Goal: Information Seeking & Learning: Learn about a topic

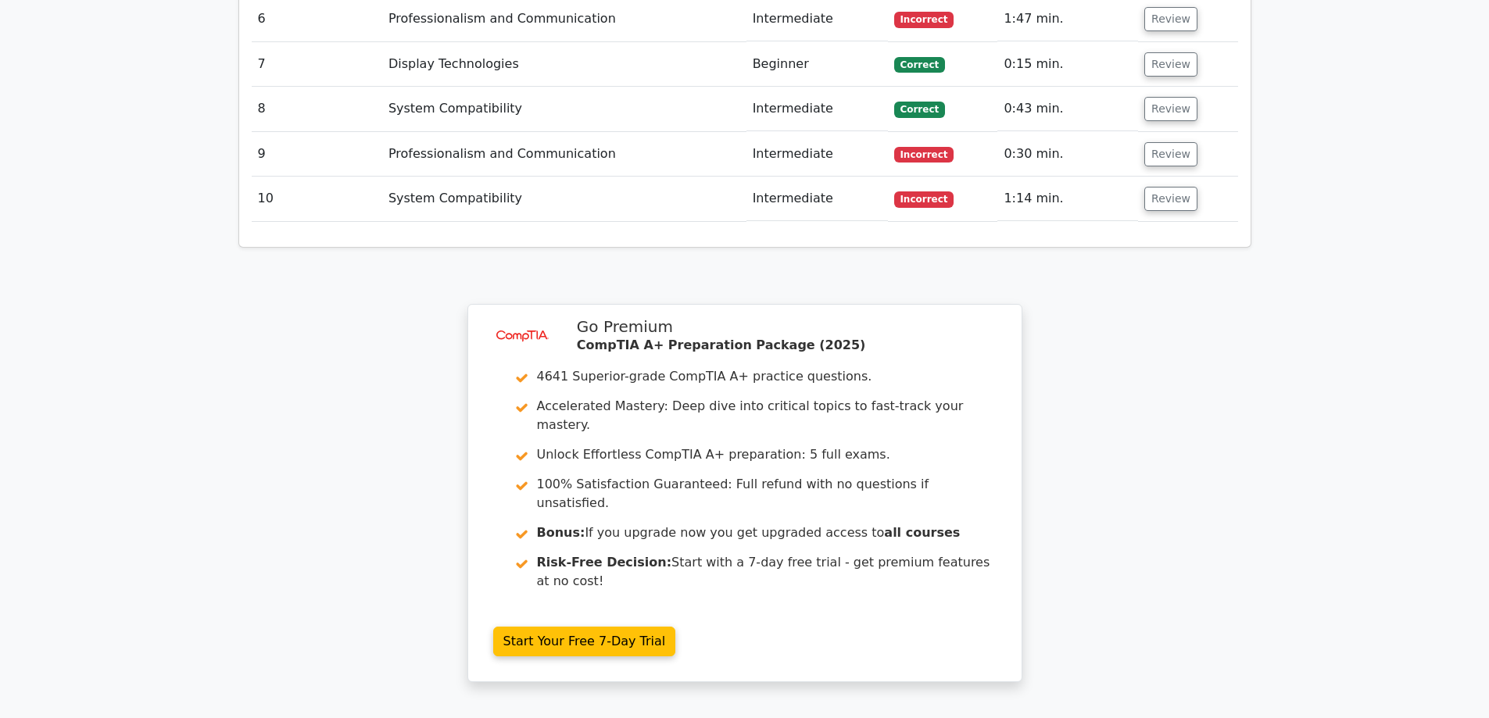
scroll to position [2344, 0]
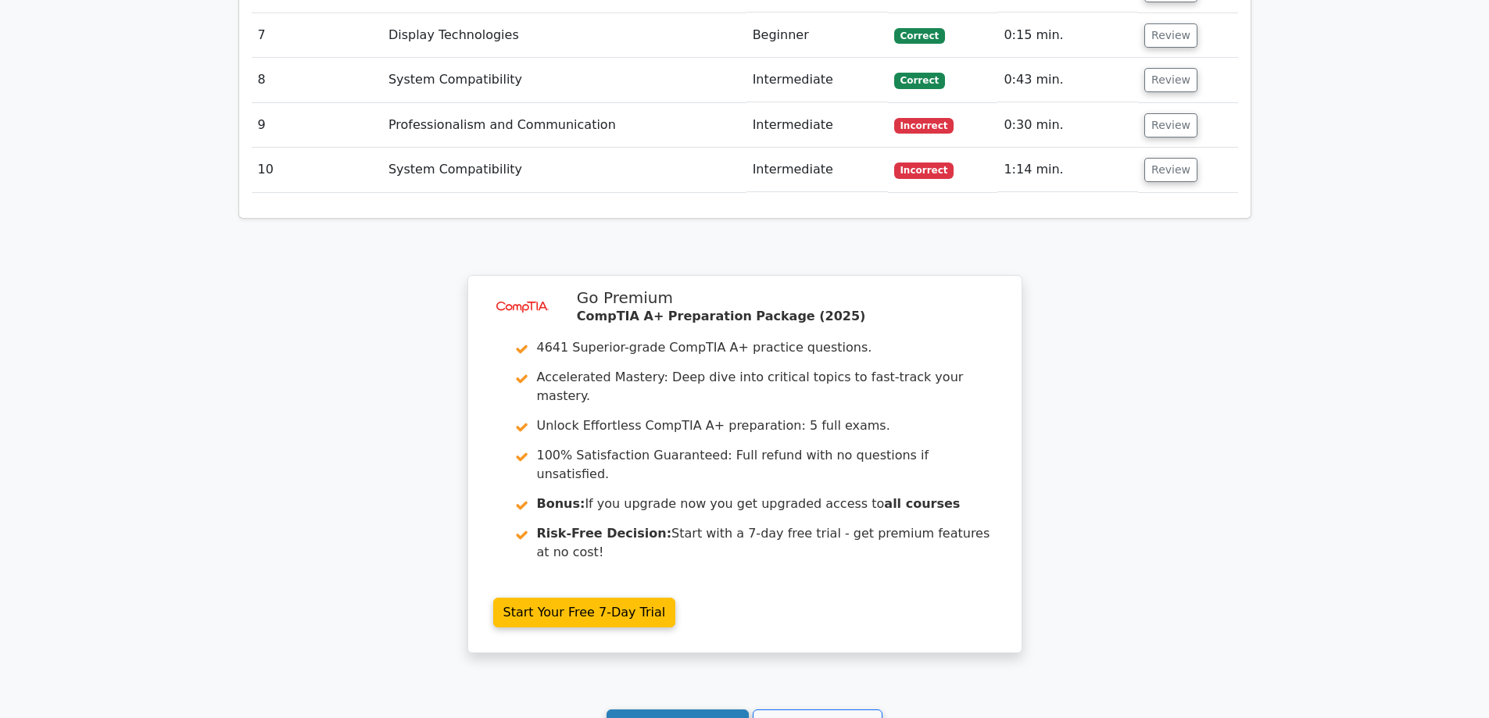
click at [700, 710] on link "Continue practicing" at bounding box center [677, 725] width 143 height 30
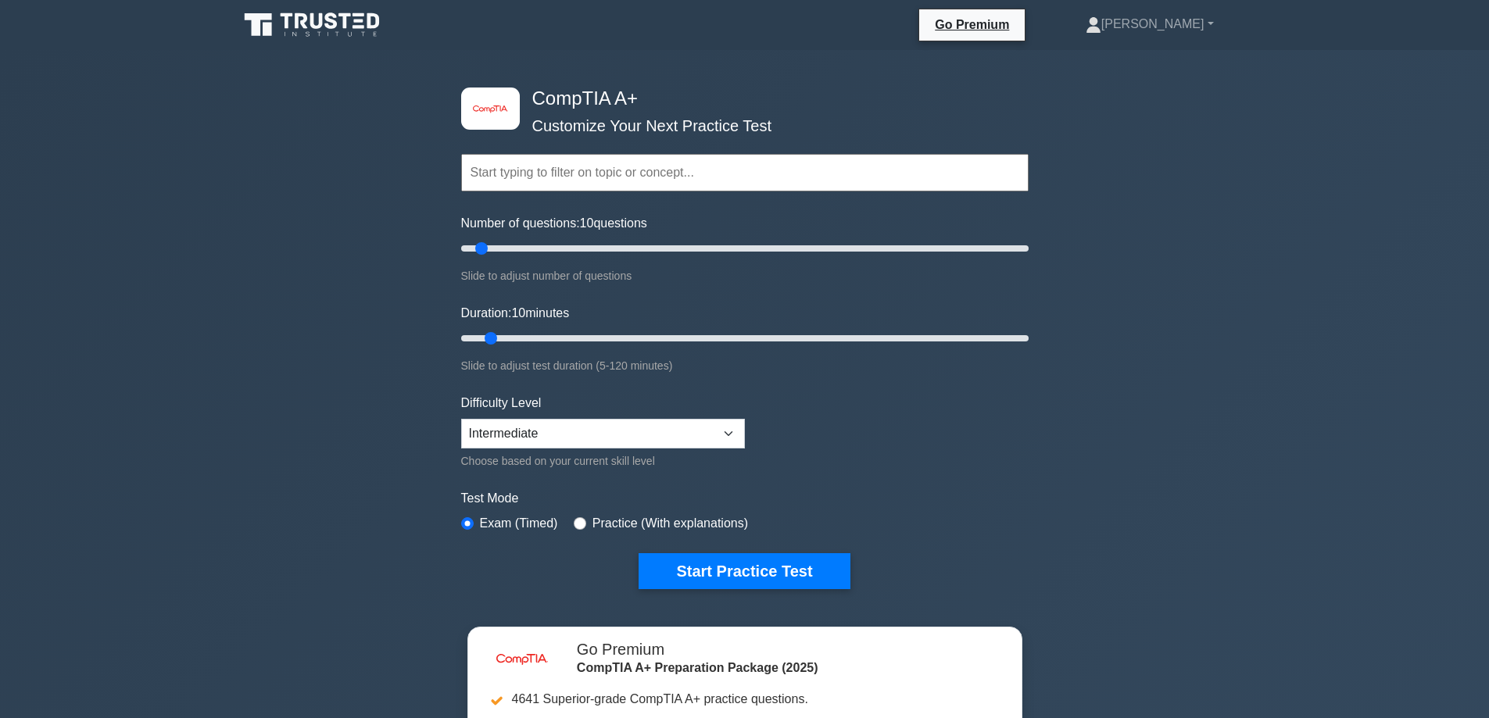
click at [781, 595] on div "image/svg+xml CompTIA A+ Customize Your Next Practice Test Topics Hardware Oper…" at bounding box center [745, 338] width 586 height 577
click at [772, 582] on button "Start Practice Test" at bounding box center [743, 571] width 211 height 36
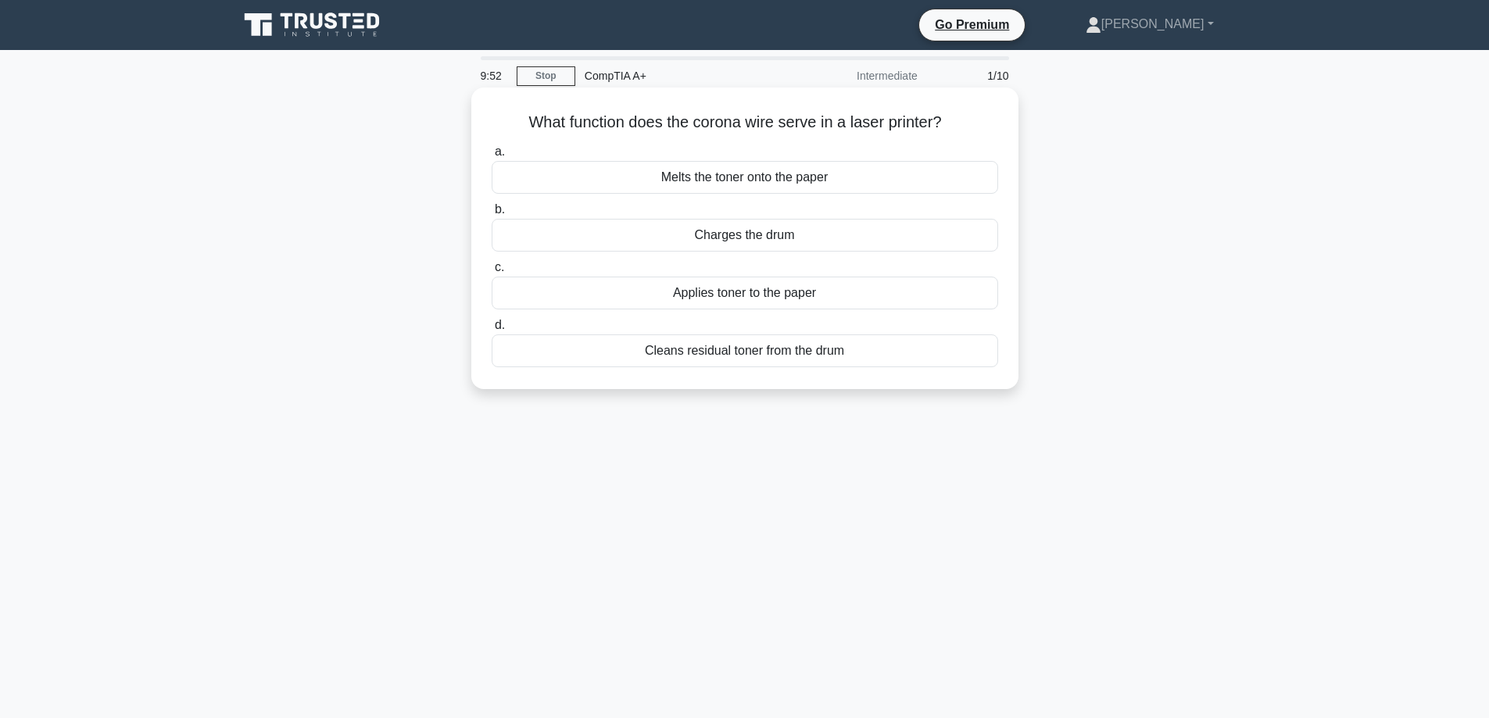
click at [904, 308] on div "Applies toner to the paper" at bounding box center [744, 293] width 506 height 33
click at [491, 273] on input "c. Applies toner to the paper" at bounding box center [491, 268] width 0 height 10
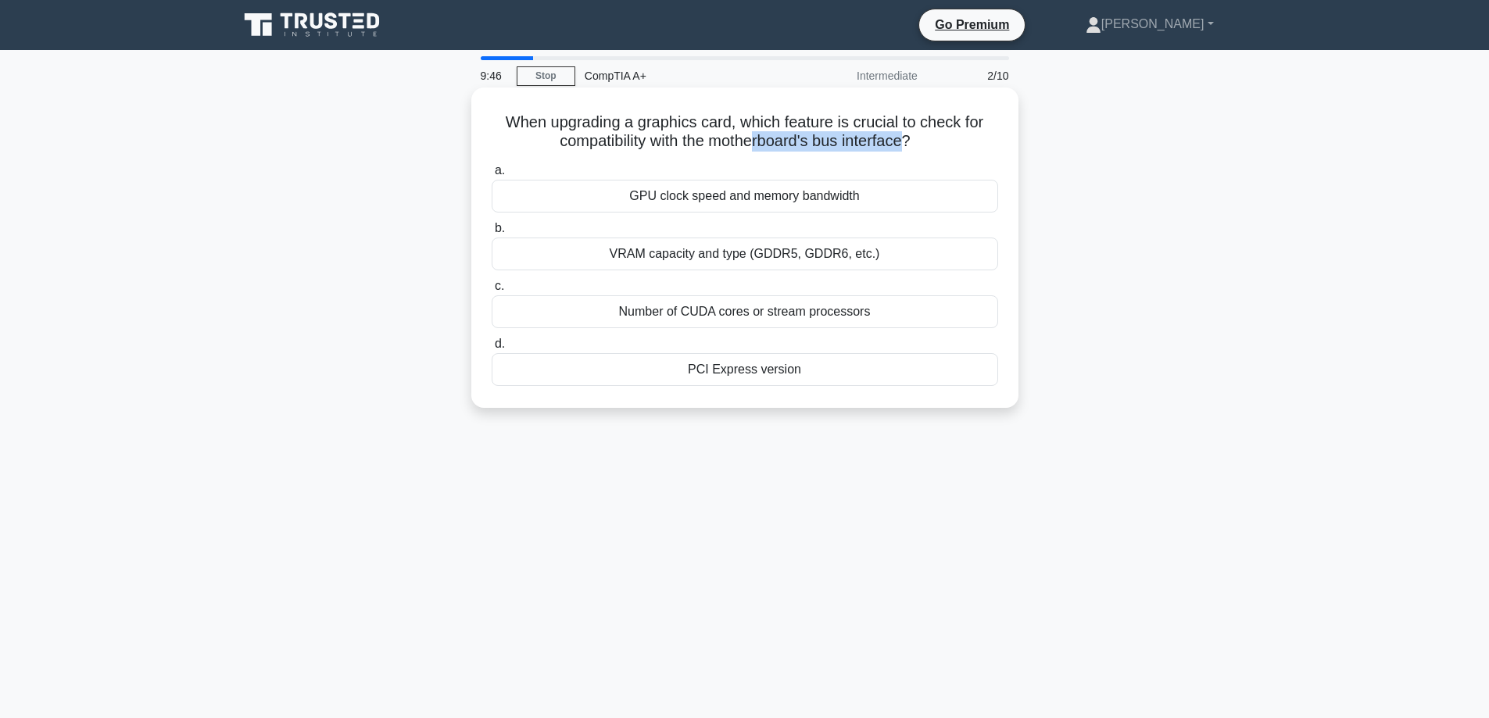
drag, startPoint x: 752, startPoint y: 144, endPoint x: 906, endPoint y: 138, distance: 154.0
click at [906, 138] on h5 "When upgrading a graphics card, which feature is crucial to check for compatibi…" at bounding box center [744, 132] width 509 height 39
click at [735, 135] on h5 "When upgrading a graphics card, which feature is crucial to check for compatibi…" at bounding box center [744, 132] width 509 height 39
drag, startPoint x: 699, startPoint y: 141, endPoint x: 894, endPoint y: 152, distance: 195.6
click at [894, 152] on h5 "When upgrading a graphics card, which feature is crucial to check for compatibi…" at bounding box center [744, 132] width 509 height 39
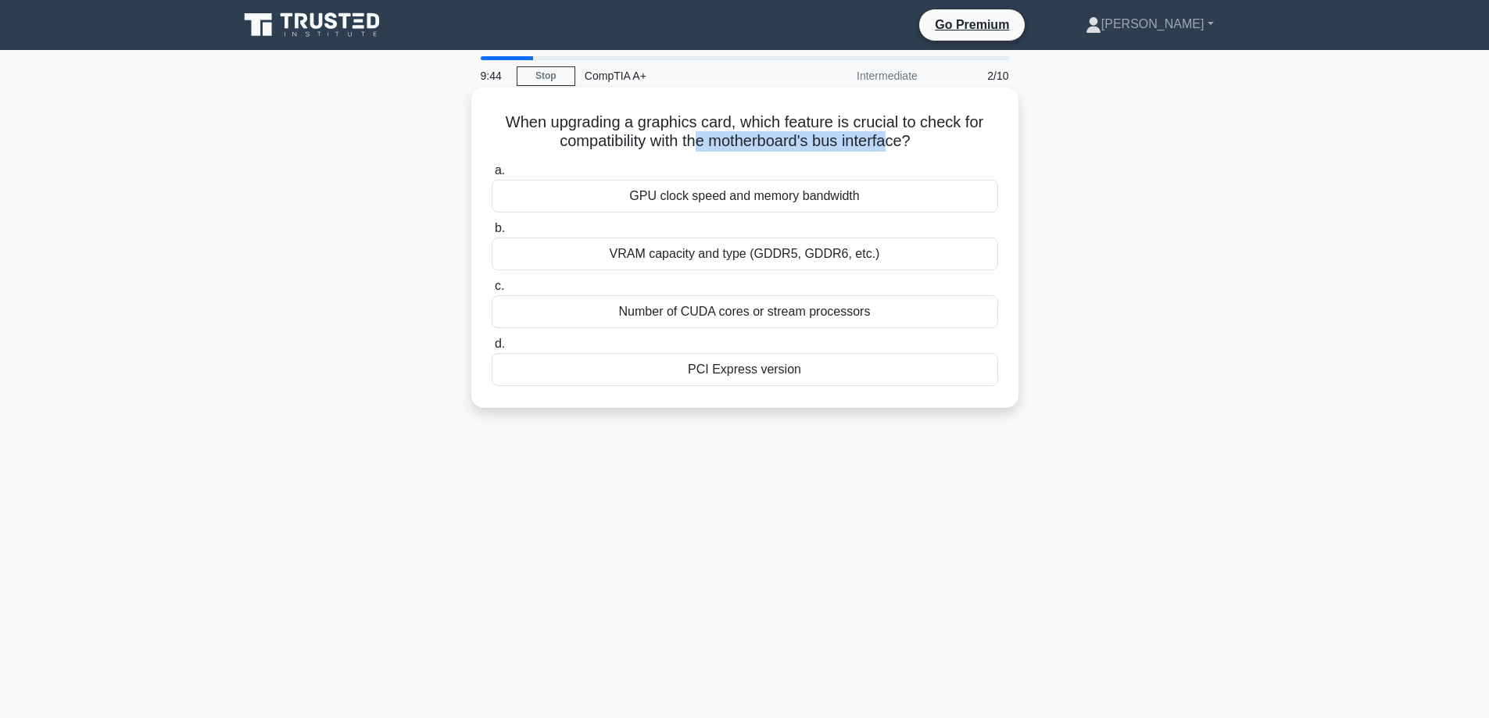
click at [895, 151] on h5 "When upgrading a graphics card, which feature is crucial to check for compatibi…" at bounding box center [744, 132] width 509 height 39
click at [726, 376] on div "PCI Express version" at bounding box center [744, 369] width 506 height 33
click at [491, 349] on input "d. PCI Express version" at bounding box center [491, 344] width 0 height 10
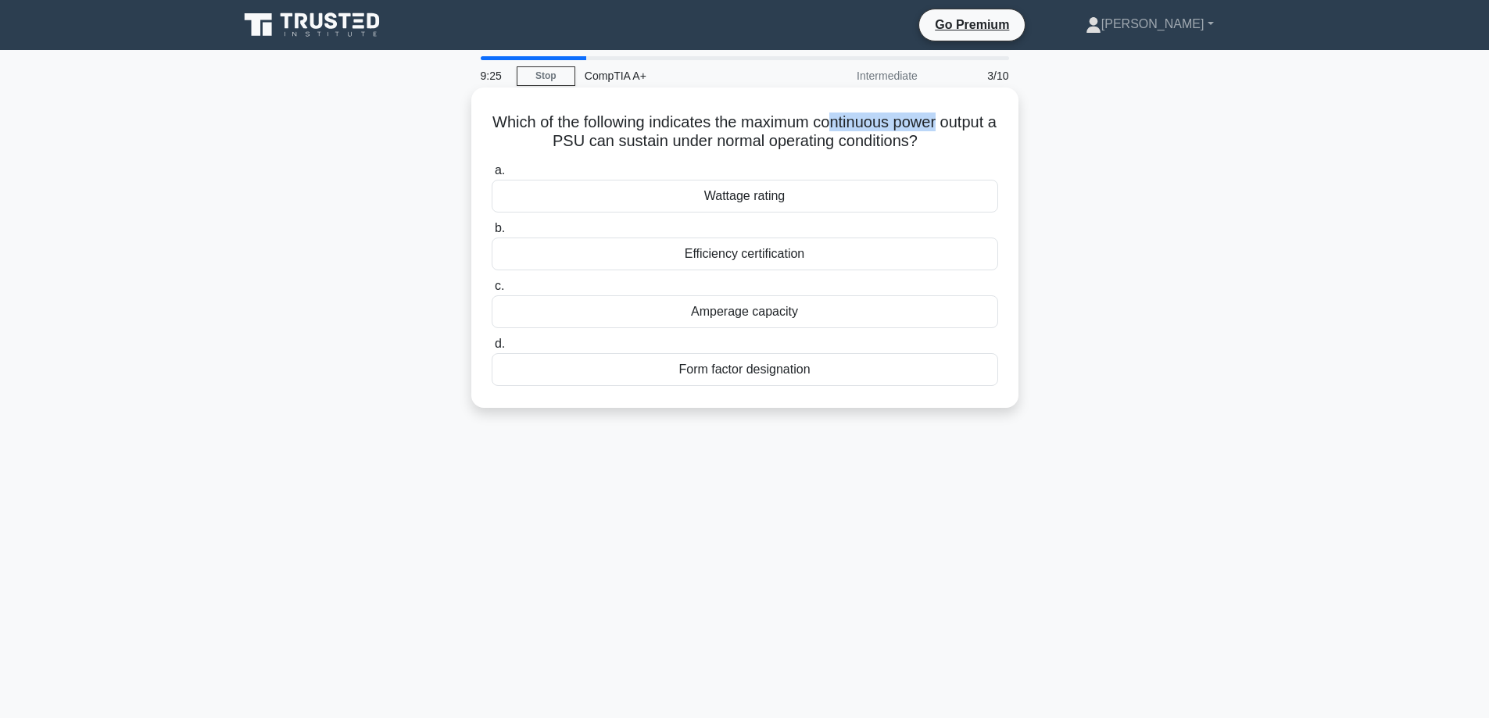
drag, startPoint x: 860, startPoint y: 120, endPoint x: 988, endPoint y: 126, distance: 128.3
click at [988, 126] on h5 "Which of the following indicates the maximum continuous power output a PSU can …" at bounding box center [744, 132] width 509 height 39
click at [890, 118] on h5 "Which of the following indicates the maximum continuous power output a PSU can …" at bounding box center [744, 132] width 509 height 39
drag, startPoint x: 773, startPoint y: 118, endPoint x: 920, endPoint y: 121, distance: 146.9
click at [920, 121] on h5 "Which of the following indicates the maximum continuous power output a PSU can …" at bounding box center [744, 132] width 509 height 39
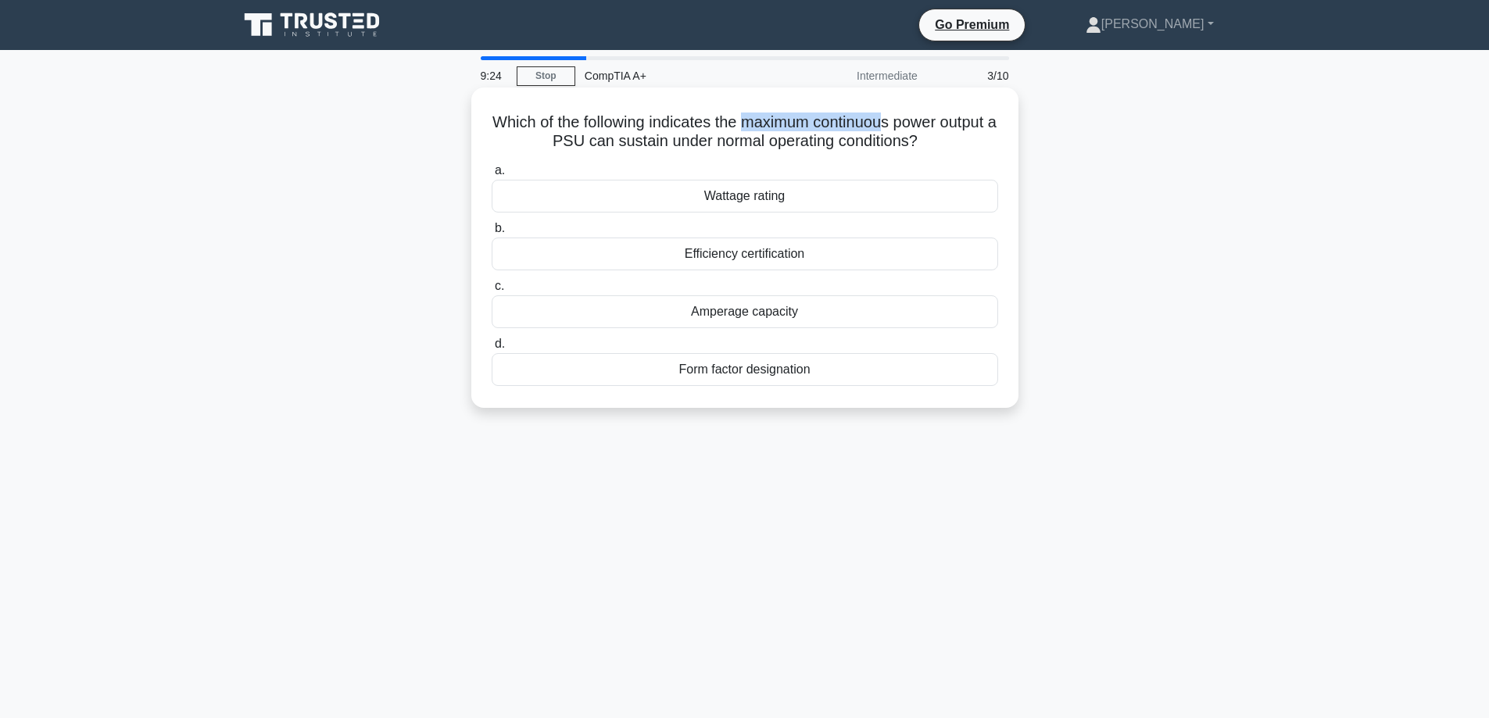
click at [910, 130] on h5 "Which of the following indicates the maximum continuous power output a PSU can …" at bounding box center [744, 132] width 509 height 39
click at [809, 195] on div "Wattage rating" at bounding box center [744, 196] width 506 height 33
click at [491, 176] on input "a. Wattage rating" at bounding box center [491, 171] width 0 height 10
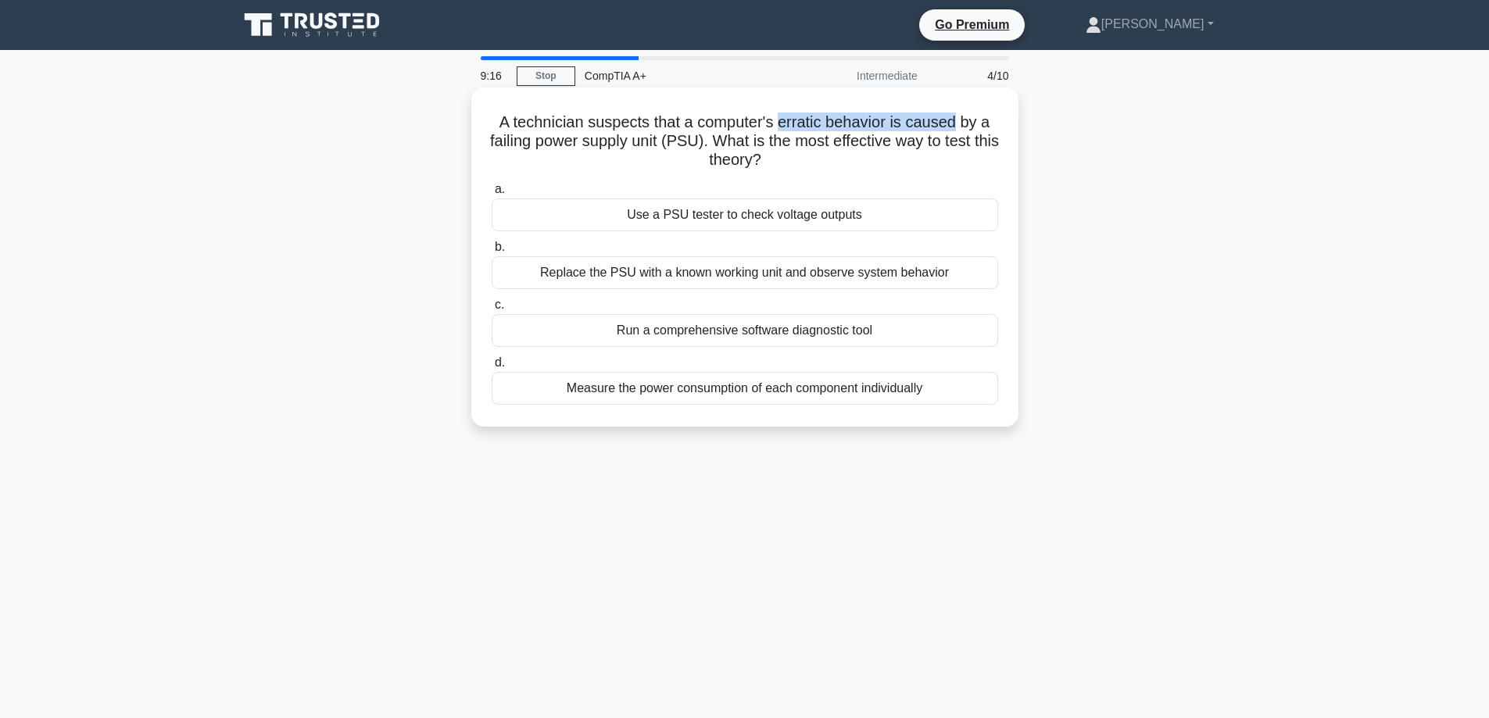
drag, startPoint x: 780, startPoint y: 127, endPoint x: 958, endPoint y: 131, distance: 178.2
click at [958, 131] on h5 "A technician suspects that a computer's erratic behavior is caused by a failing…" at bounding box center [744, 142] width 509 height 58
click at [709, 139] on h5 "A technician suspects that a computer's erratic behavior is caused by a failing…" at bounding box center [744, 142] width 509 height 58
drag, startPoint x: 727, startPoint y: 134, endPoint x: 891, endPoint y: 151, distance: 164.1
click at [891, 151] on h5 "A technician suspects that a computer's erratic behavior is caused by a failing…" at bounding box center [744, 142] width 509 height 58
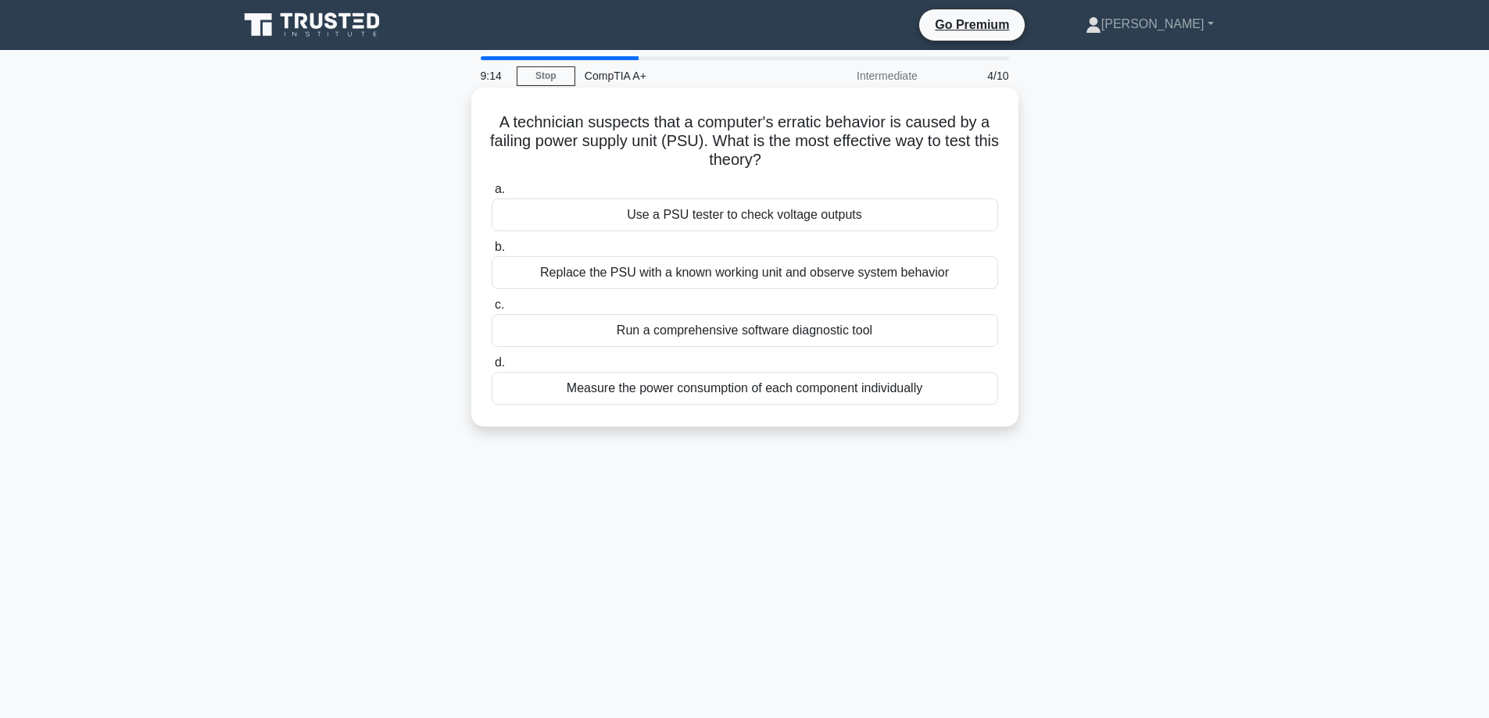
click at [891, 152] on h5 "A technician suspects that a computer's erratic behavior is caused by a failing…" at bounding box center [744, 142] width 509 height 58
click at [648, 209] on div "Use a PSU tester to check voltage outputs" at bounding box center [744, 214] width 506 height 33
click at [491, 195] on input "a. Use a PSU tester to check voltage outputs" at bounding box center [491, 189] width 0 height 10
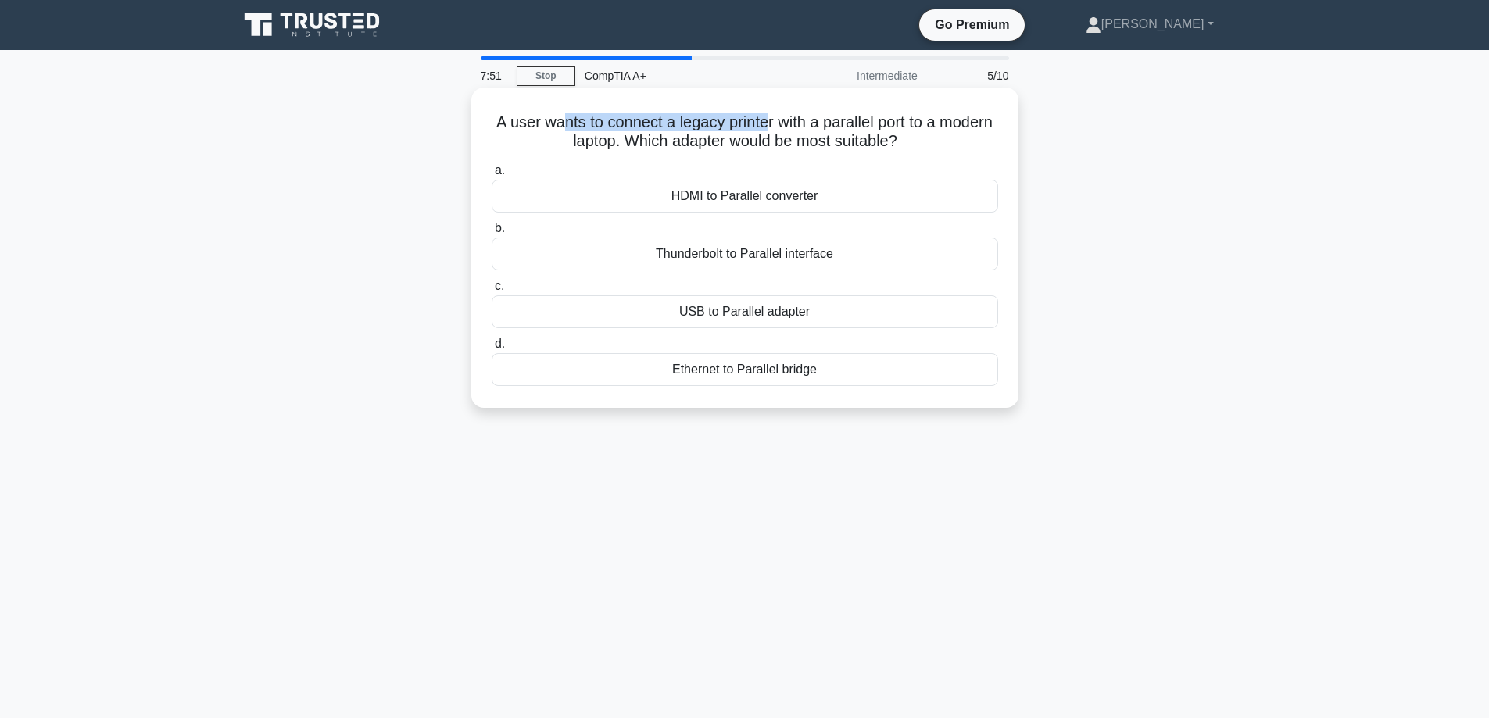
drag, startPoint x: 584, startPoint y: 123, endPoint x: 798, endPoint y: 132, distance: 214.3
click at [798, 132] on h5 "A user wants to connect a legacy printer with a parallel port to a modern lapto…" at bounding box center [744, 132] width 509 height 39
click at [823, 116] on h5 "A user wants to connect a legacy printer with a parallel port to a modern lapto…" at bounding box center [744, 132] width 509 height 39
drag, startPoint x: 804, startPoint y: 127, endPoint x: 653, endPoint y: 147, distance: 152.2
click at [653, 147] on h5 "A user wants to connect a legacy printer with a parallel port to a modern lapto…" at bounding box center [744, 132] width 509 height 39
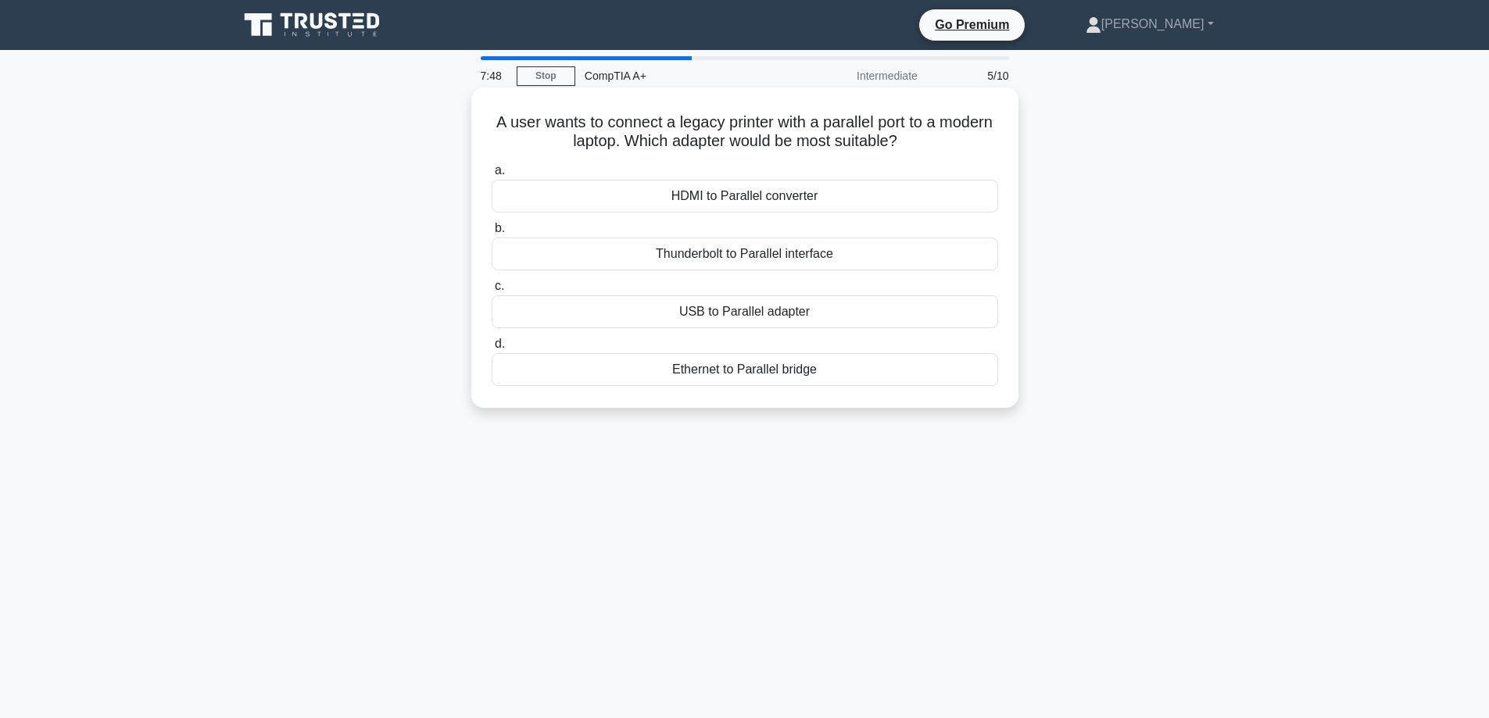
click at [631, 130] on h5 "A user wants to connect a legacy printer with a parallel port to a modern lapto…" at bounding box center [744, 132] width 509 height 39
drag, startPoint x: 748, startPoint y: 125, endPoint x: 794, endPoint y: 126, distance: 46.1
click at [794, 126] on h5 "A user wants to connect a legacy printer with a parallel port to a modern lapto…" at bounding box center [744, 132] width 509 height 39
click at [816, 122] on h5 "A user wants to connect a legacy printer with a parallel port to a modern lapto…" at bounding box center [744, 132] width 509 height 39
drag, startPoint x: 802, startPoint y: 120, endPoint x: 792, endPoint y: 150, distance: 31.4
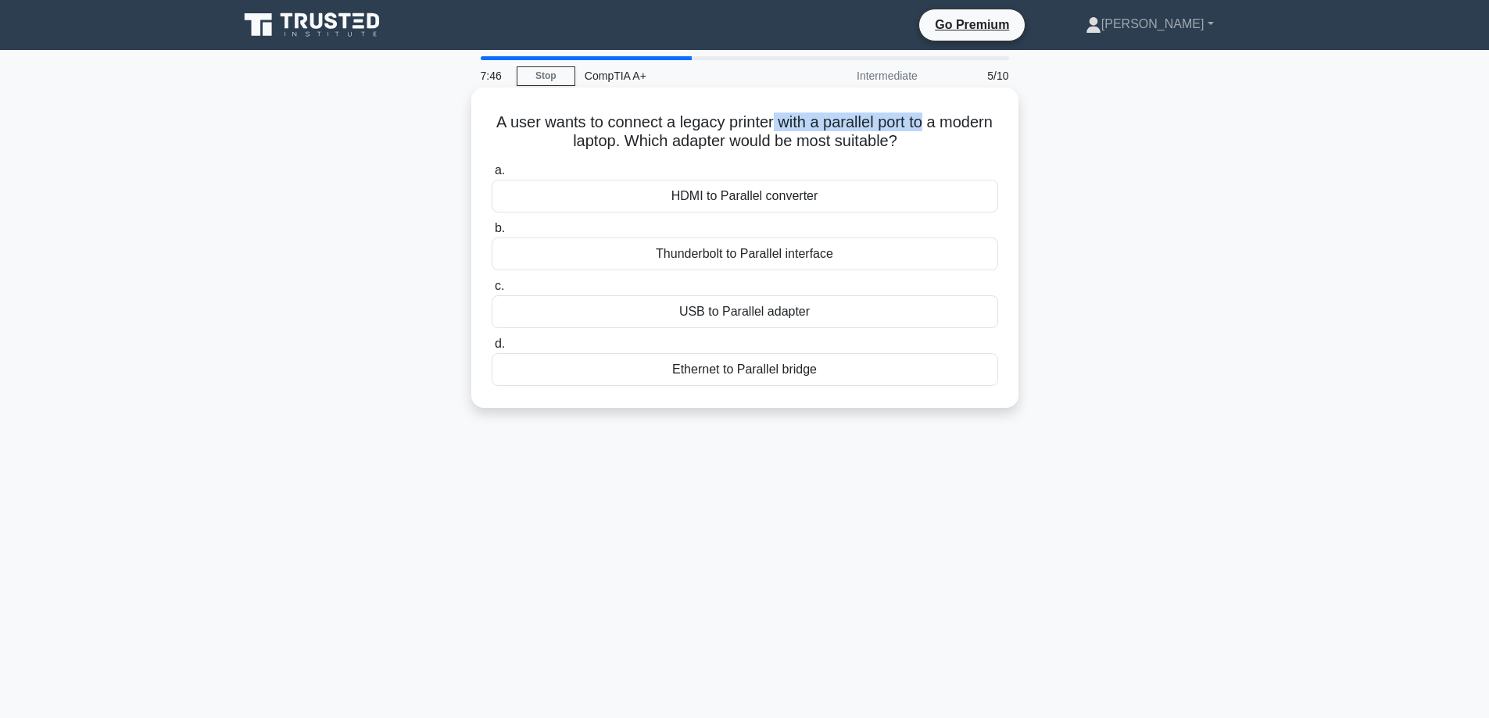
click at [956, 128] on h5 "A user wants to connect a legacy printer with a parallel port to a modern lapto…" at bounding box center [744, 132] width 509 height 39
click at [792, 149] on h5 "A user wants to connect a legacy printer with a parallel port to a modern lapto…" at bounding box center [744, 132] width 509 height 39
drag, startPoint x: 669, startPoint y: 143, endPoint x: 939, endPoint y: 145, distance: 270.4
click at [939, 145] on h5 "A user wants to connect a legacy printer with a parallel port to a modern lapto…" at bounding box center [744, 132] width 509 height 39
click at [916, 145] on icon ".spinner_0XTQ{transform-origin:center;animation:spinner_y6GP .75s linear infini…" at bounding box center [906, 142] width 19 height 19
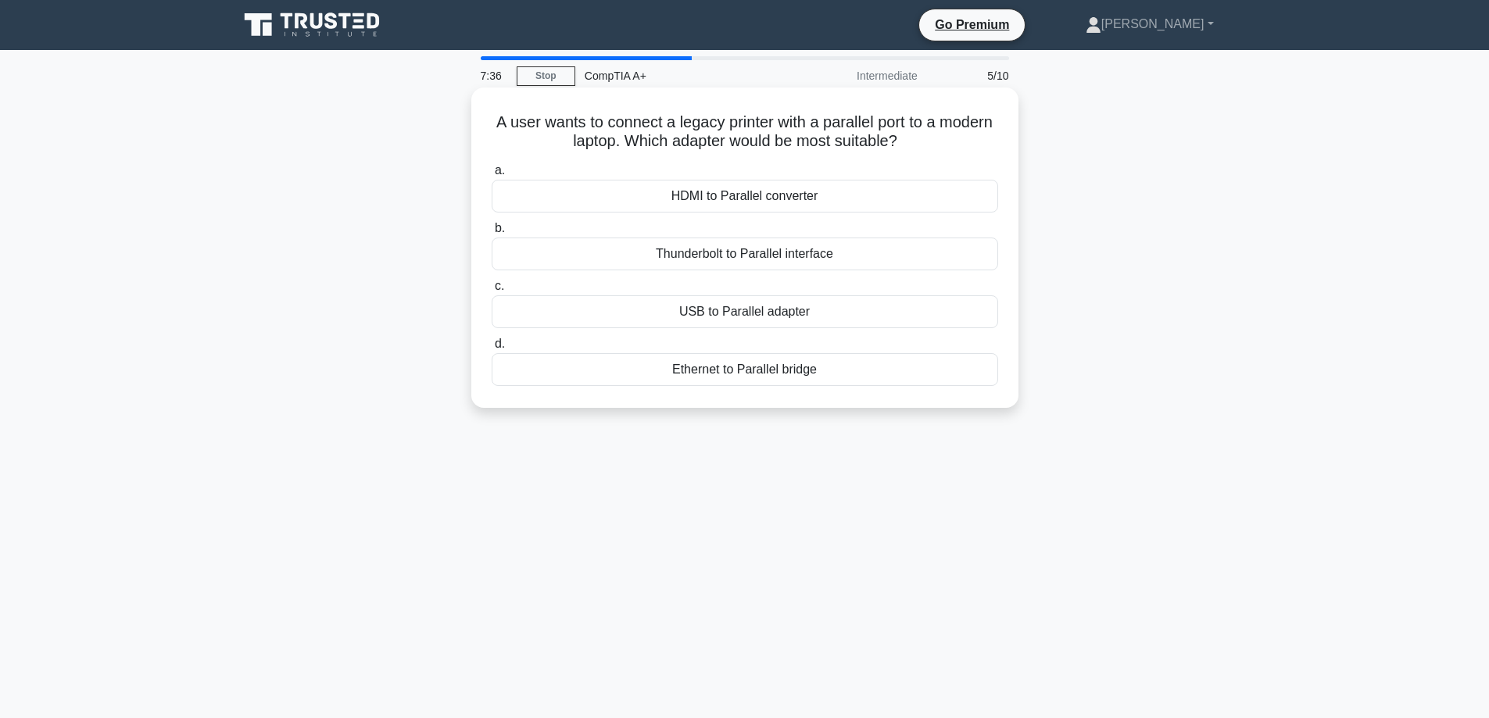
click at [833, 313] on div "USB to Parallel adapter" at bounding box center [744, 311] width 506 height 33
click at [491, 291] on input "c. USB to Parallel adapter" at bounding box center [491, 286] width 0 height 10
click at [816, 258] on div "Capacitive sensing" at bounding box center [744, 254] width 506 height 33
click at [491, 234] on input "b. Capacitive sensing" at bounding box center [491, 228] width 0 height 10
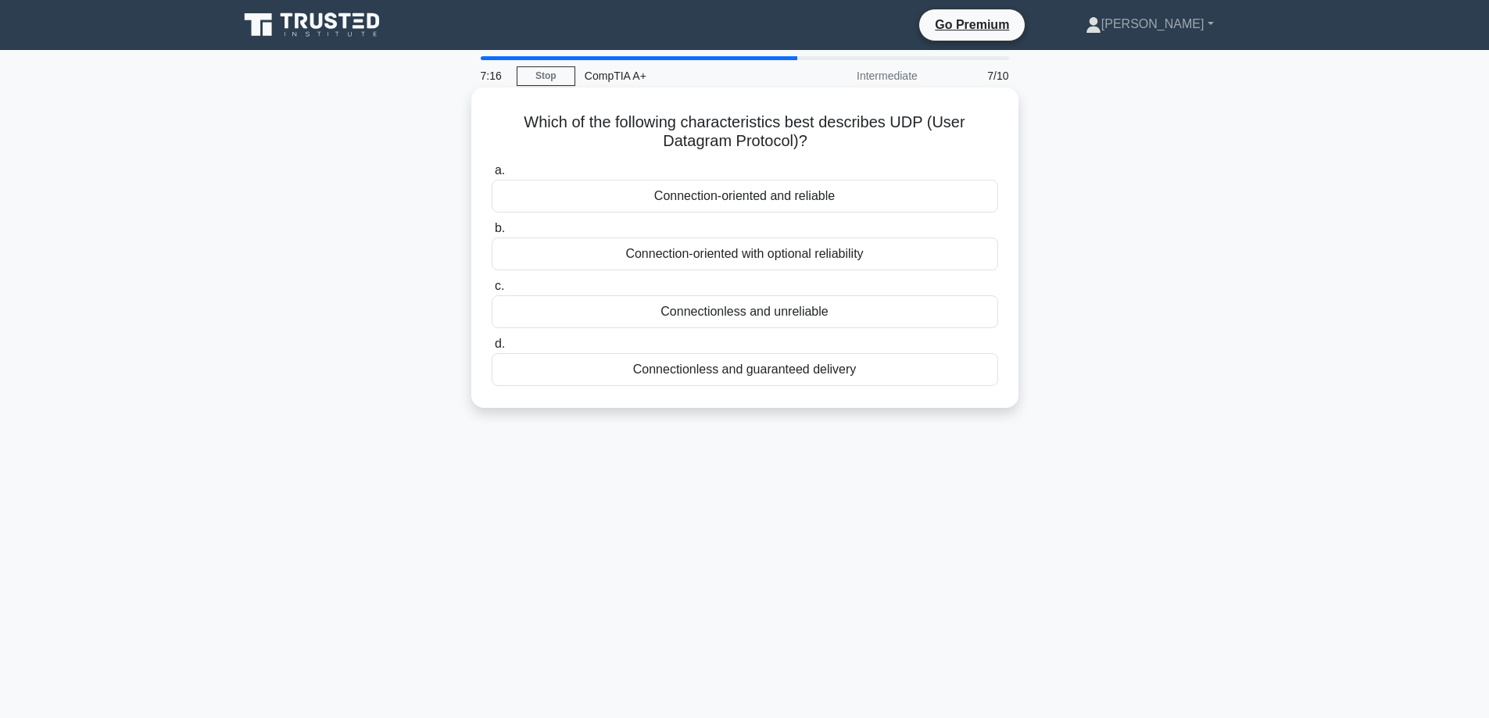
drag, startPoint x: 548, startPoint y: 120, endPoint x: 903, endPoint y: 134, distance: 355.0
click at [903, 134] on h5 "Which of the following characteristics best describes UDP (User Datagram Protoc…" at bounding box center [744, 132] width 509 height 39
click at [848, 313] on div "Connectionless and unreliable" at bounding box center [744, 311] width 506 height 33
click at [491, 291] on input "c. Connectionless and unreliable" at bounding box center [491, 286] width 0 height 10
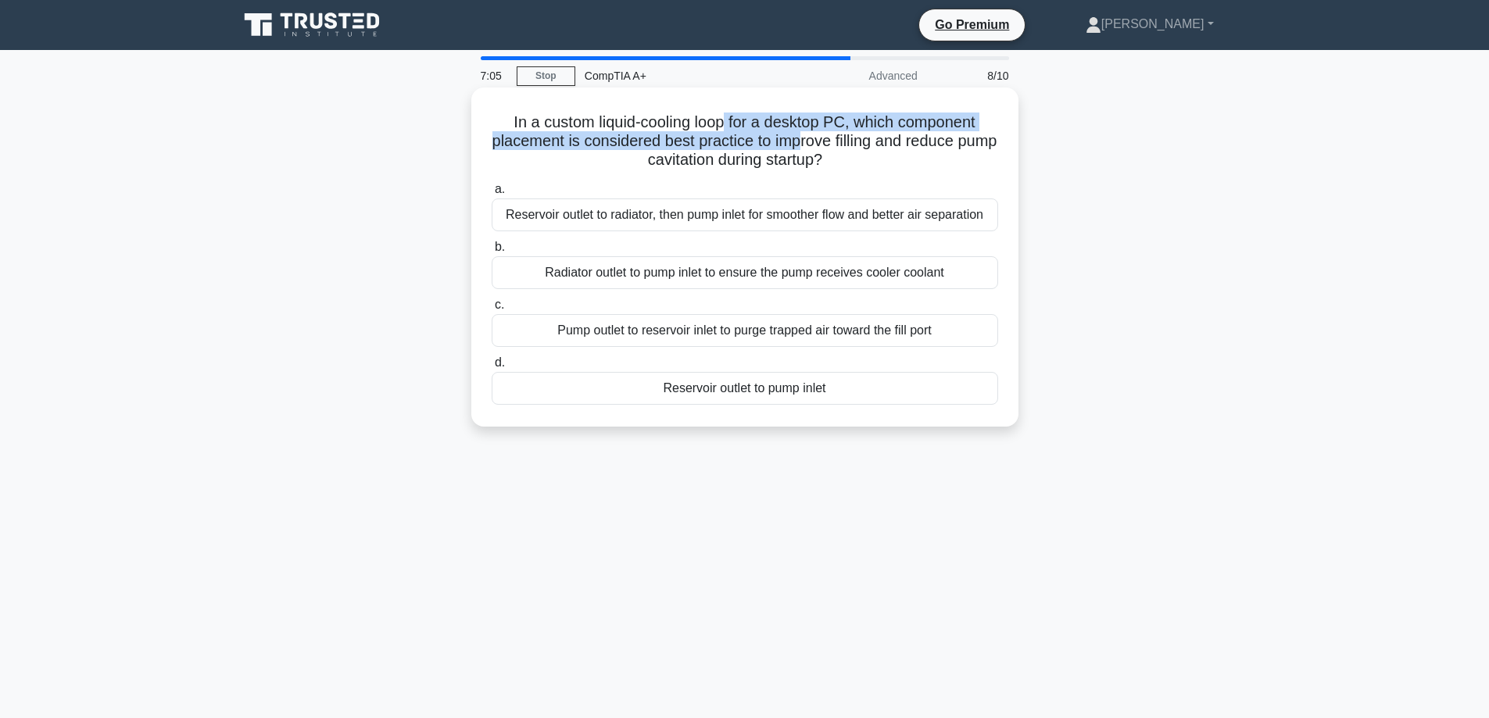
drag, startPoint x: 724, startPoint y: 126, endPoint x: 822, endPoint y: 137, distance: 99.1
click at [822, 137] on h5 "In a custom liquid-cooling loop for a desktop PC, which component placement is …" at bounding box center [744, 142] width 509 height 58
click at [835, 123] on h5 "In a custom liquid-cooling loop for a desktop PC, which component placement is …" at bounding box center [744, 142] width 509 height 58
drag, startPoint x: 502, startPoint y: 152, endPoint x: 553, endPoint y: 142, distance: 51.6
click at [553, 142] on h5 "In a custom liquid-cooling loop for a desktop PC, which component placement is …" at bounding box center [744, 142] width 509 height 58
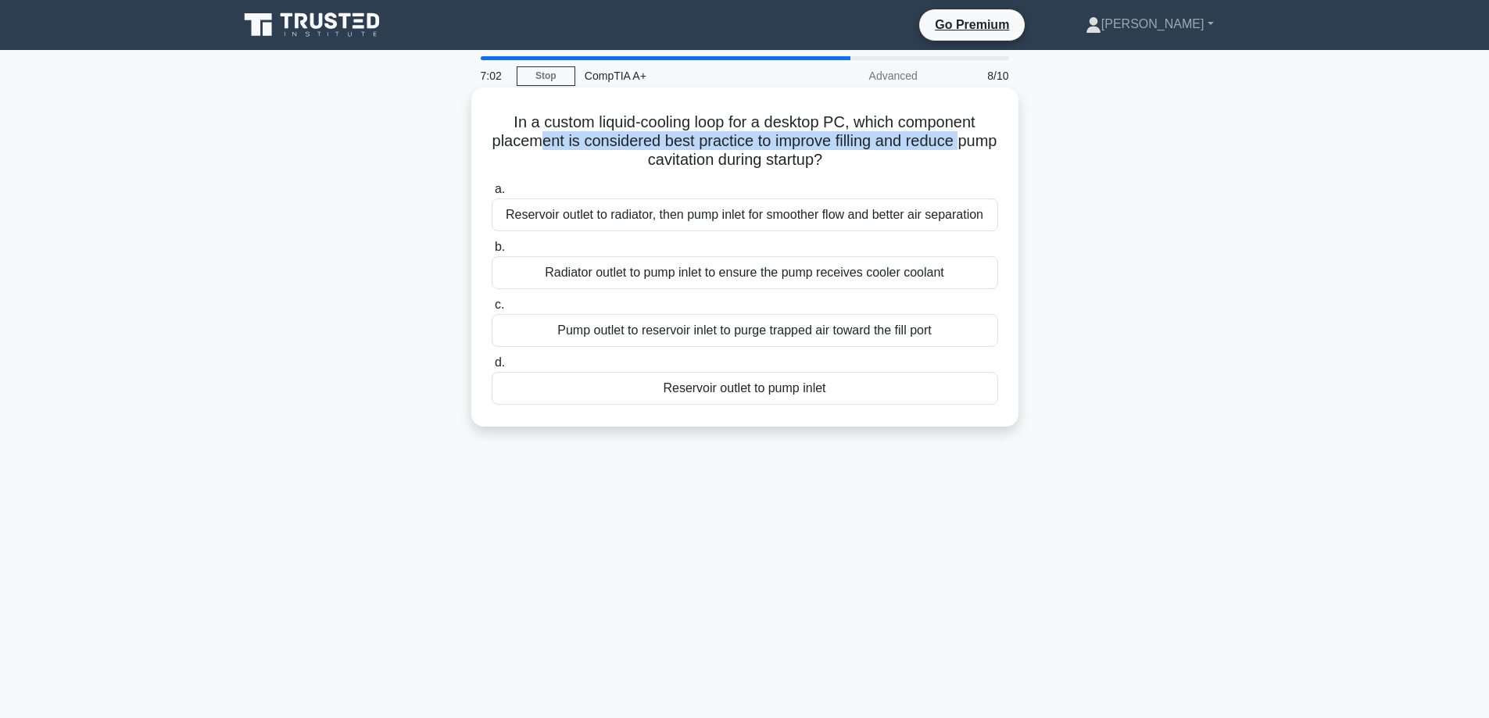
click at [553, 142] on h5 "In a custom liquid-cooling loop for a desktop PC, which component placement is …" at bounding box center [744, 142] width 509 height 58
drag, startPoint x: 645, startPoint y: 136, endPoint x: 795, endPoint y: 159, distance: 151.8
click at [786, 159] on h5 "In a custom liquid-cooling loop for a desktop PC, which component placement is …" at bounding box center [744, 142] width 509 height 58
click at [795, 159] on h5 "In a custom liquid-cooling loop for a desktop PC, which component placement is …" at bounding box center [744, 142] width 509 height 58
drag, startPoint x: 513, startPoint y: 140, endPoint x: 599, endPoint y: 146, distance: 86.2
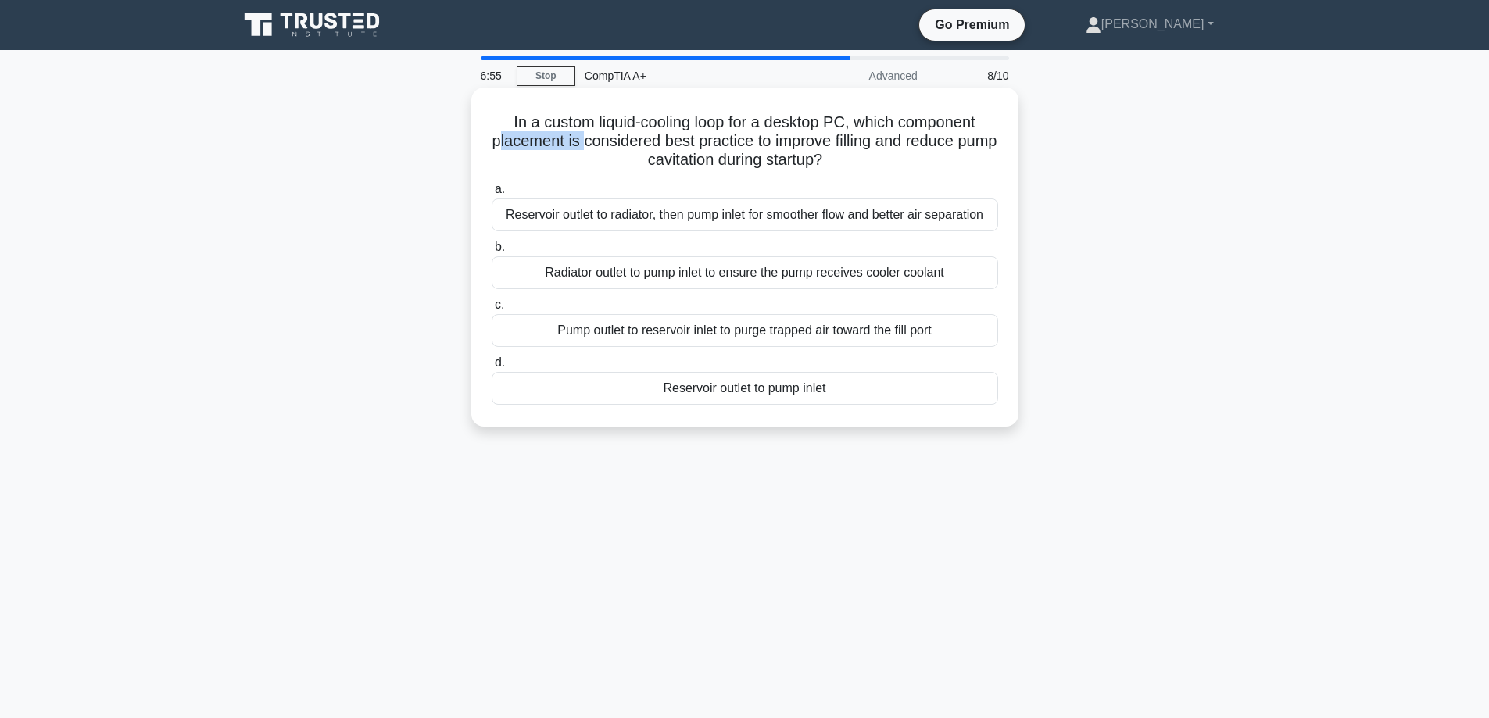
click at [599, 146] on h5 "In a custom liquid-cooling loop for a desktop PC, which component placement is …" at bounding box center [744, 142] width 509 height 58
drag, startPoint x: 608, startPoint y: 142, endPoint x: 978, endPoint y: 142, distance: 370.4
click at [978, 142] on h5 "In a custom liquid-cooling loop for a desktop PC, which component placement is …" at bounding box center [744, 142] width 509 height 58
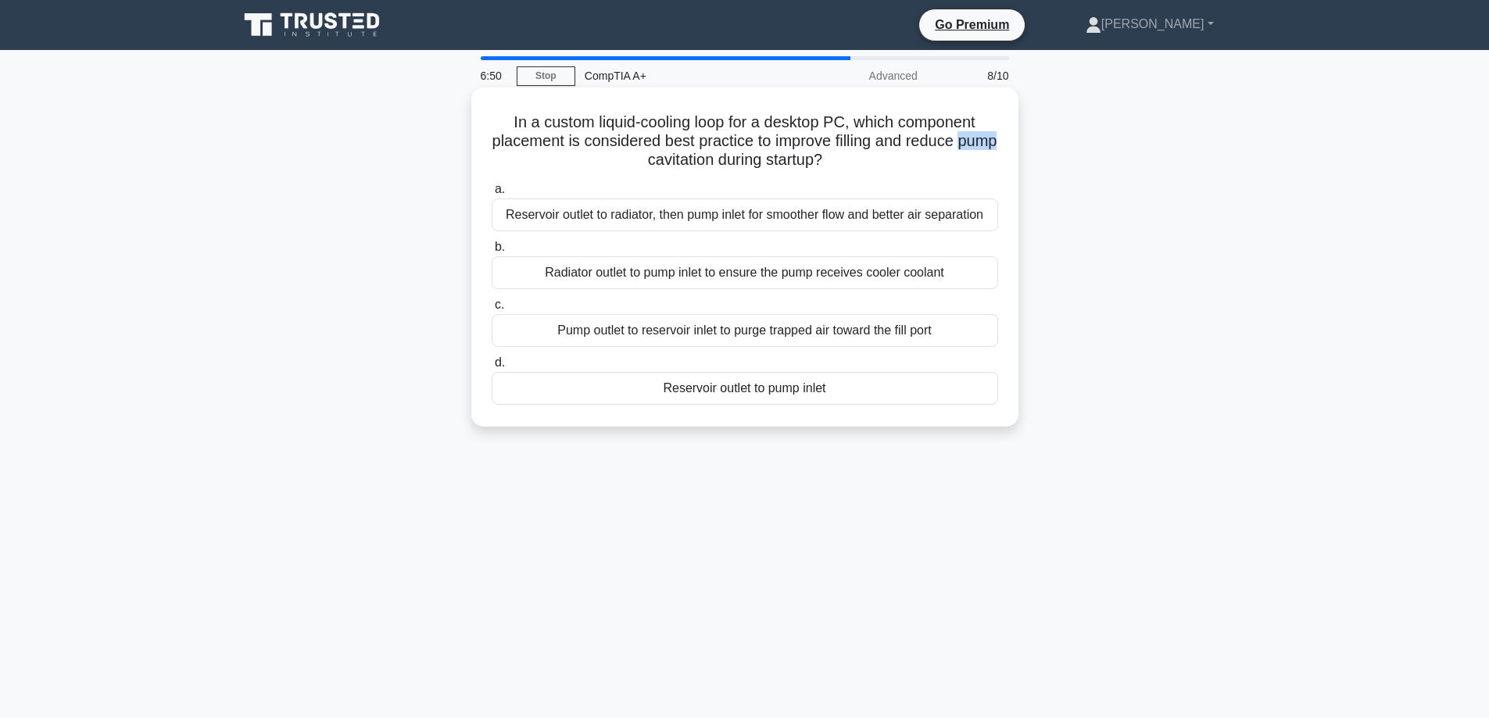
drag, startPoint x: 620, startPoint y: 159, endPoint x: 656, endPoint y: 155, distance: 37.0
click at [658, 155] on h5 "In a custom liquid-cooling loop for a desktop PC, which component placement is …" at bounding box center [744, 142] width 509 height 58
click at [665, 155] on h5 "In a custom liquid-cooling loop for a desktop PC, which component placement is …" at bounding box center [744, 142] width 509 height 58
drag, startPoint x: 664, startPoint y: 159, endPoint x: 824, endPoint y: 158, distance: 160.2
click at [824, 158] on h5 "In a custom liquid-cooling loop for a desktop PC, which component placement is …" at bounding box center [744, 142] width 509 height 58
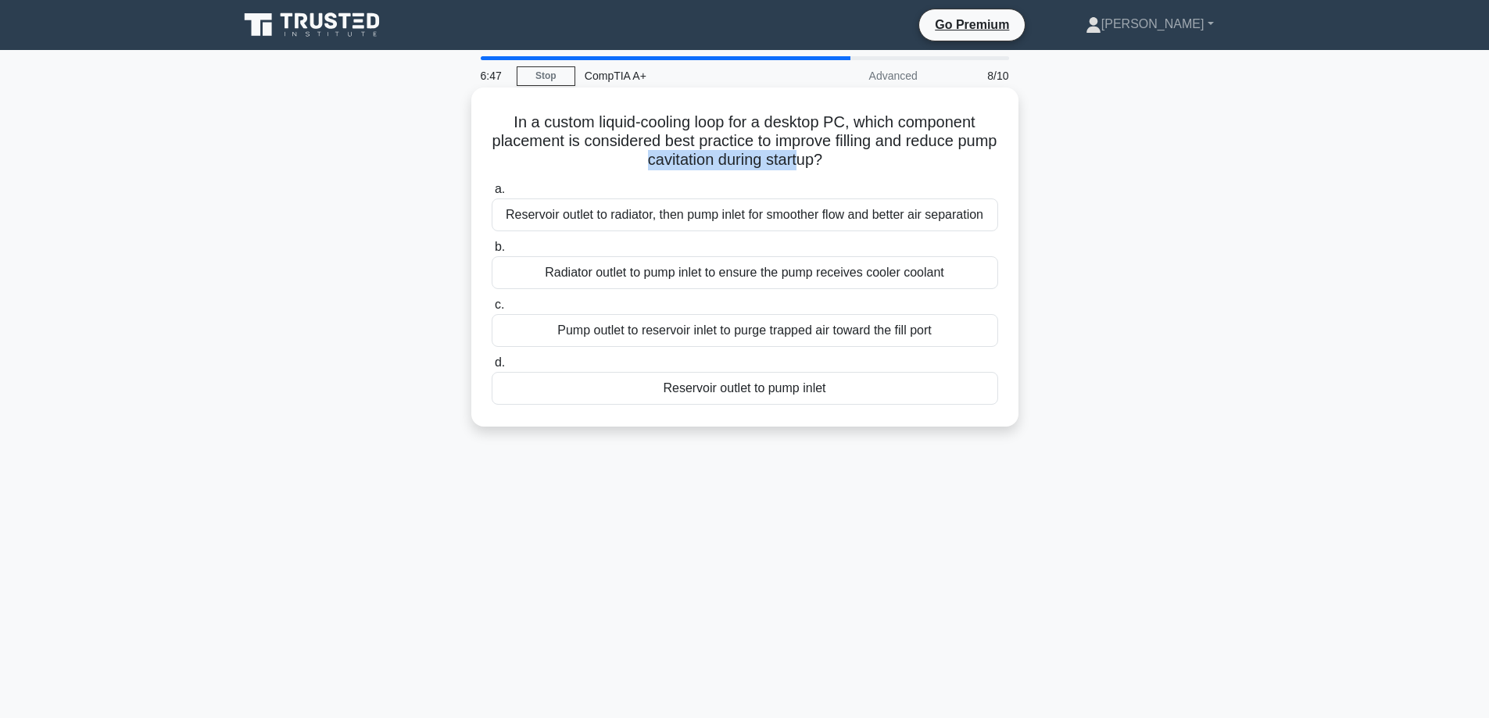
click at [824, 158] on h5 "In a custom liquid-cooling loop for a desktop PC, which component placement is …" at bounding box center [744, 142] width 509 height 58
click at [764, 277] on div "Radiator outlet to pump inlet to ensure the pump receives cooler coolant" at bounding box center [744, 272] width 506 height 33
click at [491, 252] on input "b. Radiator outlet to pump inlet to ensure the pump receives cooler coolant" at bounding box center [491, 247] width 0 height 10
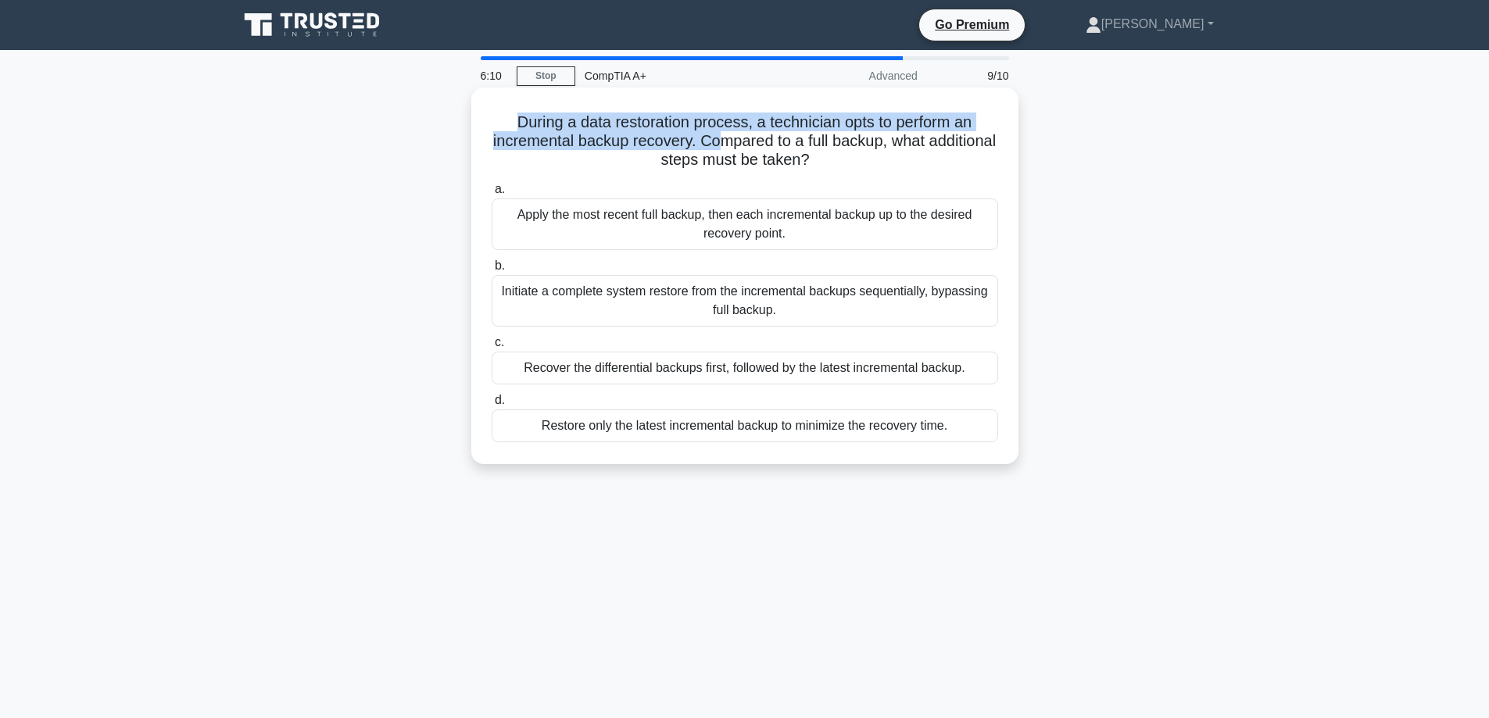
drag, startPoint x: 609, startPoint y: 128, endPoint x: 756, endPoint y: 149, distance: 148.4
click at [756, 149] on h5 "During a data restoration process, a technician opts to perform an incremental …" at bounding box center [744, 142] width 509 height 58
drag, startPoint x: 512, startPoint y: 117, endPoint x: 736, endPoint y: 112, distance: 224.3
click at [736, 113] on h5 "During a data restoration process, a technician opts to perform an incremental …" at bounding box center [744, 142] width 509 height 58
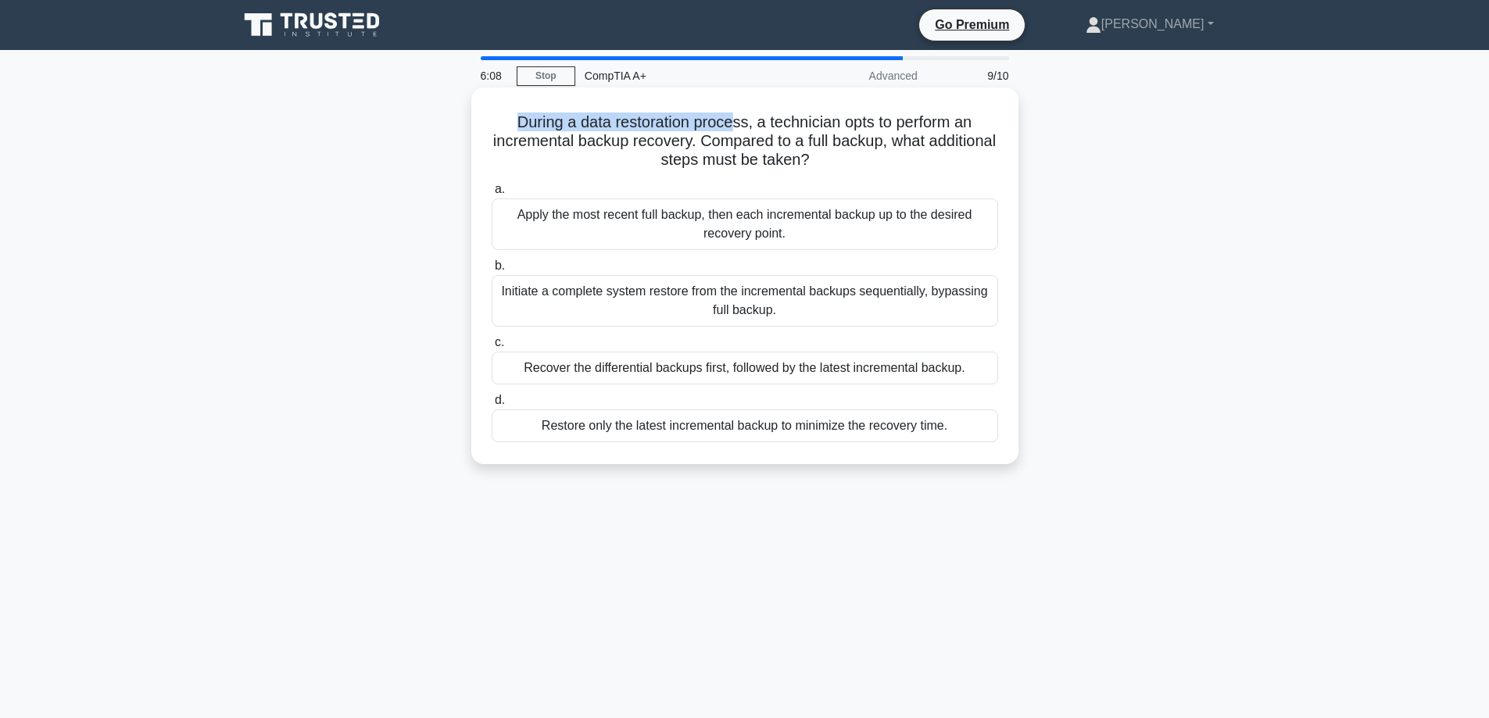
click at [736, 113] on h5 "During a data restoration process, a technician opts to perform an incremental …" at bounding box center [744, 142] width 509 height 58
drag, startPoint x: 736, startPoint y: 135, endPoint x: 903, endPoint y: 159, distance: 169.0
click at [903, 159] on h5 "During a data restoration process, a technician opts to perform an incremental …" at bounding box center [744, 142] width 509 height 58
drag, startPoint x: 734, startPoint y: 138, endPoint x: 919, endPoint y: 152, distance: 185.7
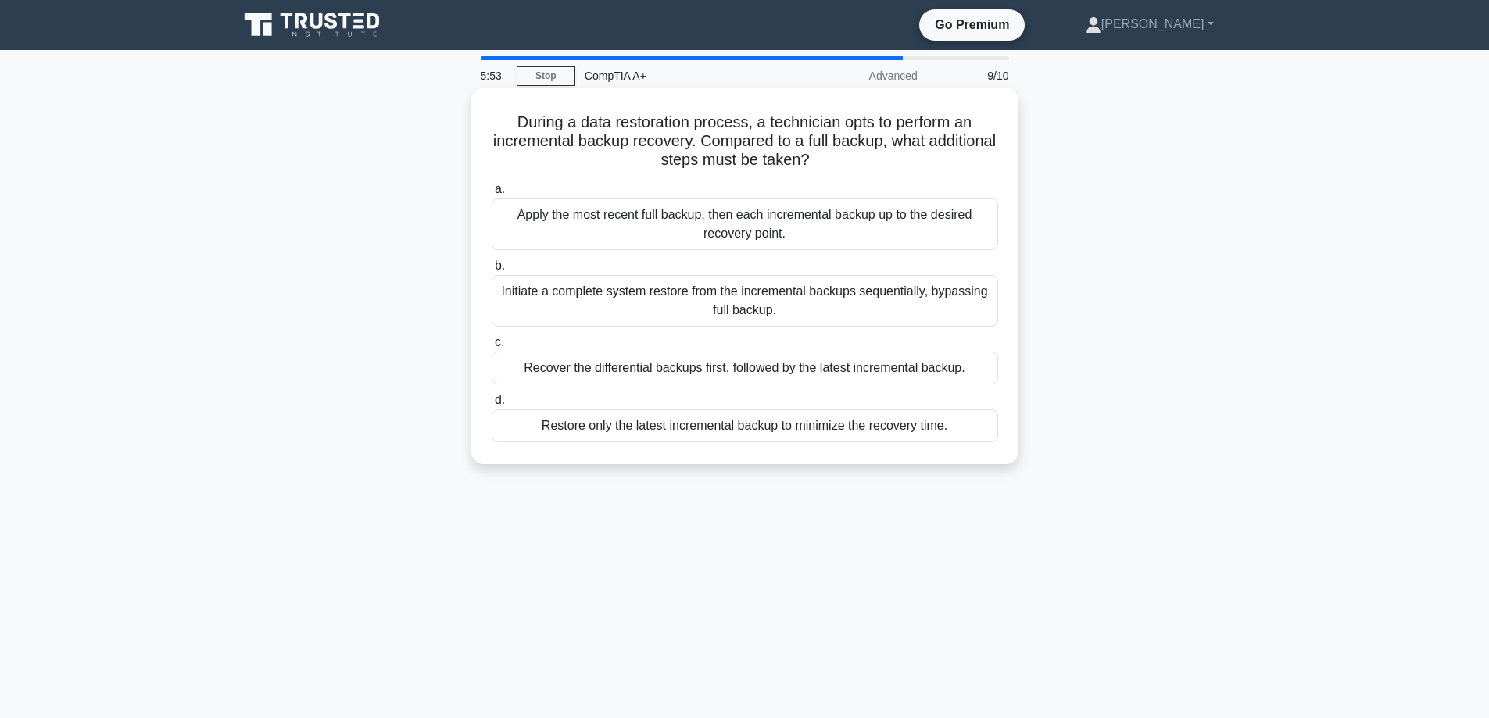
click at [919, 152] on h5 "During a data restoration process, a technician opts to perform an incremental …" at bounding box center [744, 142] width 509 height 58
click at [913, 155] on h5 "During a data restoration process, a technician opts to perform an incremental …" at bounding box center [744, 142] width 509 height 58
click at [828, 225] on div "Apply the most recent full backup, then each incremental backup up to the desir…" at bounding box center [744, 224] width 506 height 52
click at [491, 195] on input "a. Apply the most recent full backup, then each incremental backup up to the de…" at bounding box center [491, 189] width 0 height 10
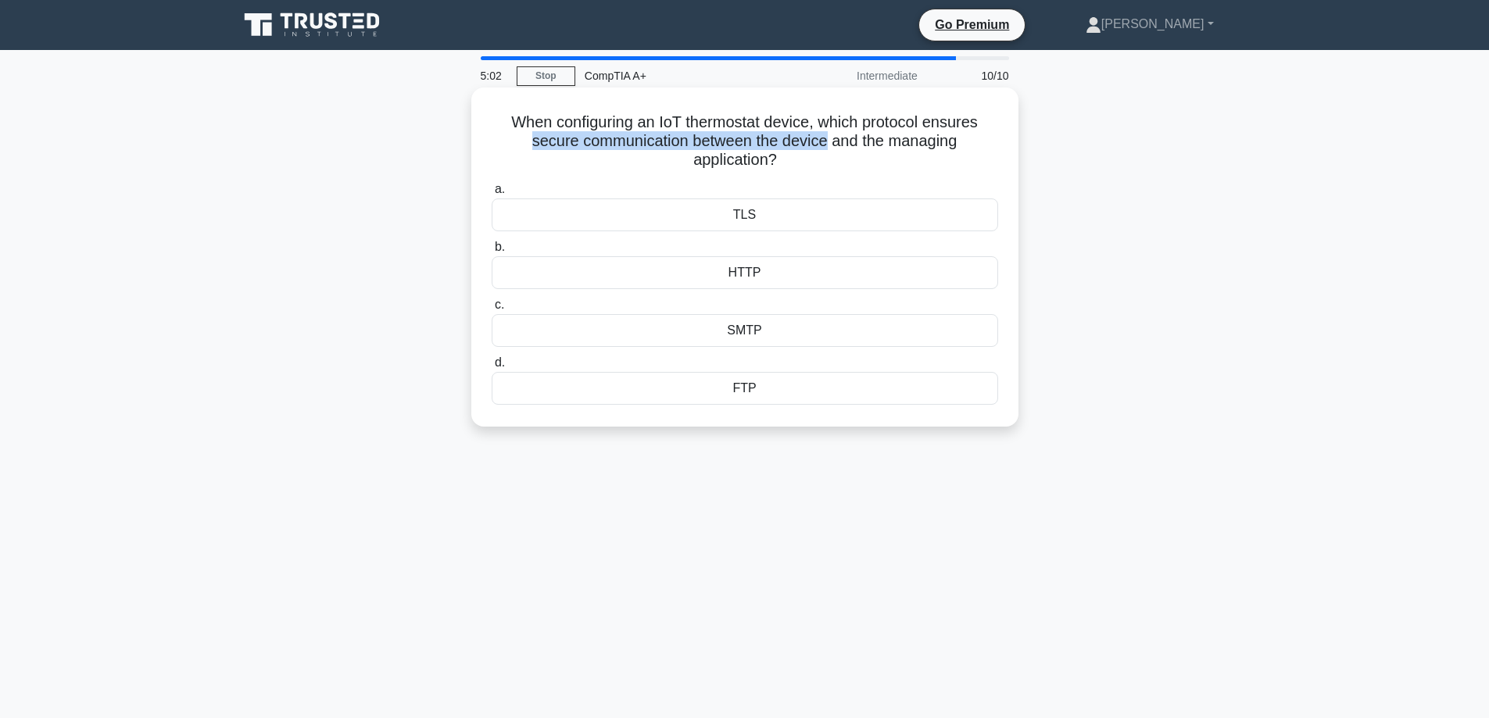
drag, startPoint x: 509, startPoint y: 145, endPoint x: 824, endPoint y: 146, distance: 314.9
click at [824, 146] on h5 "When configuring an IoT thermostat device, which protocol ensures secure commun…" at bounding box center [744, 142] width 509 height 58
click at [834, 146] on h5 "When configuring an IoT thermostat device, which protocol ensures secure commun…" at bounding box center [744, 142] width 509 height 58
drag, startPoint x: 835, startPoint y: 144, endPoint x: 845, endPoint y: 169, distance: 27.0
click at [845, 169] on h5 "When configuring an IoT thermostat device, which protocol ensures secure commun…" at bounding box center [744, 142] width 509 height 58
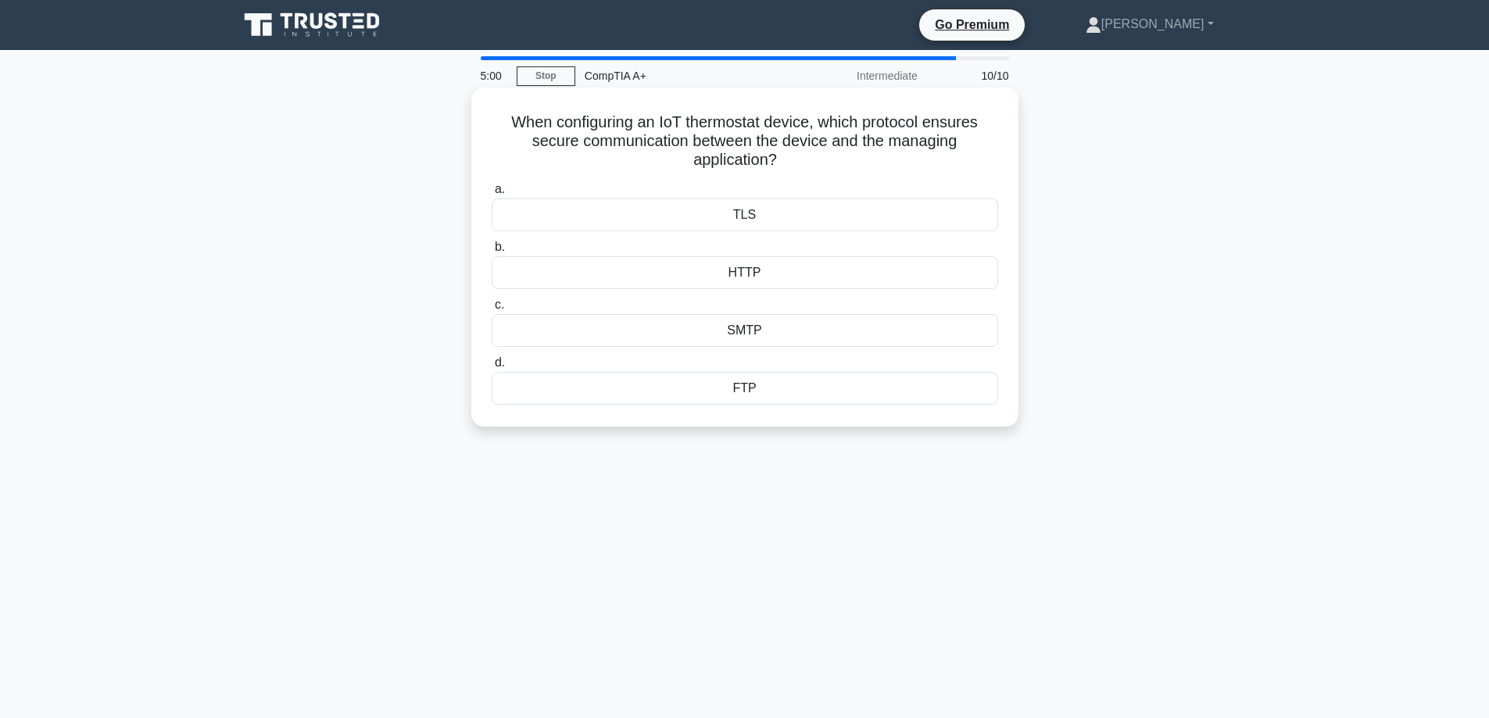
drag, startPoint x: 849, startPoint y: 164, endPoint x: 831, endPoint y: 163, distance: 17.2
click at [849, 163] on h5 "When configuring an IoT thermostat device, which protocol ensures secure commun…" at bounding box center [744, 142] width 509 height 58
click at [793, 280] on div "HTTP" at bounding box center [744, 272] width 506 height 33
click at [491, 252] on input "b. HTTP" at bounding box center [491, 247] width 0 height 10
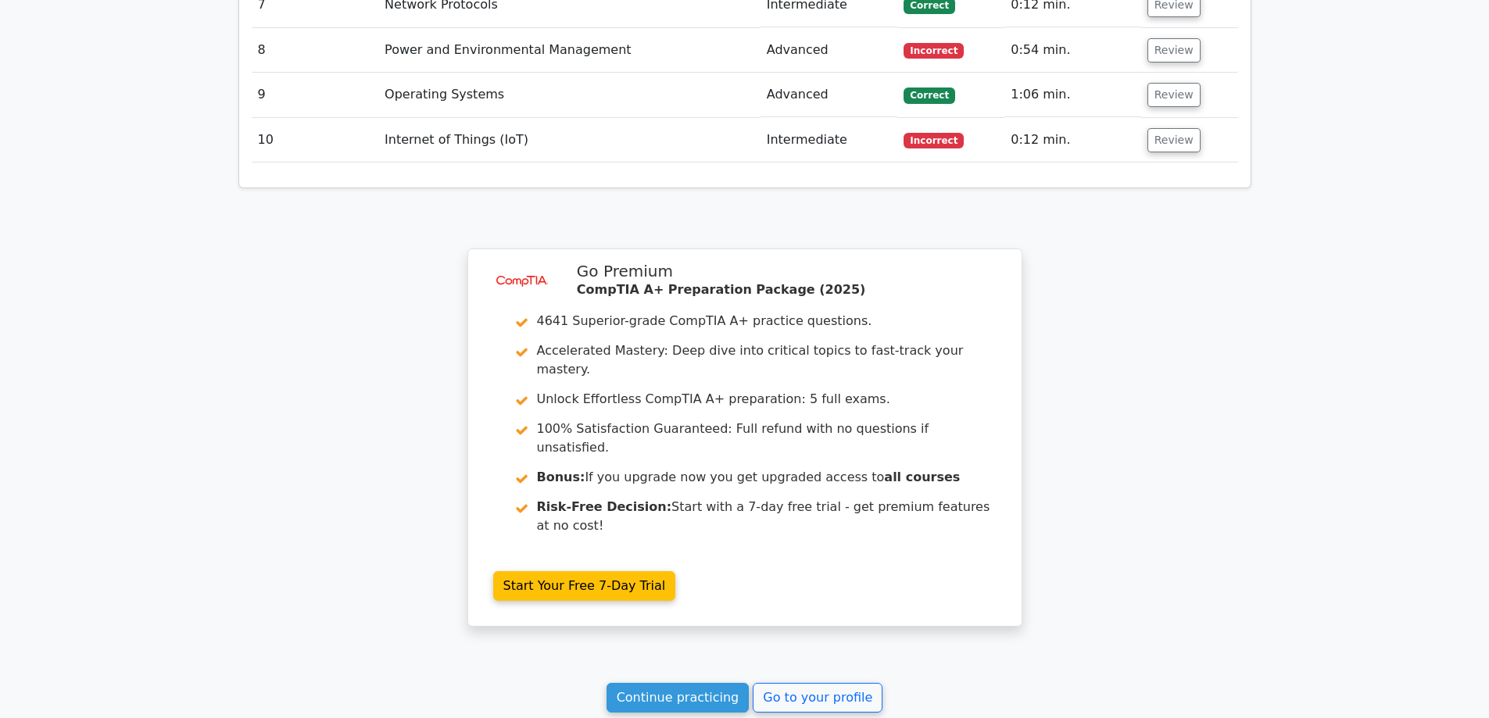
scroll to position [2036, 0]
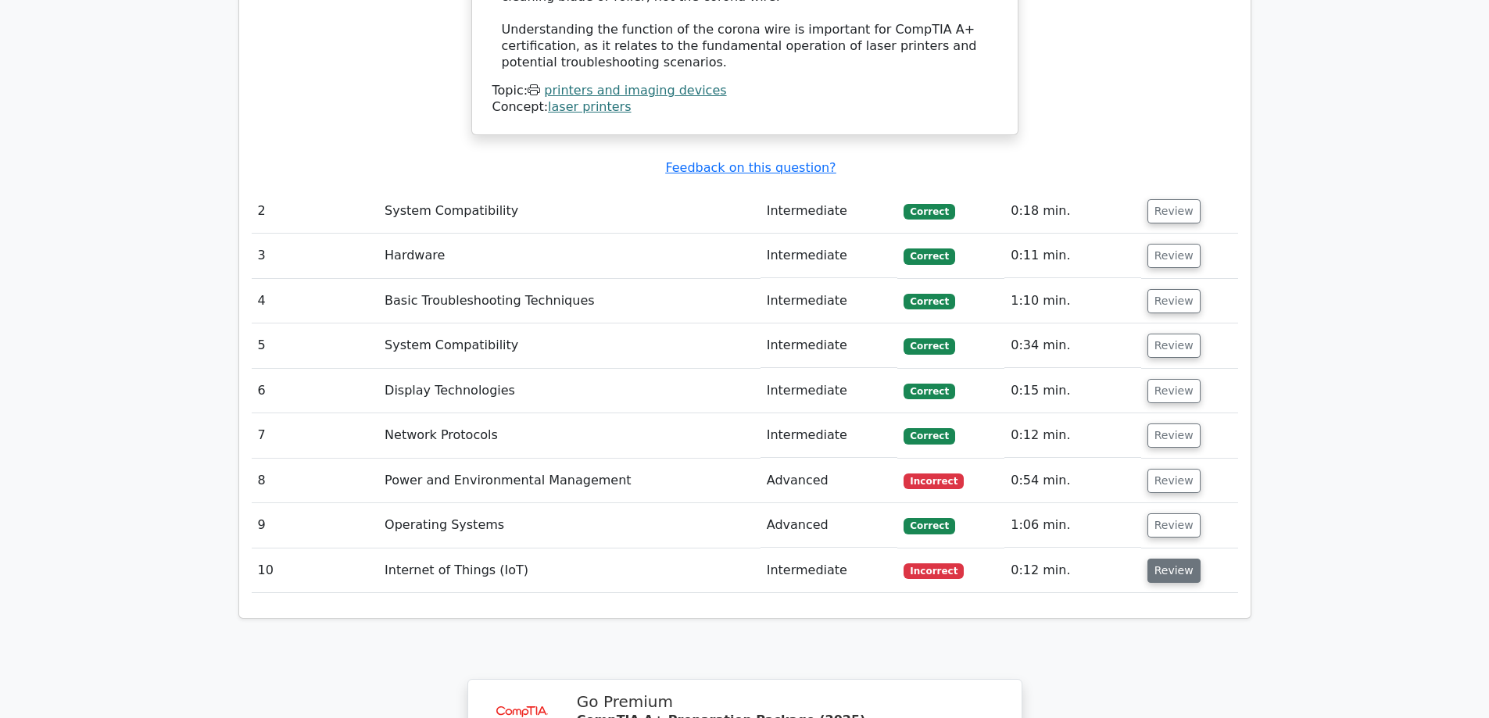
click at [1160, 559] on button "Review" at bounding box center [1173, 571] width 53 height 24
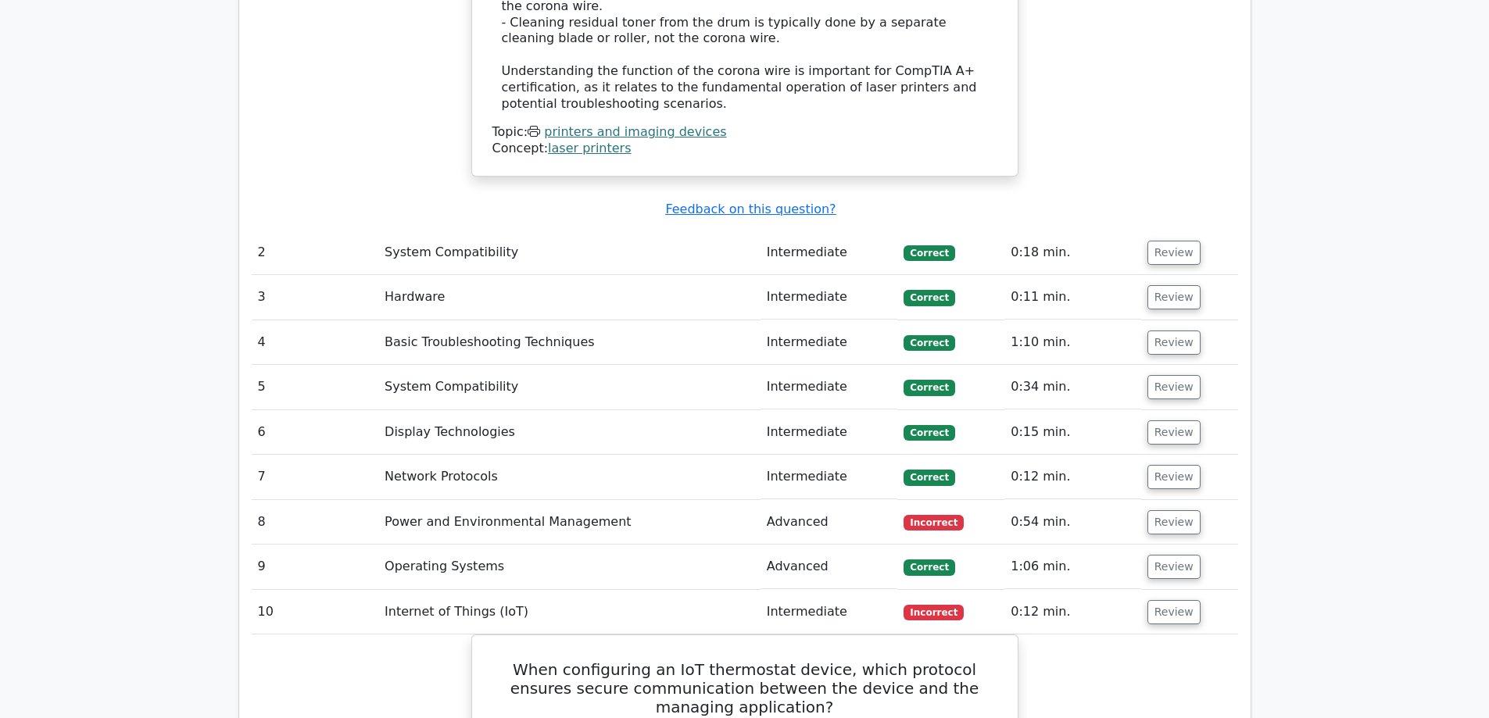
scroll to position [1957, 0]
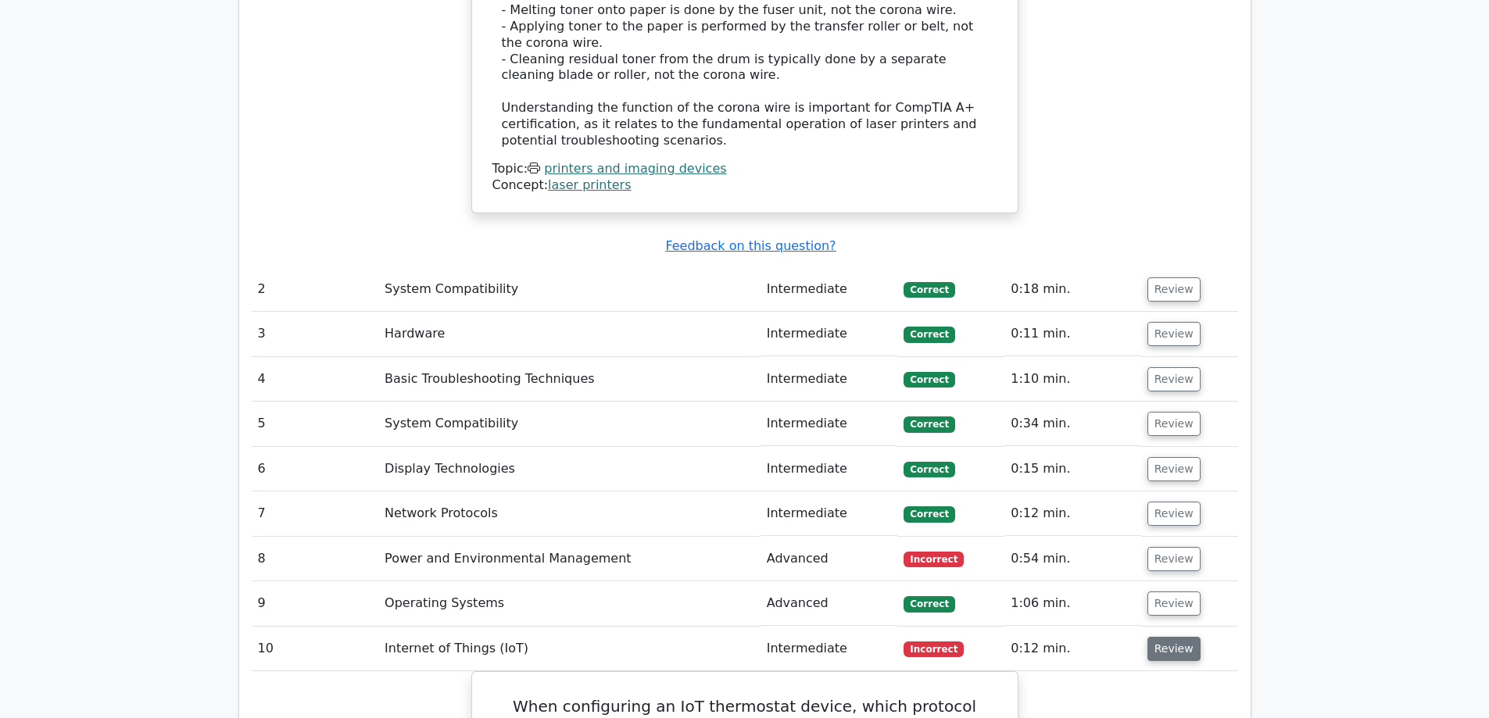
click at [1172, 637] on button "Review" at bounding box center [1173, 649] width 53 height 24
click at [1160, 592] on button "Review" at bounding box center [1173, 604] width 53 height 24
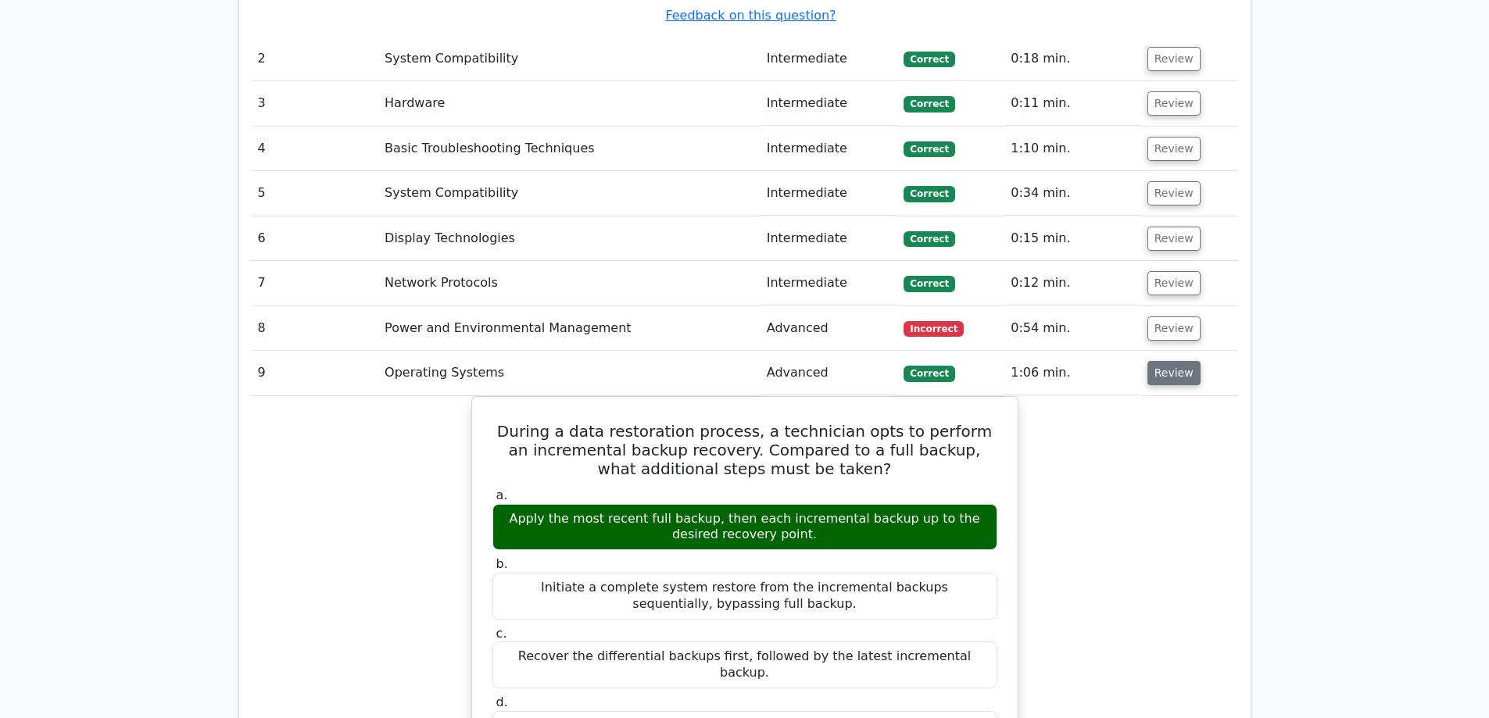
scroll to position [2192, 0]
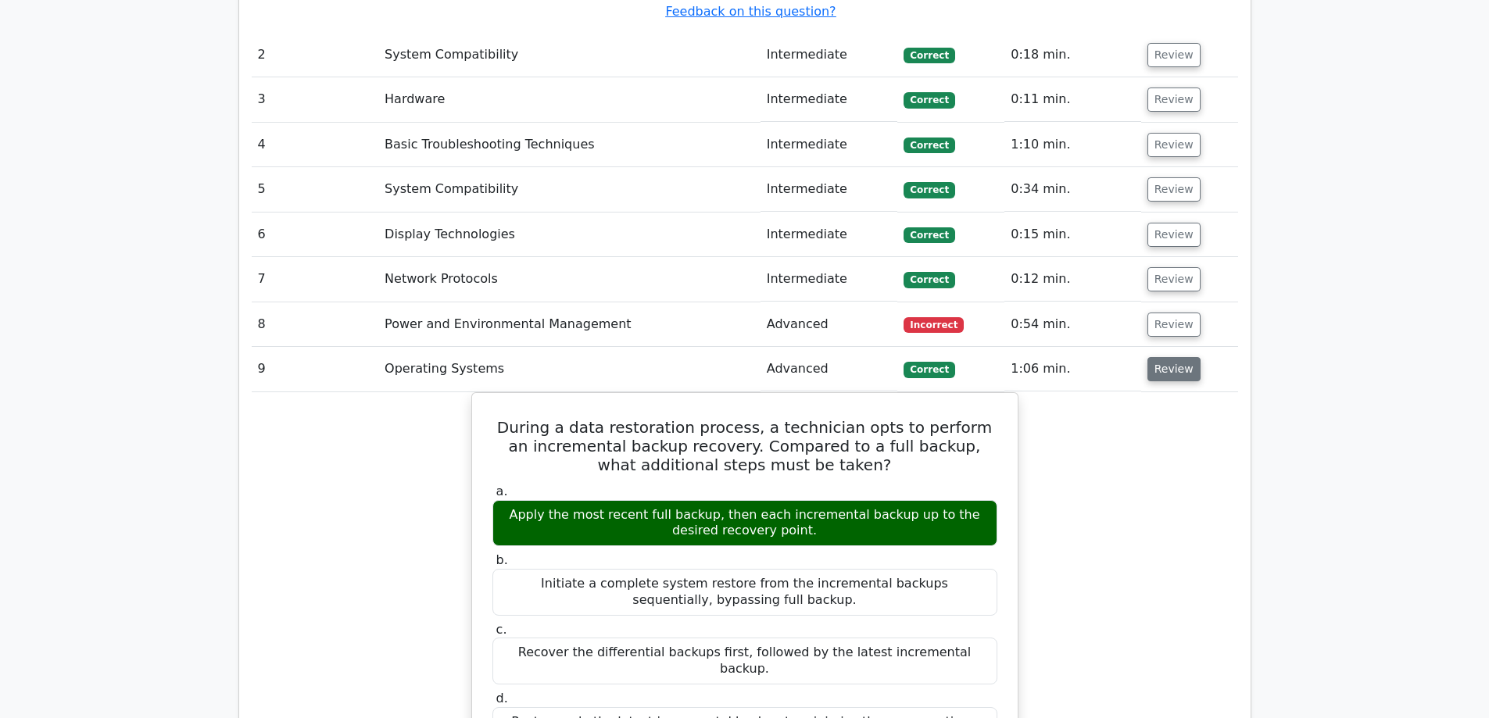
click at [1172, 357] on button "Review" at bounding box center [1173, 369] width 53 height 24
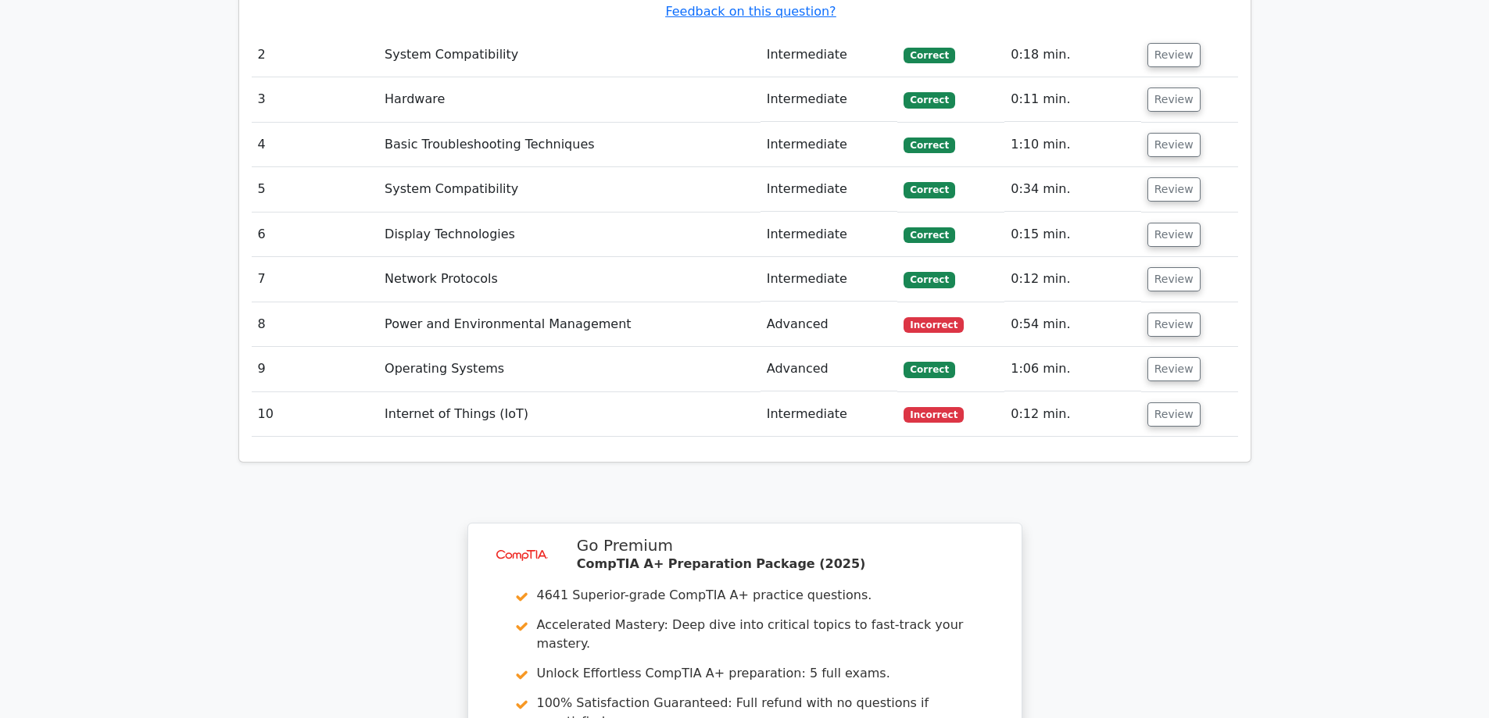
click at [1156, 302] on td "Review" at bounding box center [1189, 324] width 97 height 45
click at [1157, 313] on button "Review" at bounding box center [1173, 325] width 53 height 24
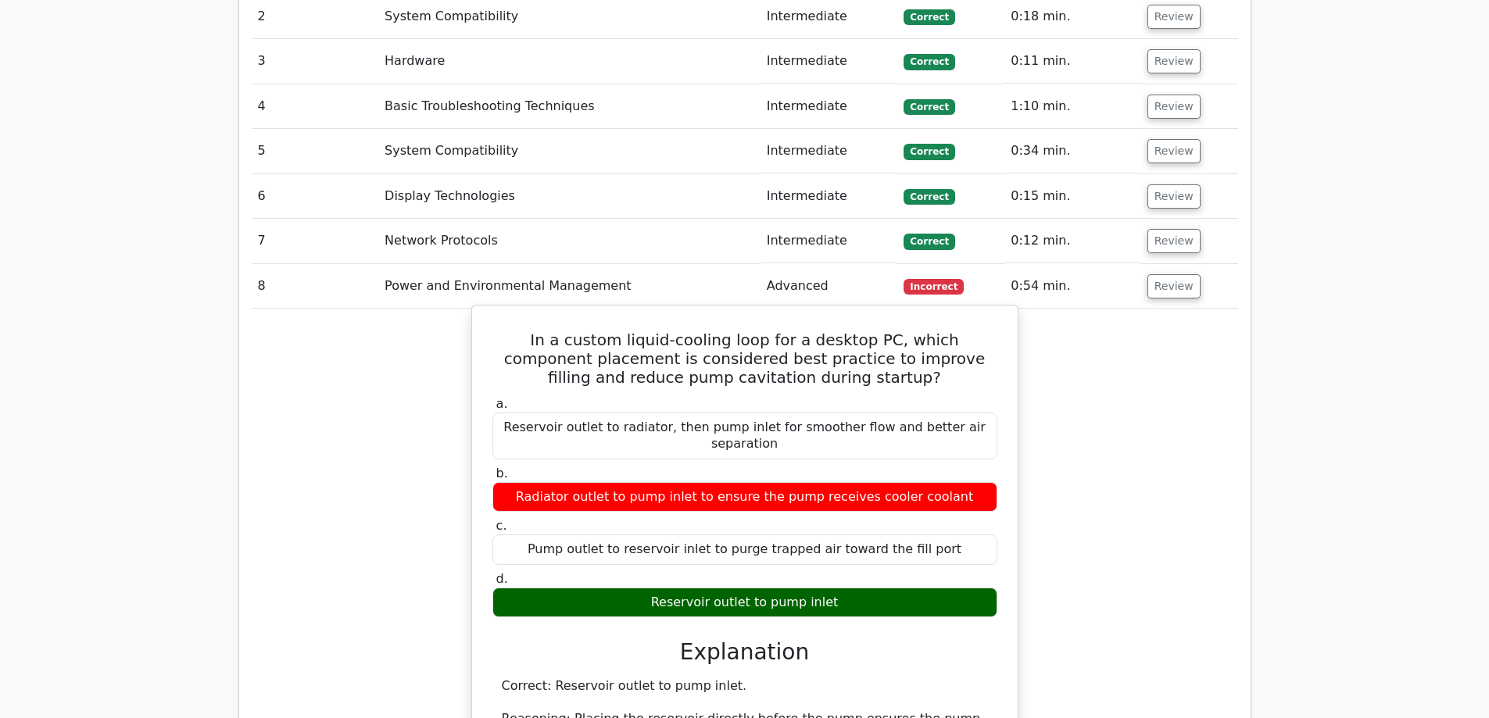
scroll to position [2504, 0]
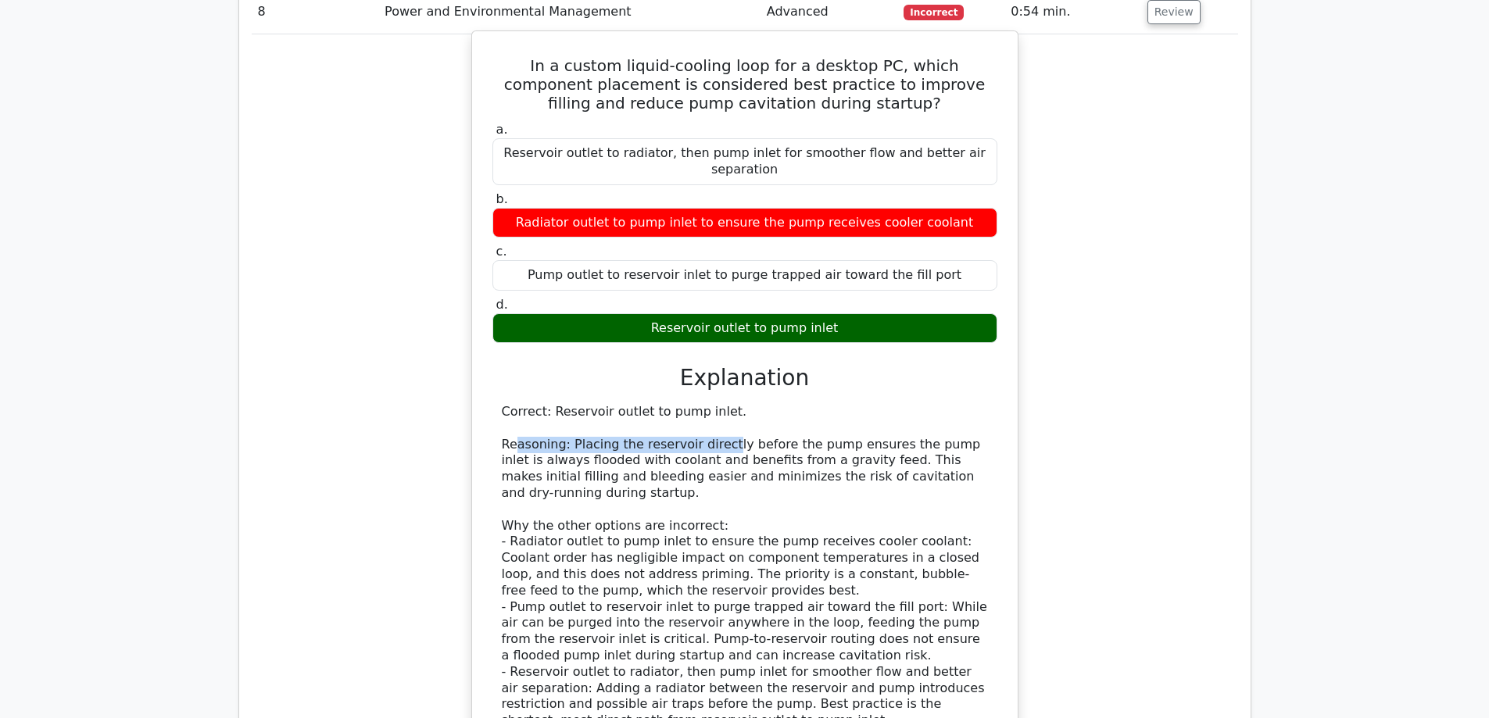
drag, startPoint x: 542, startPoint y: 369, endPoint x: 713, endPoint y: 374, distance: 171.2
click at [713, 404] on div "Correct: Reservoir outlet to pump inlet. Reasoning: Placing the reservoir direc…" at bounding box center [745, 566] width 486 height 325
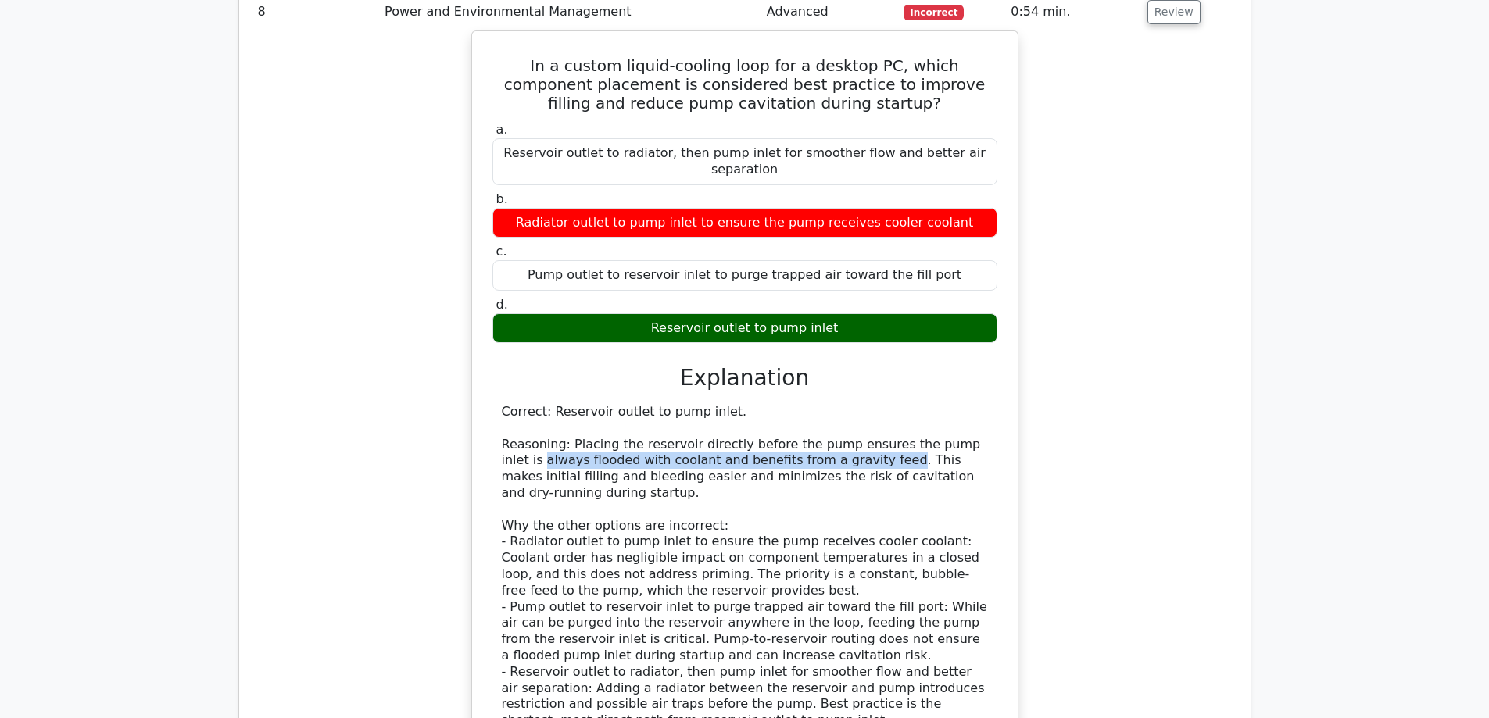
drag, startPoint x: 490, startPoint y: 385, endPoint x: 831, endPoint y: 395, distance: 341.6
click at [831, 395] on div "a. Reservoir outlet to radiator, then pump inlet for smoother flow and better a…" at bounding box center [745, 446] width 508 height 655
click at [845, 427] on div "Correct: Reservoir outlet to pump inlet. Reasoning: Placing the reservoir direc…" at bounding box center [745, 566] width 486 height 325
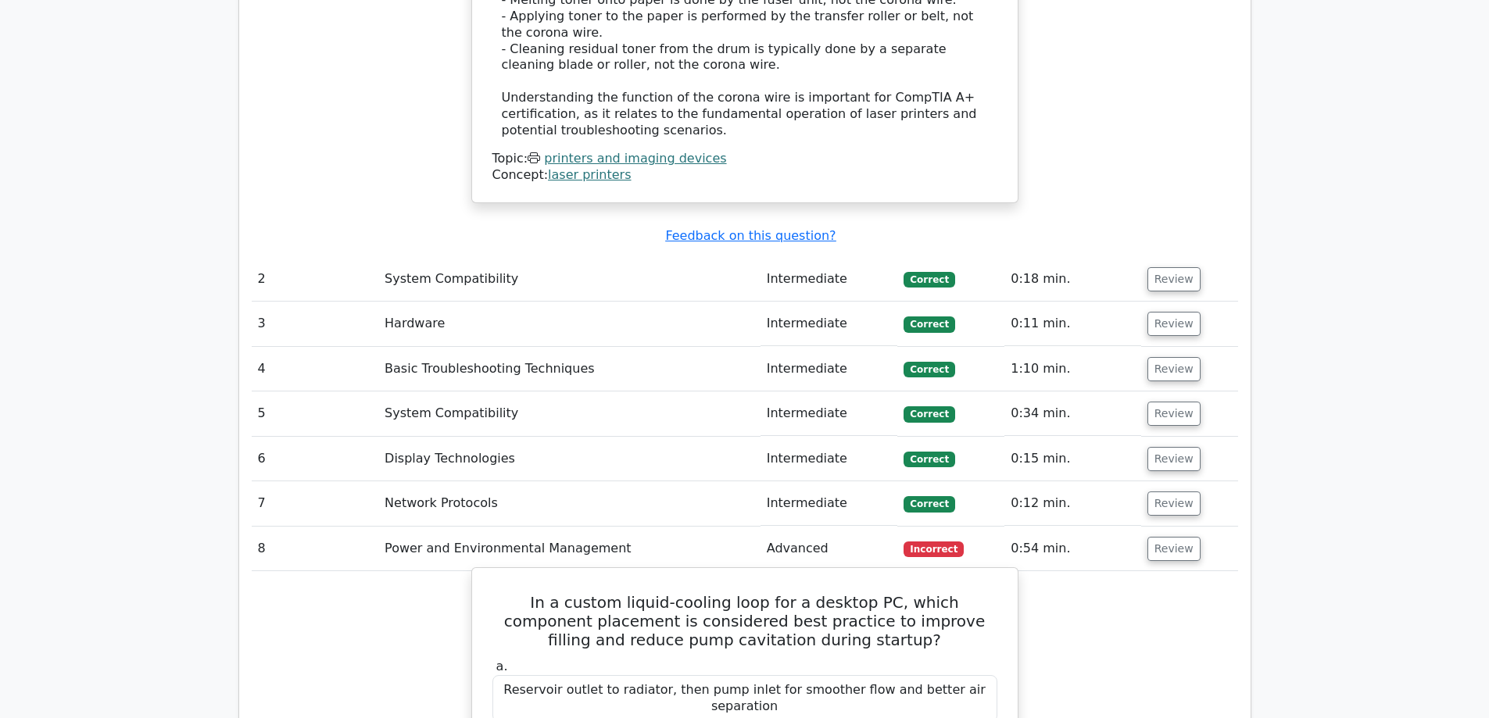
scroll to position [1879, 0]
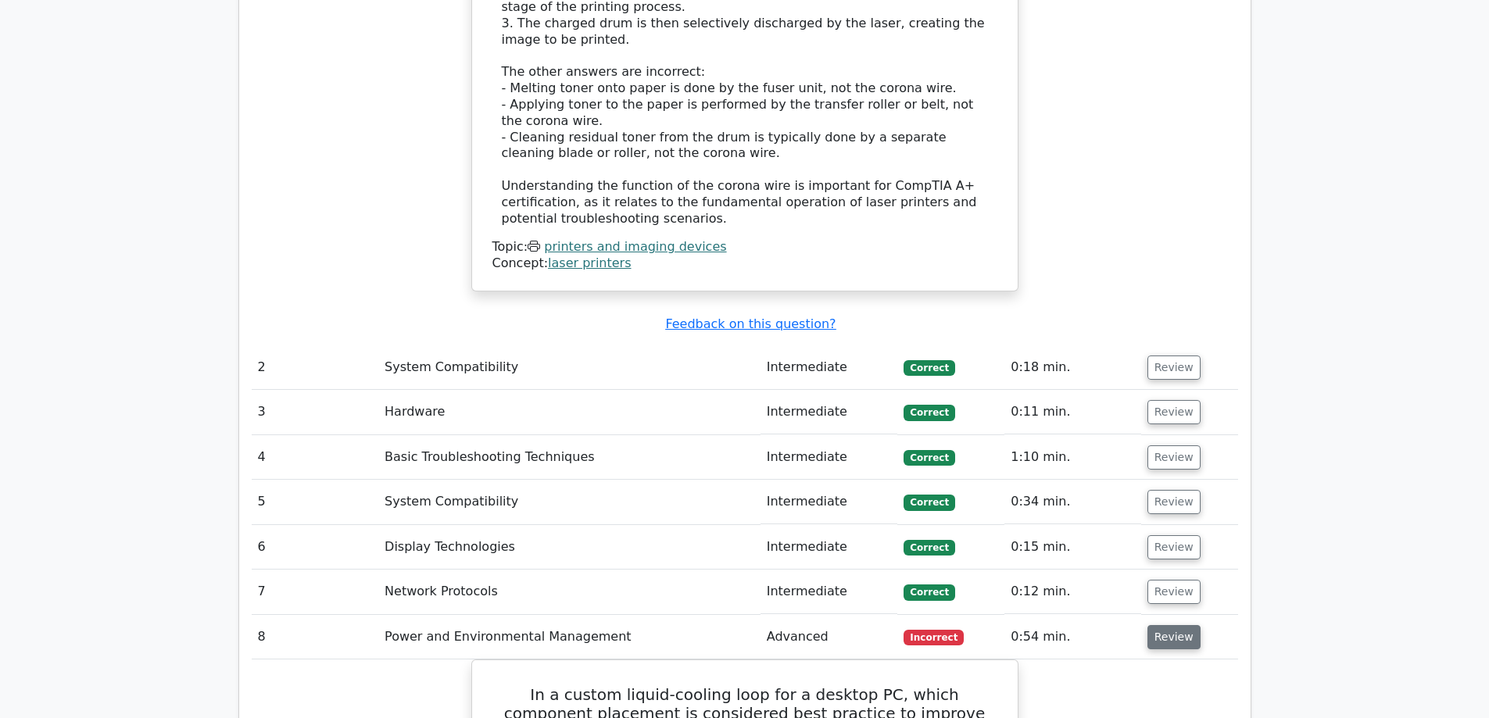
click at [1151, 625] on button "Review" at bounding box center [1173, 637] width 53 height 24
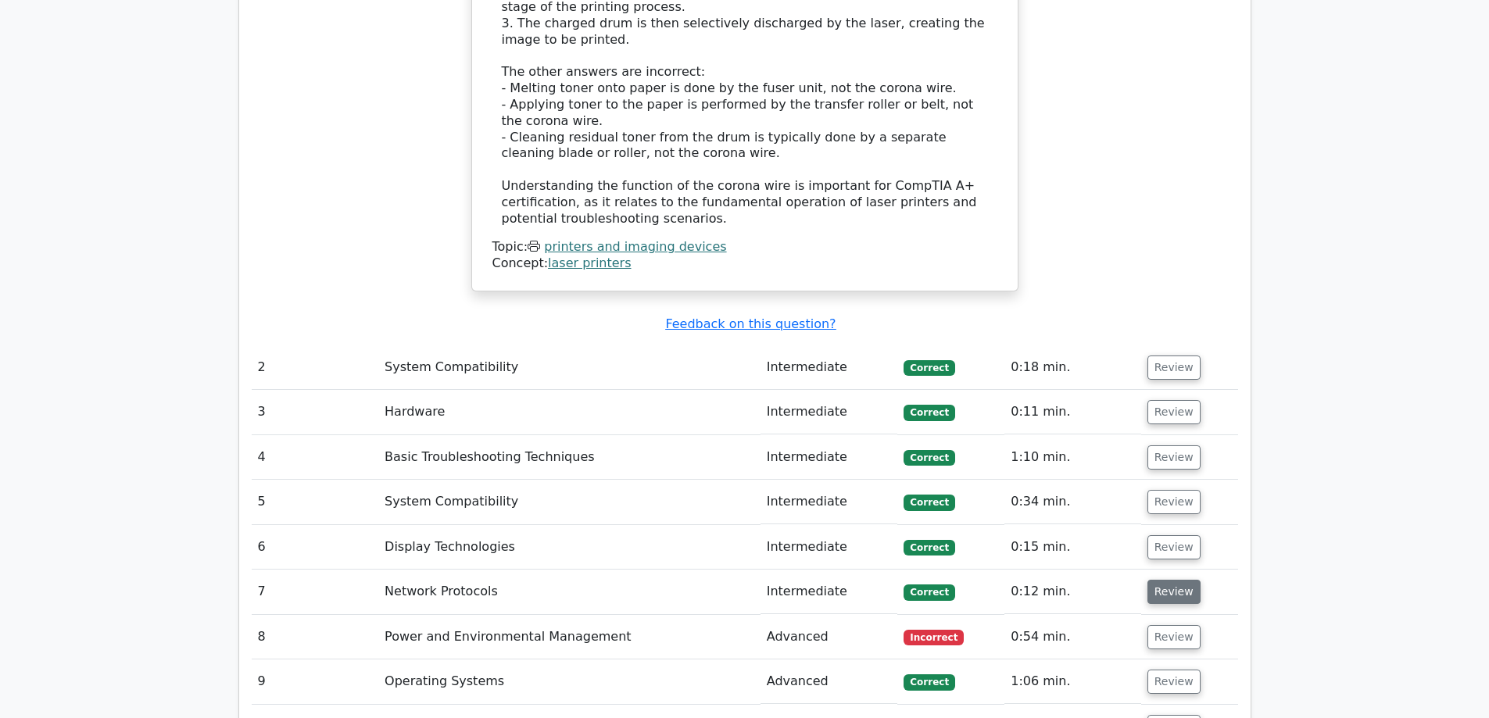
click at [1162, 580] on button "Review" at bounding box center [1173, 592] width 53 height 24
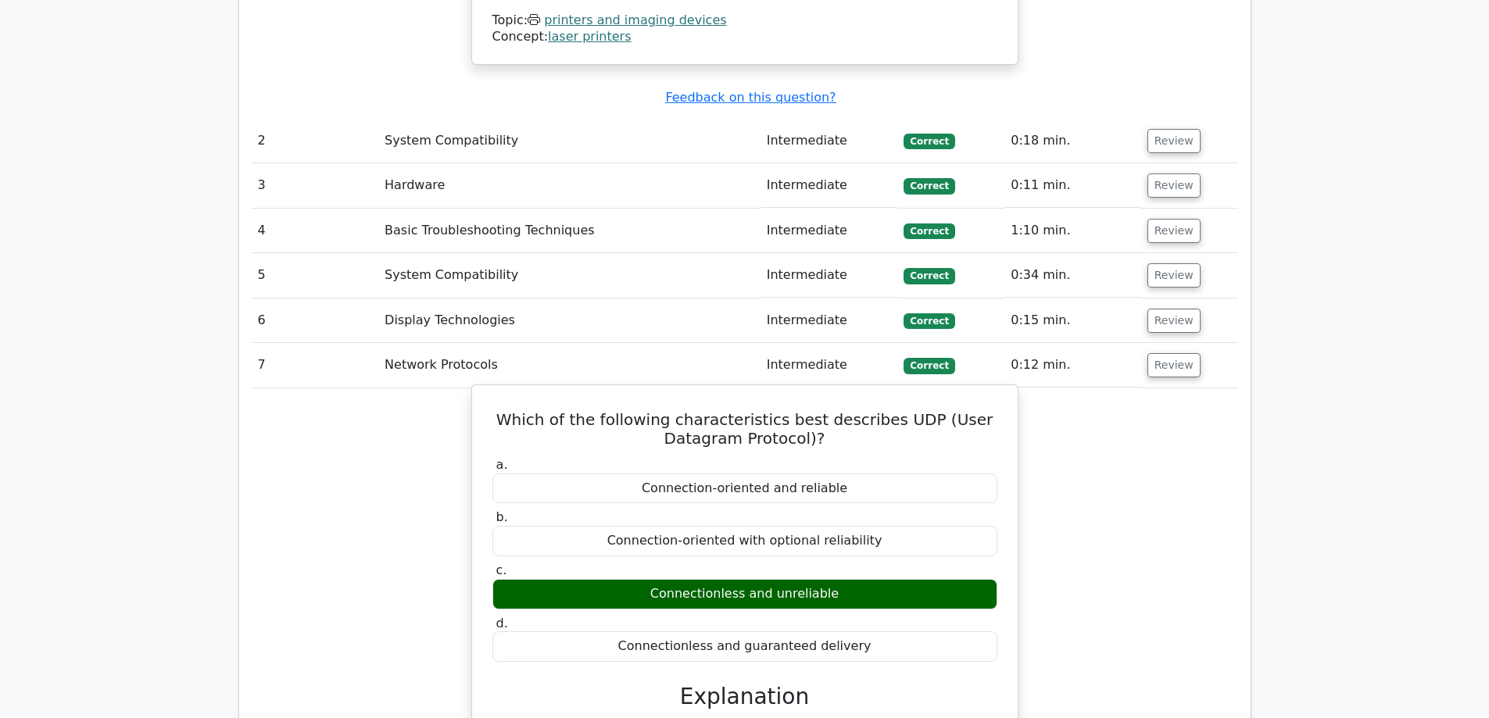
scroll to position [2192, 0]
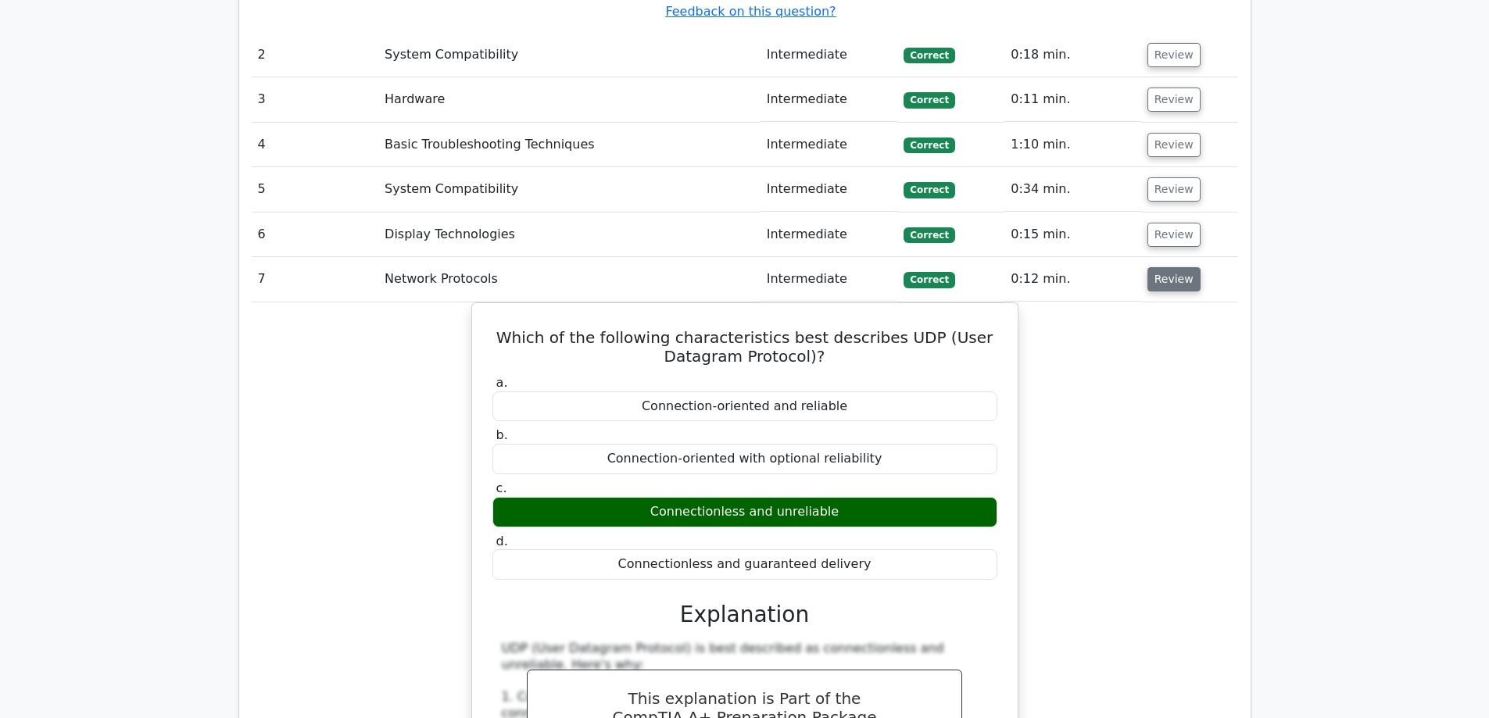
click at [1169, 267] on button "Review" at bounding box center [1173, 279] width 53 height 24
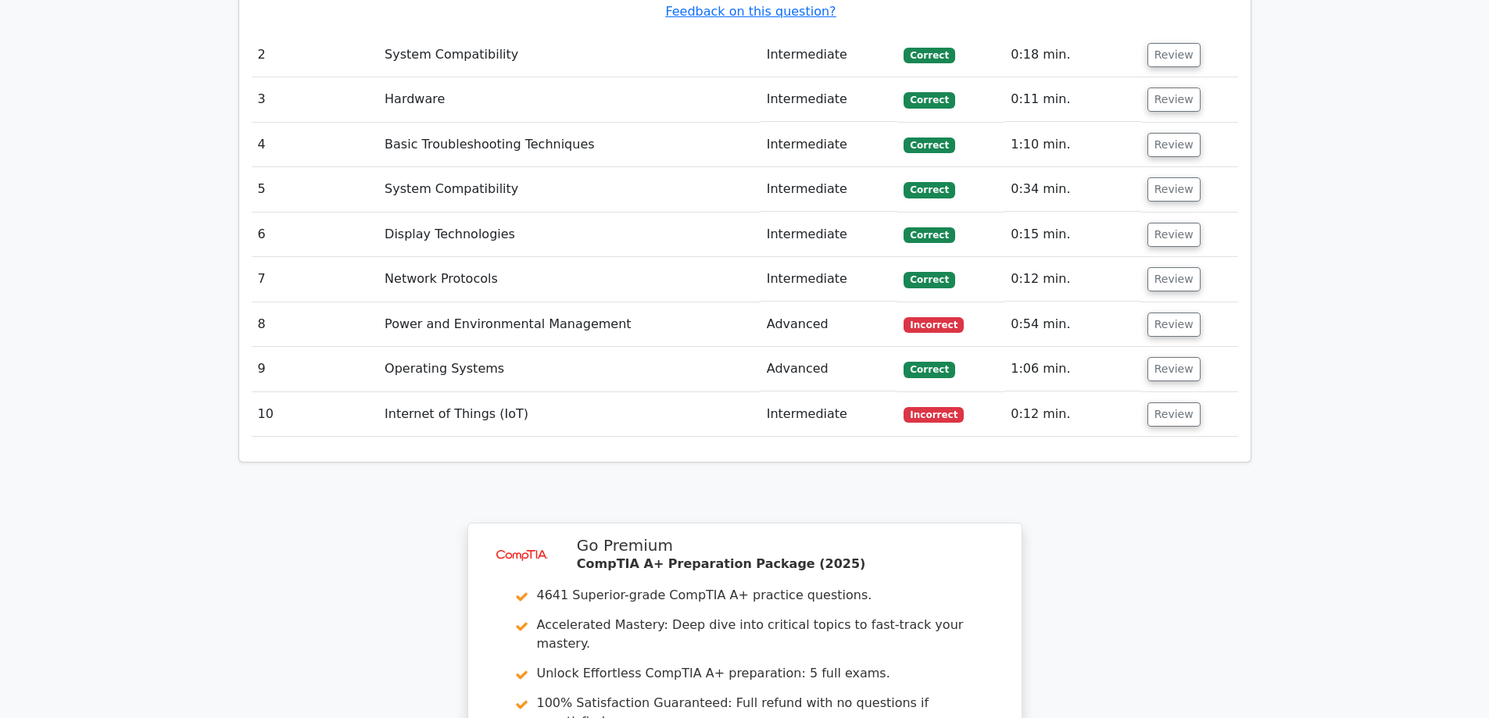
click at [1178, 213] on td "Review" at bounding box center [1189, 235] width 97 height 45
click at [1171, 213] on td "Review" at bounding box center [1189, 235] width 97 height 45
click at [1168, 223] on button "Review" at bounding box center [1173, 235] width 53 height 24
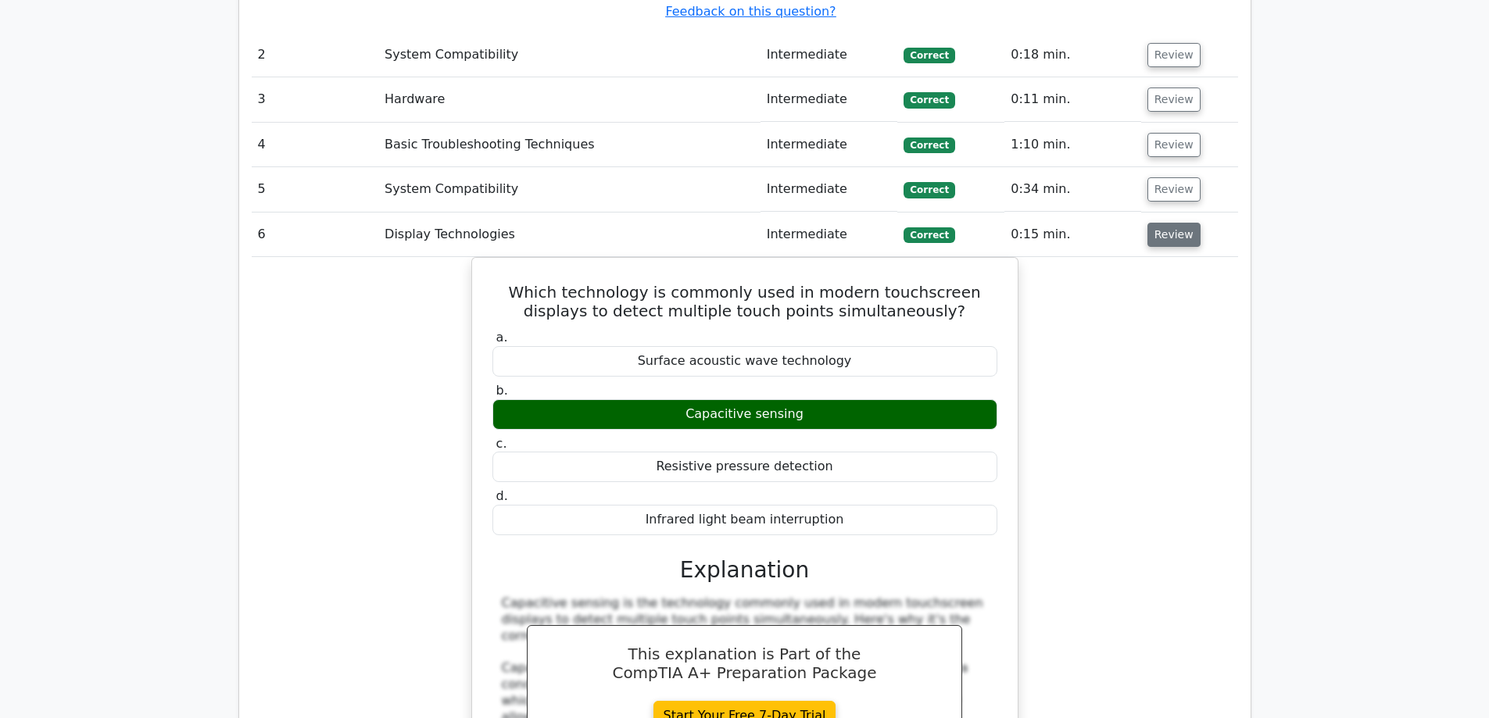
click at [1168, 223] on button "Review" at bounding box center [1173, 235] width 53 height 24
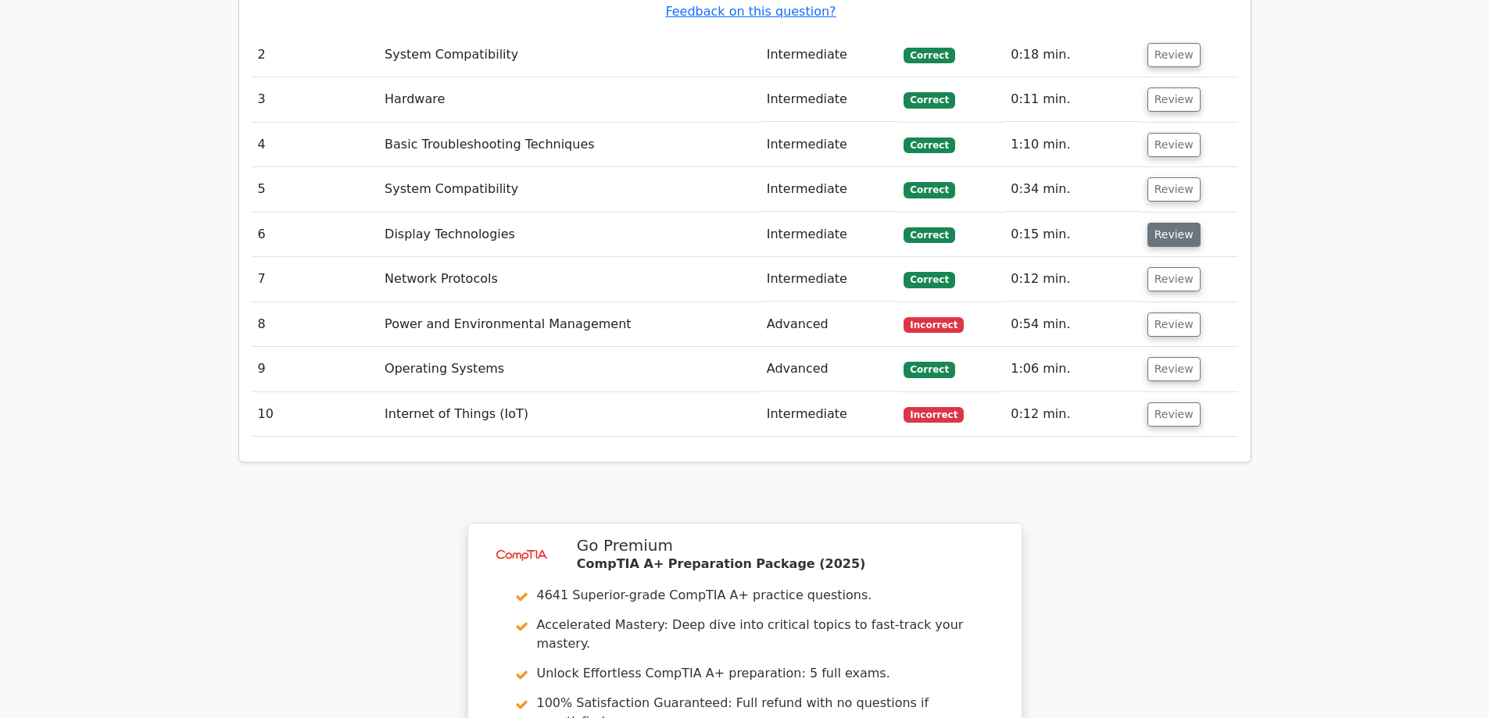
scroll to position [2114, 0]
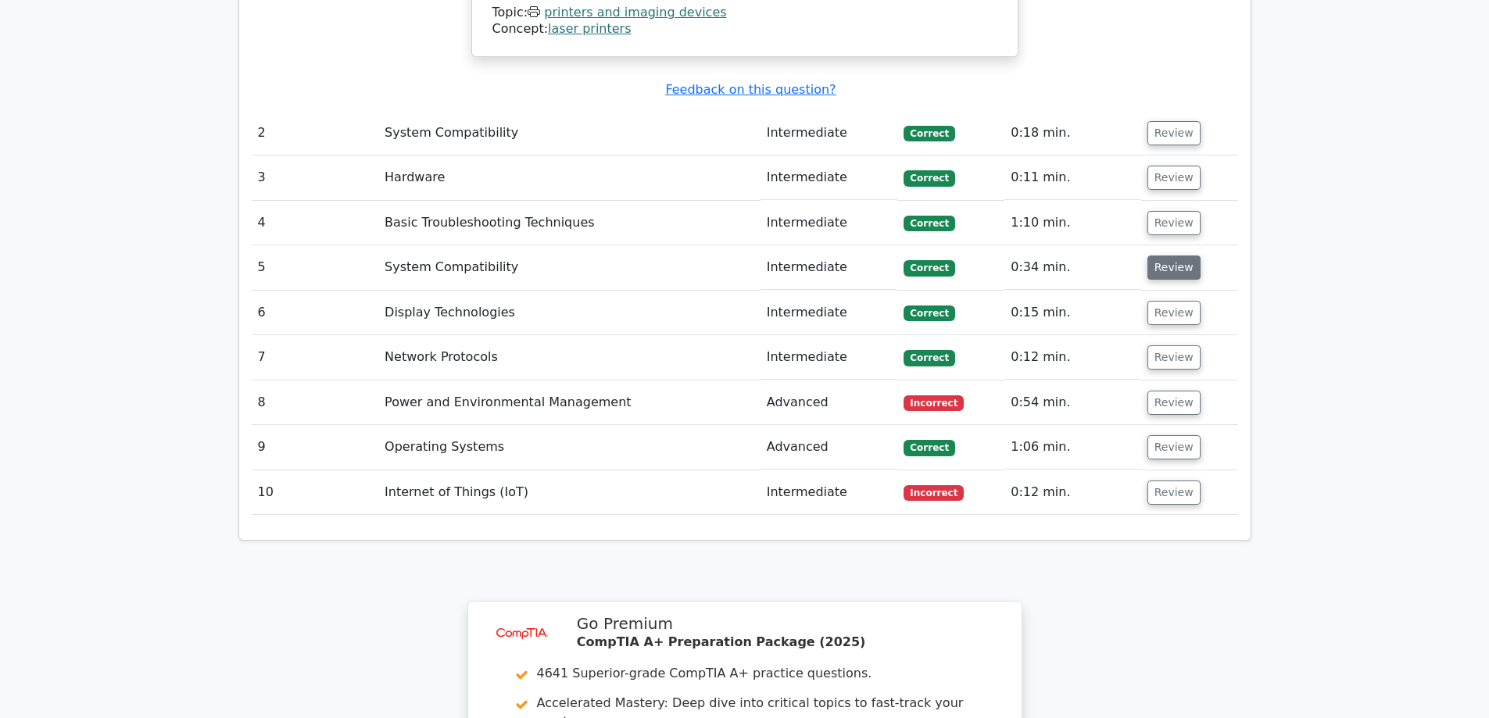
click at [1170, 256] on button "Review" at bounding box center [1173, 268] width 53 height 24
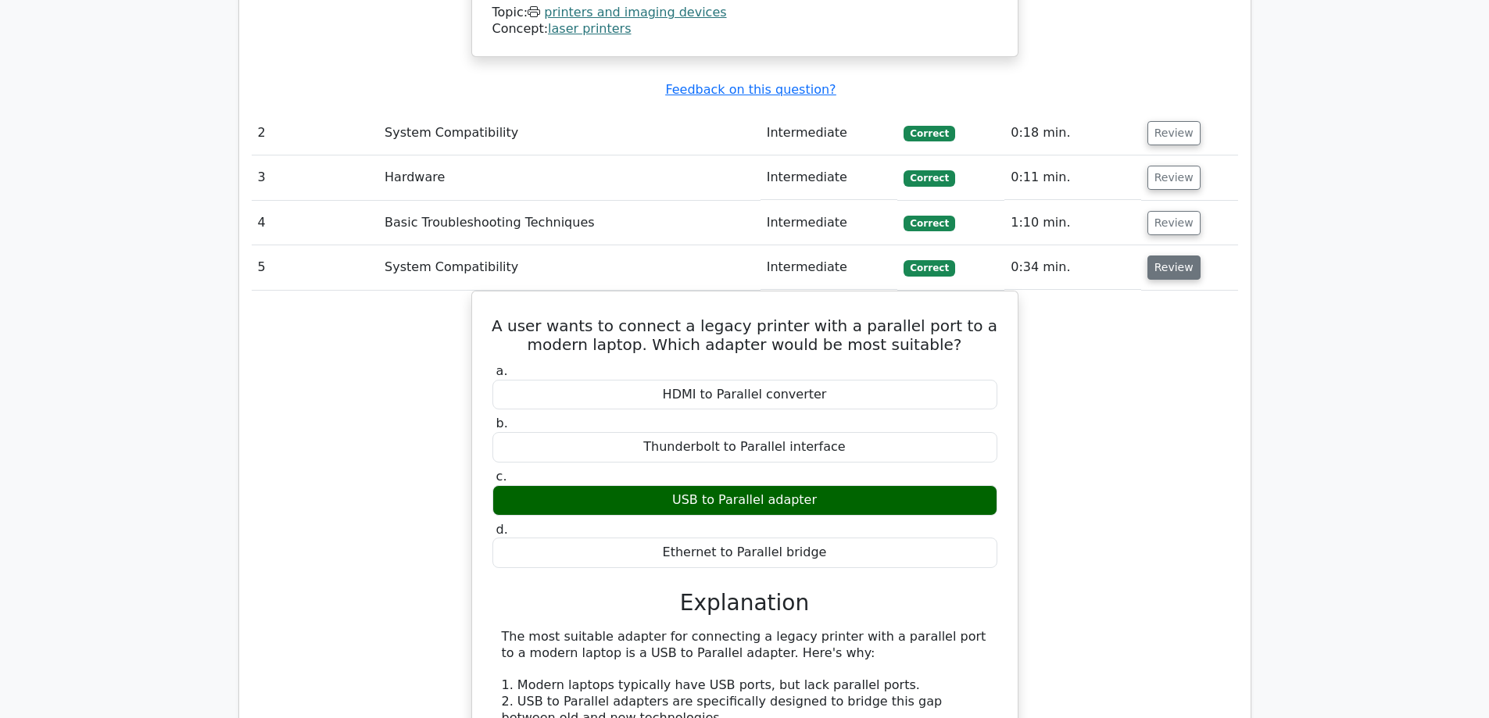
click at [1170, 256] on button "Review" at bounding box center [1173, 268] width 53 height 24
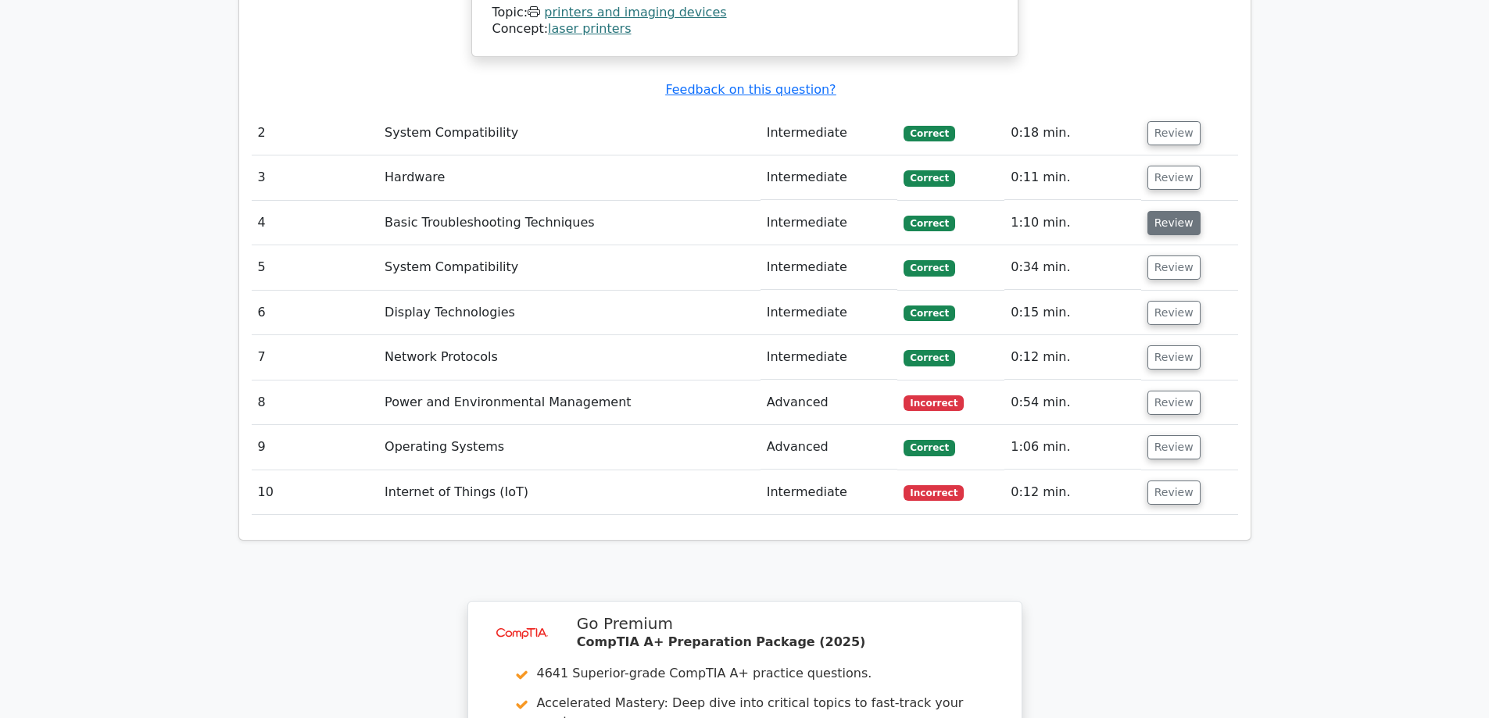
click at [1163, 211] on button "Review" at bounding box center [1173, 223] width 53 height 24
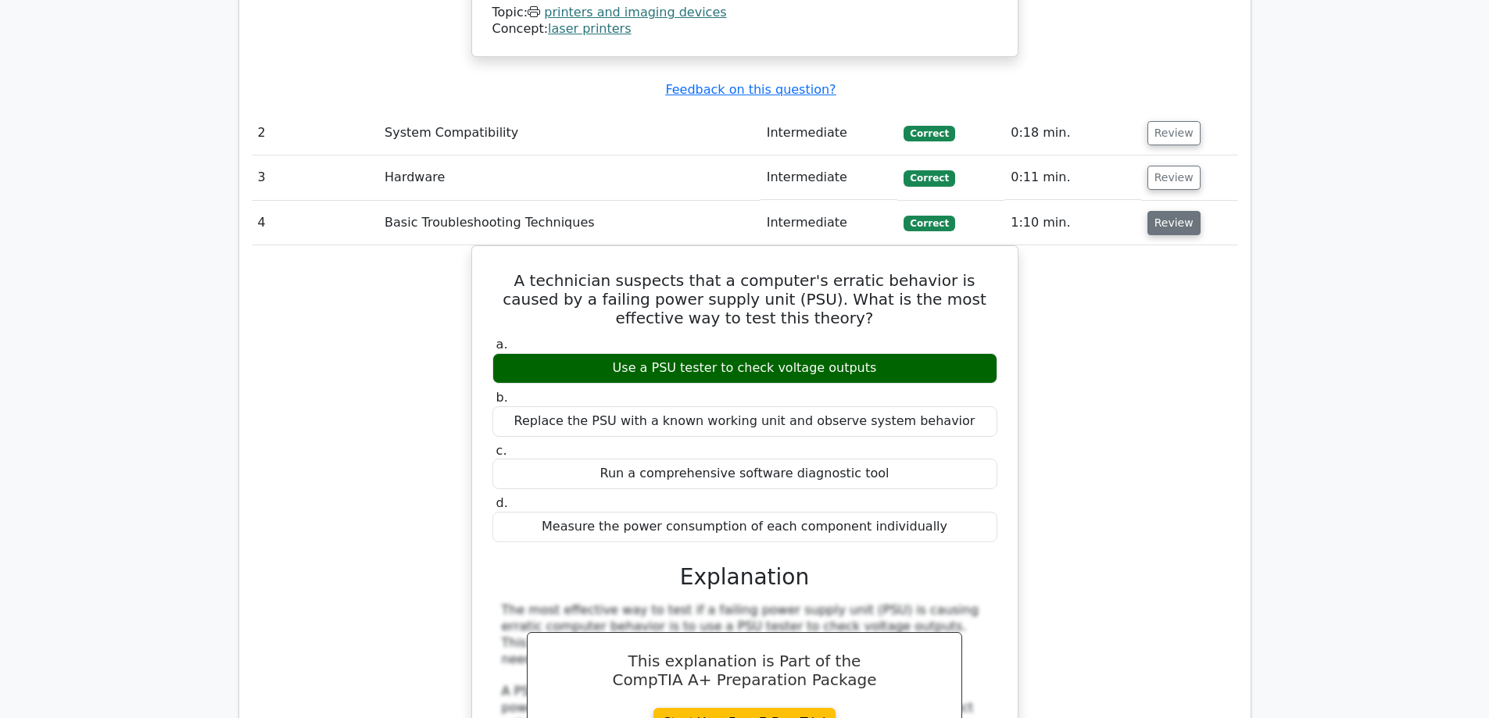
click at [1163, 211] on button "Review" at bounding box center [1173, 223] width 53 height 24
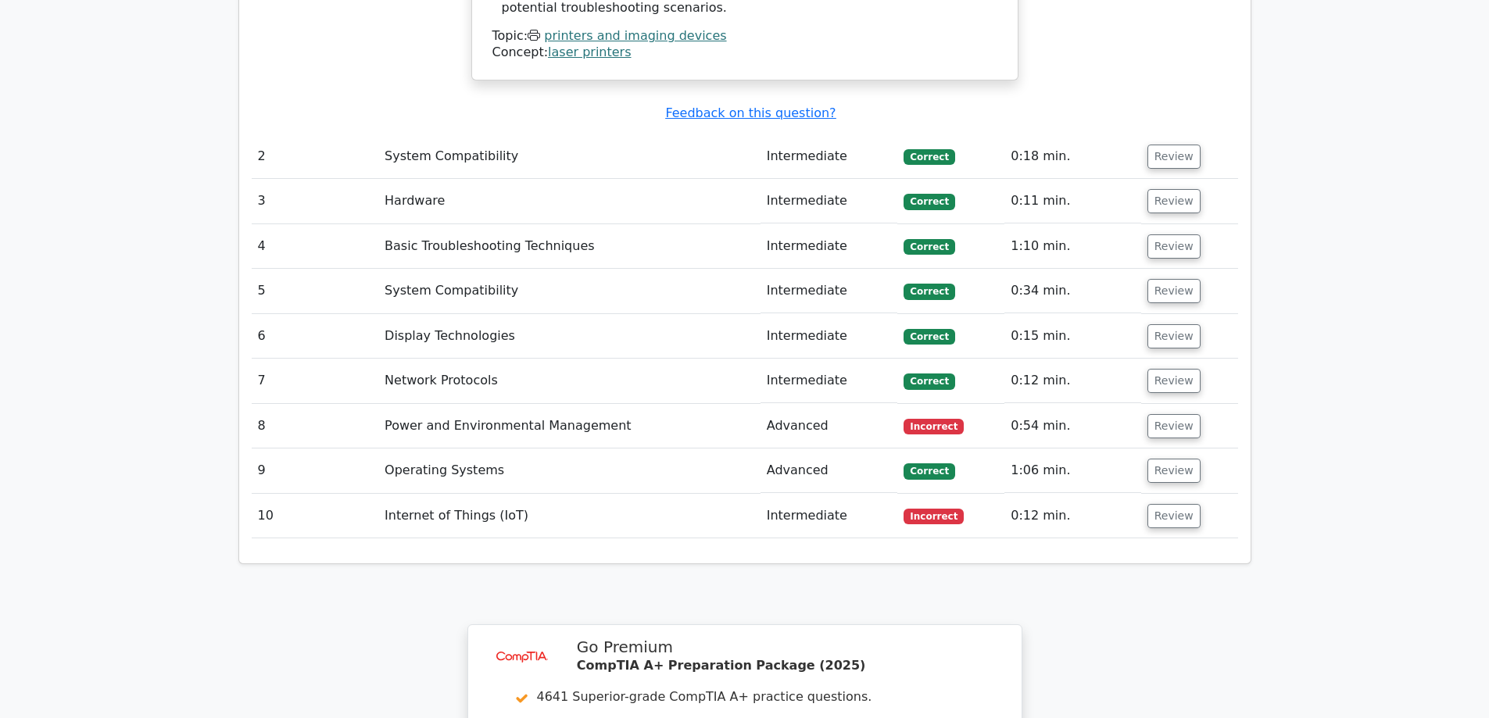
scroll to position [2036, 0]
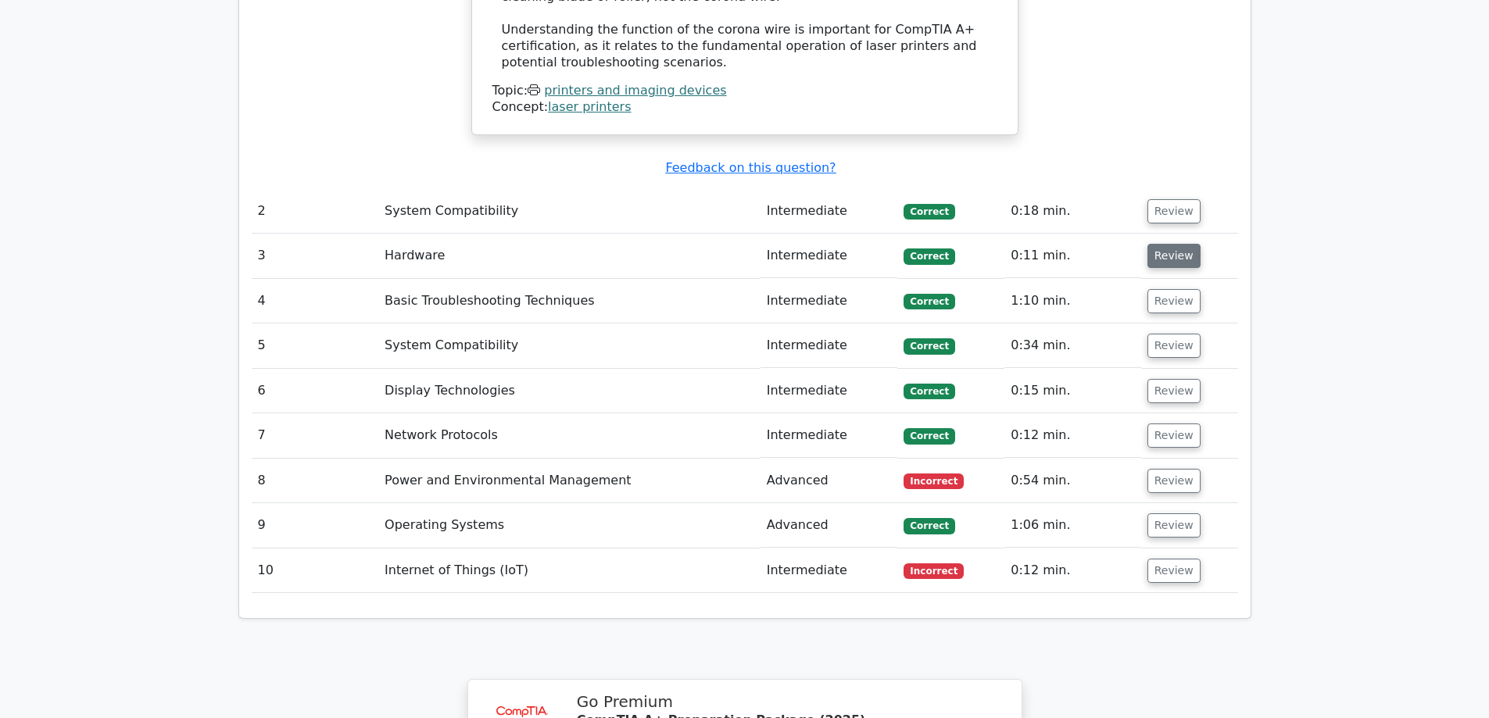
click at [1165, 244] on button "Review" at bounding box center [1173, 256] width 53 height 24
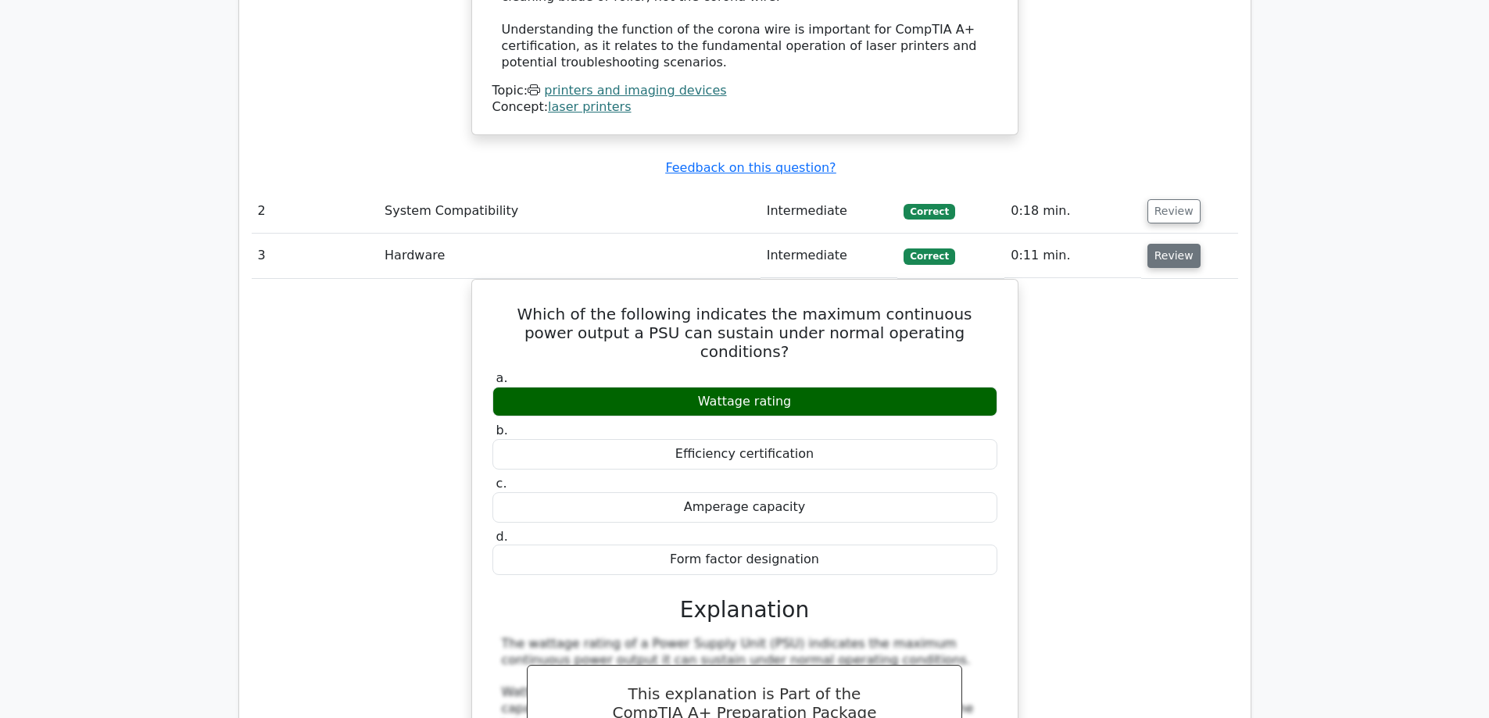
click at [1165, 244] on button "Review" at bounding box center [1173, 256] width 53 height 24
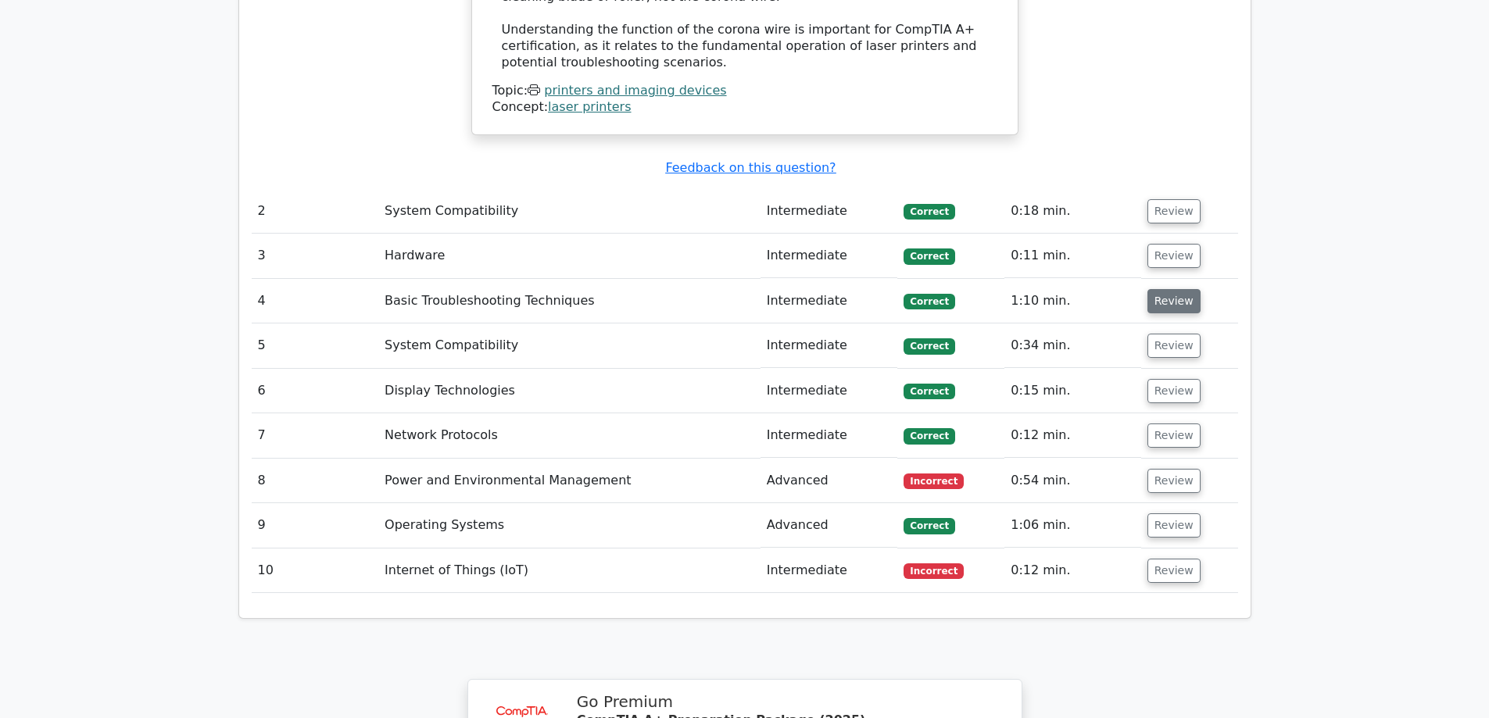
click at [1173, 289] on button "Review" at bounding box center [1173, 301] width 53 height 24
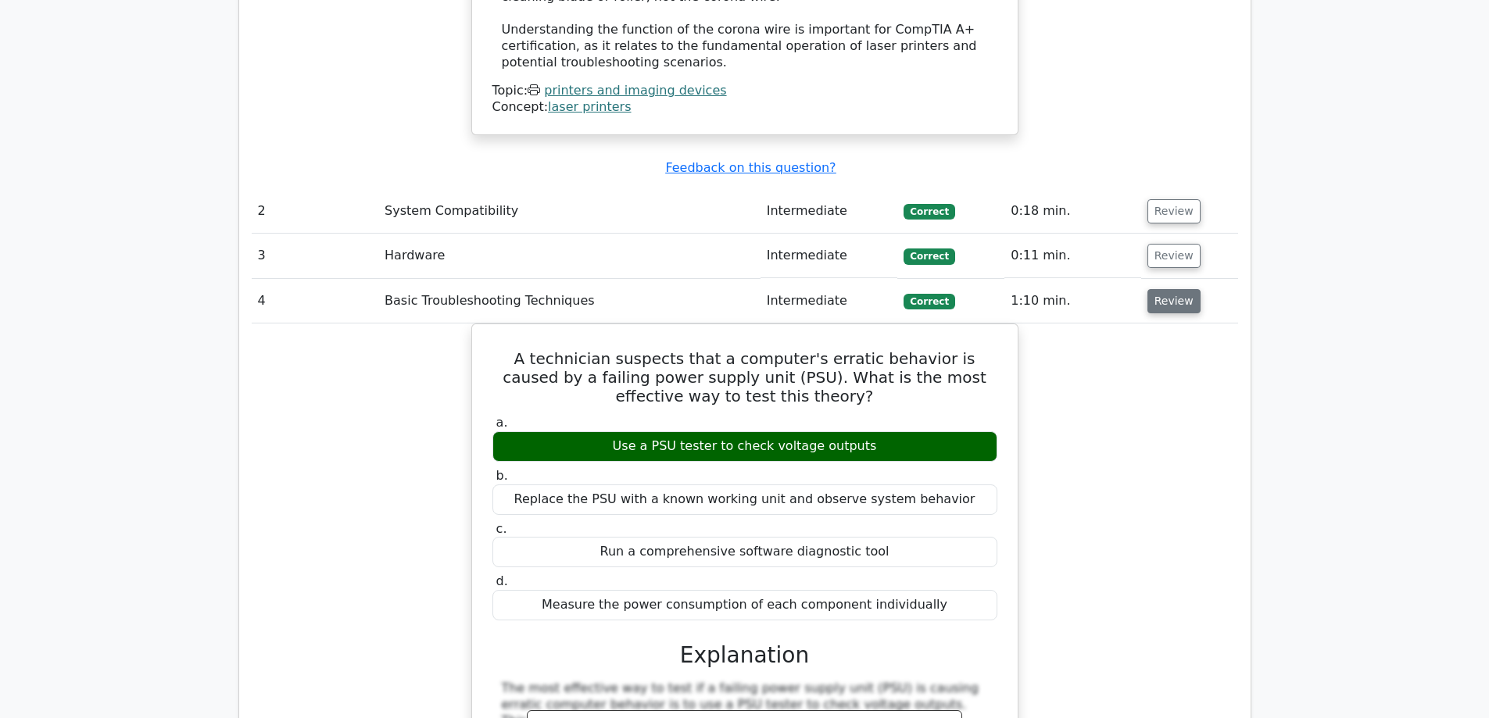
click at [1171, 289] on button "Review" at bounding box center [1173, 301] width 53 height 24
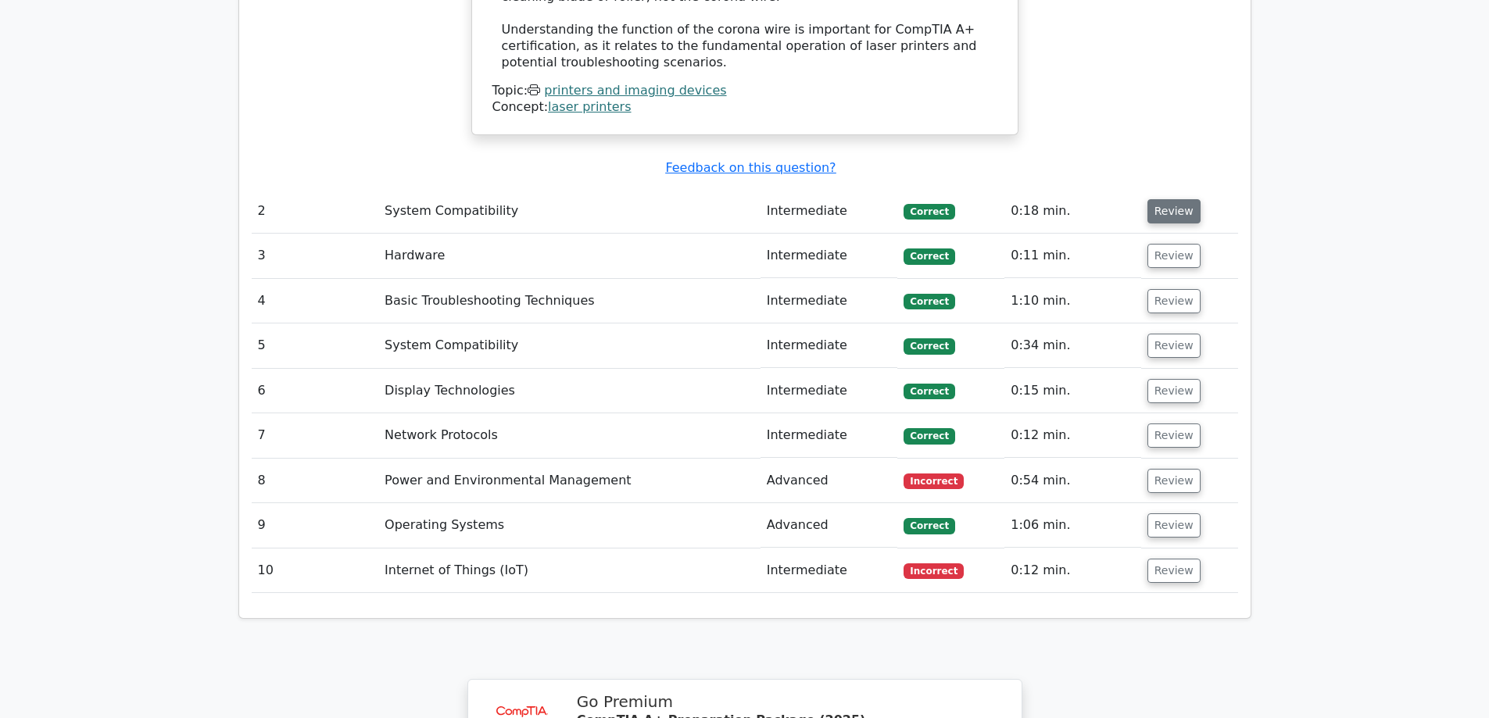
click at [1170, 199] on button "Review" at bounding box center [1173, 211] width 53 height 24
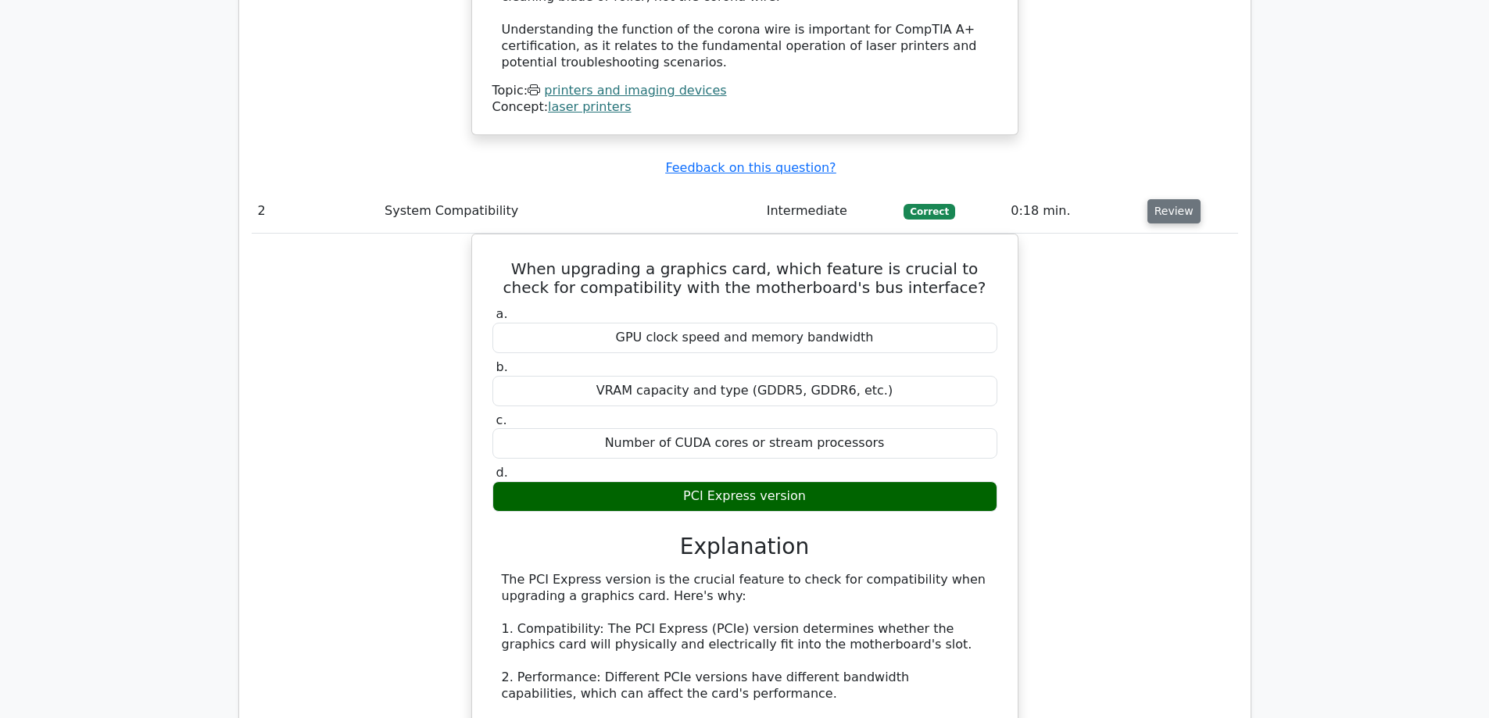
click at [1170, 199] on button "Review" at bounding box center [1173, 211] width 53 height 24
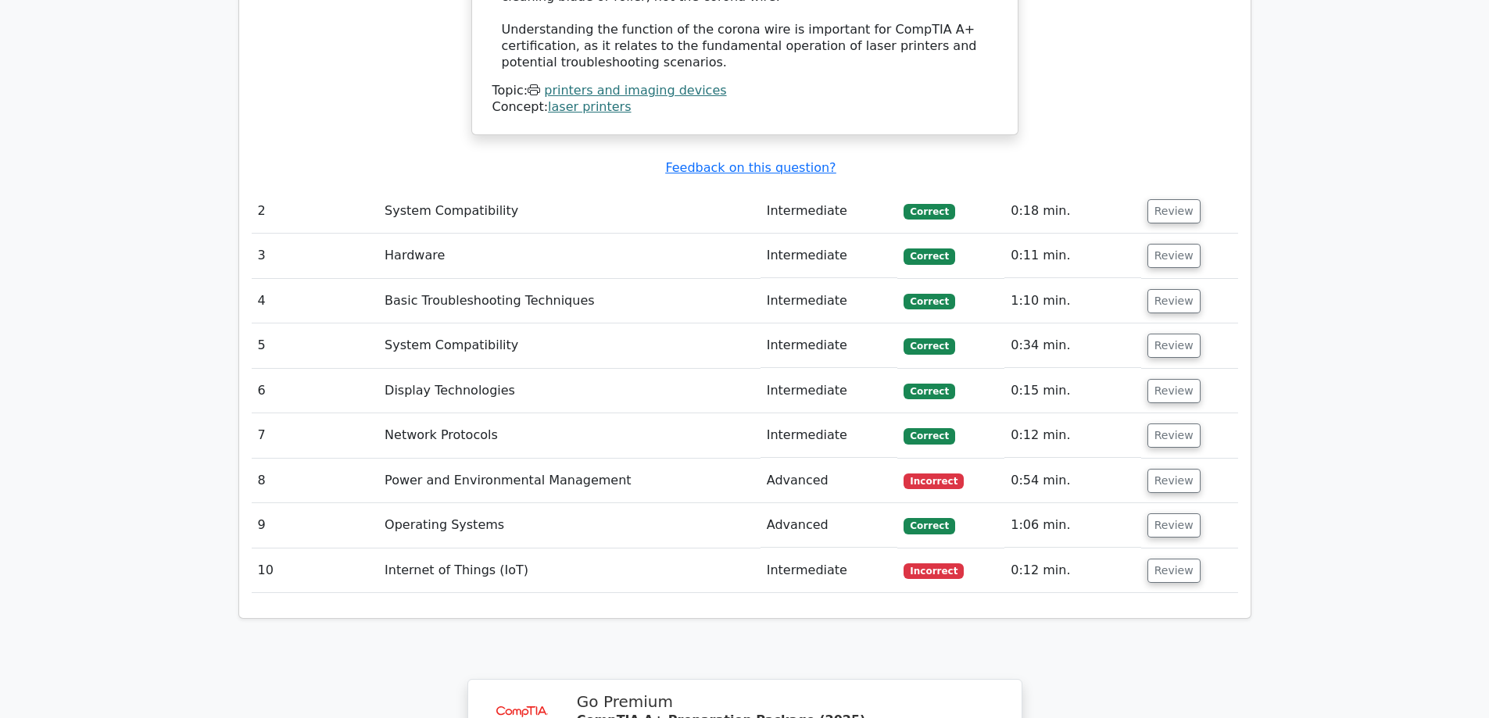
click at [1171, 189] on td "Review" at bounding box center [1189, 211] width 97 height 45
click at [1168, 199] on button "Review" at bounding box center [1173, 211] width 53 height 24
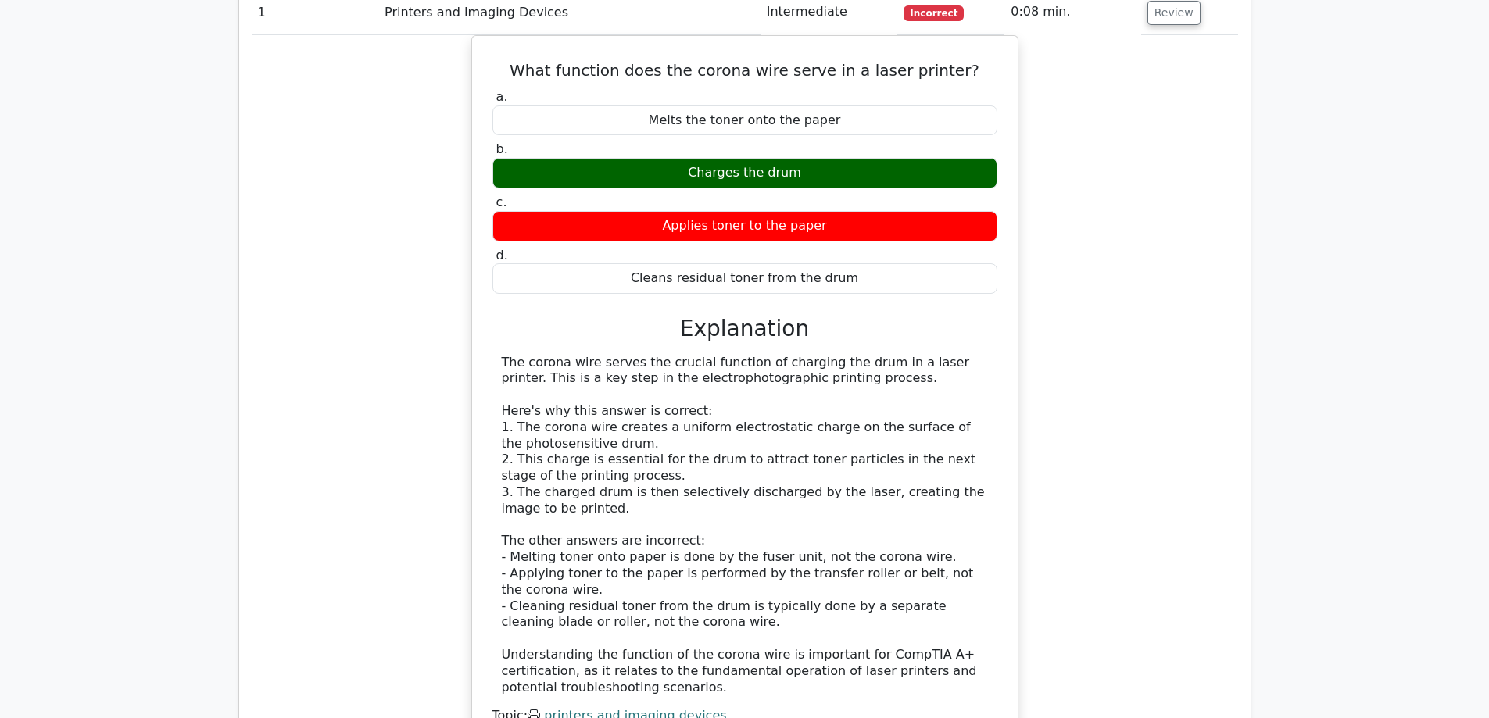
scroll to position [1801, 0]
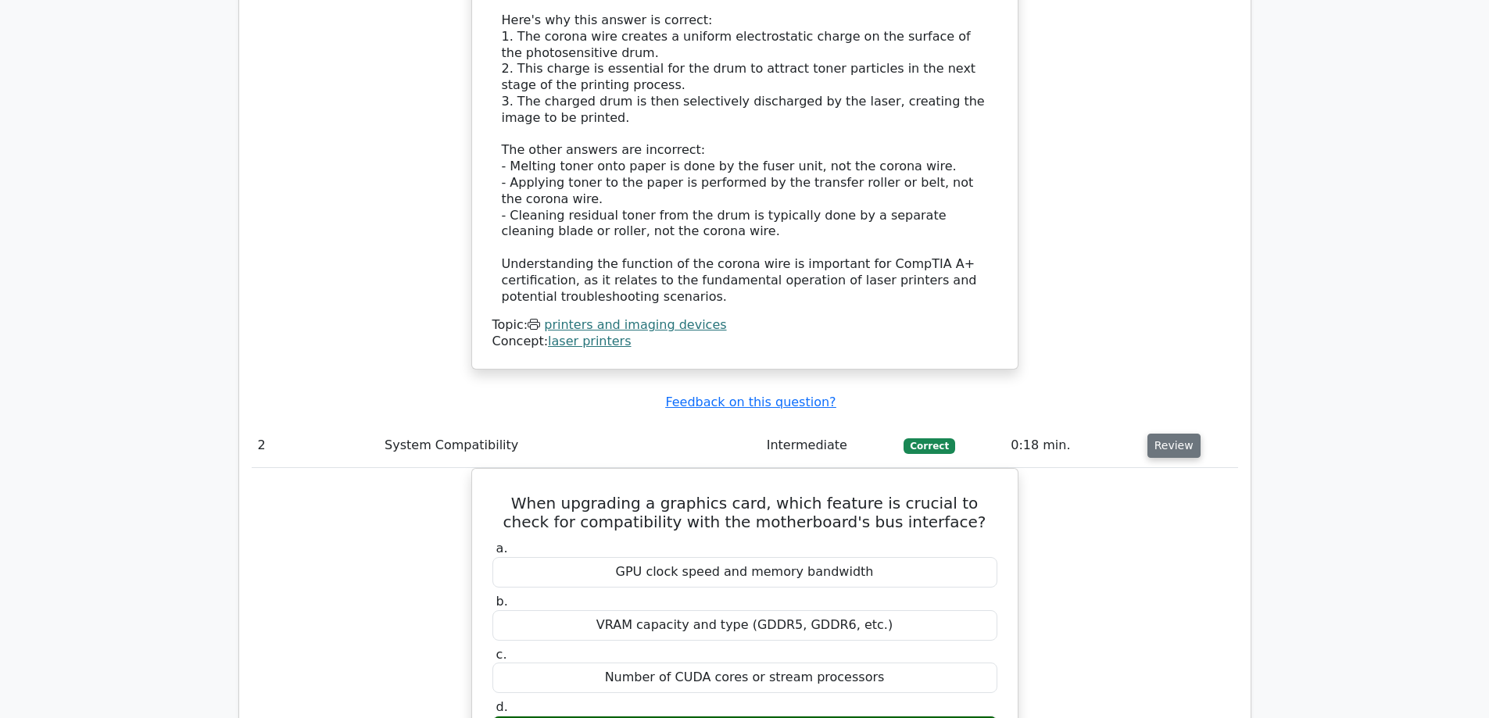
click at [1165, 434] on button "Review" at bounding box center [1173, 446] width 53 height 24
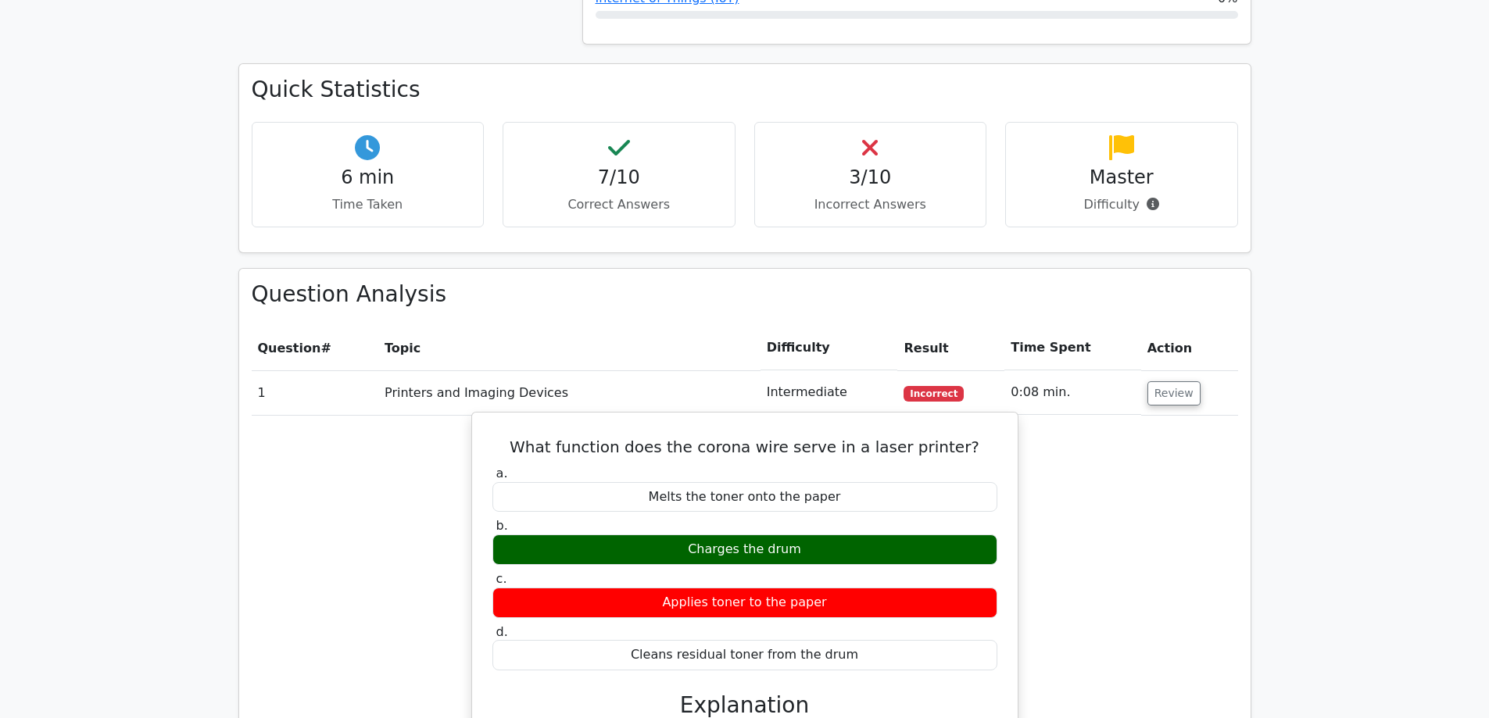
scroll to position [1020, 0]
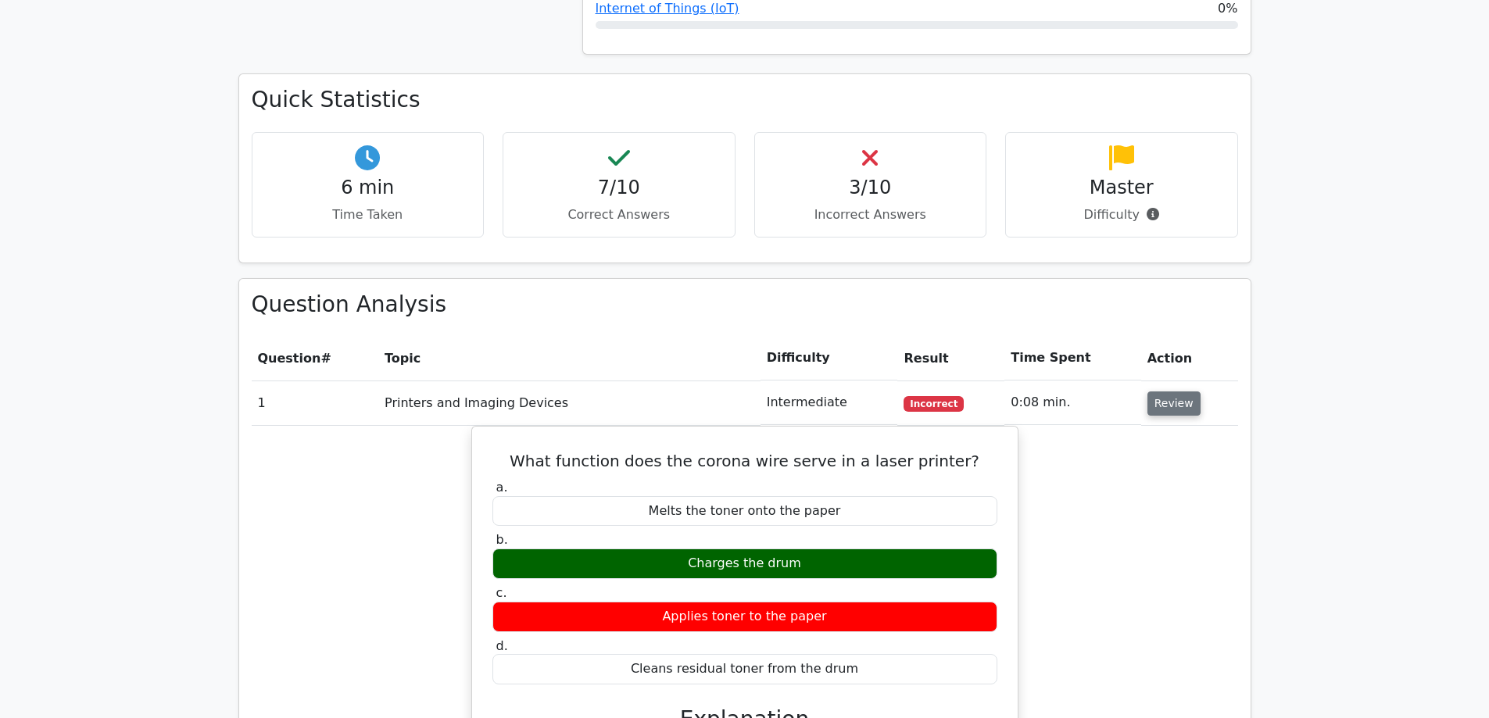
click at [1181, 391] on button "Review" at bounding box center [1173, 403] width 53 height 24
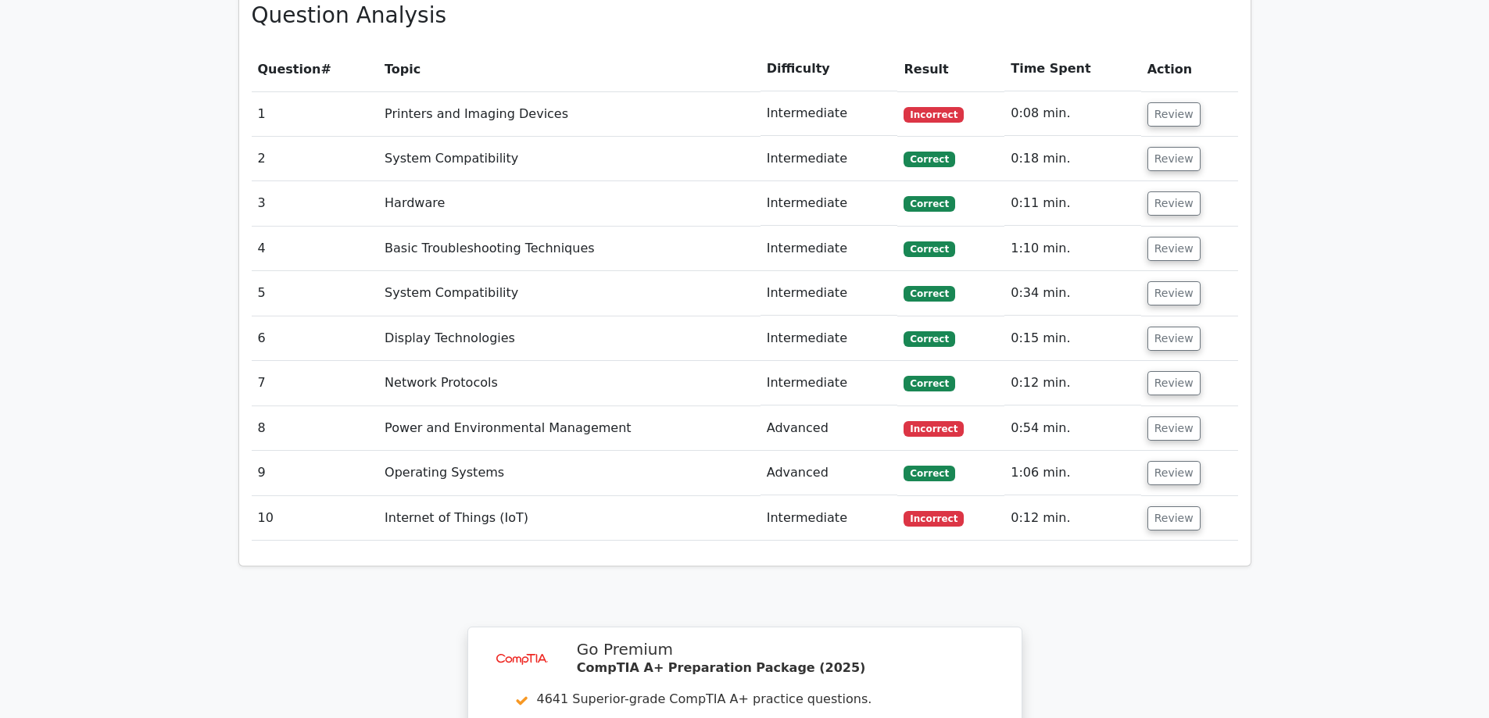
scroll to position [1792, 0]
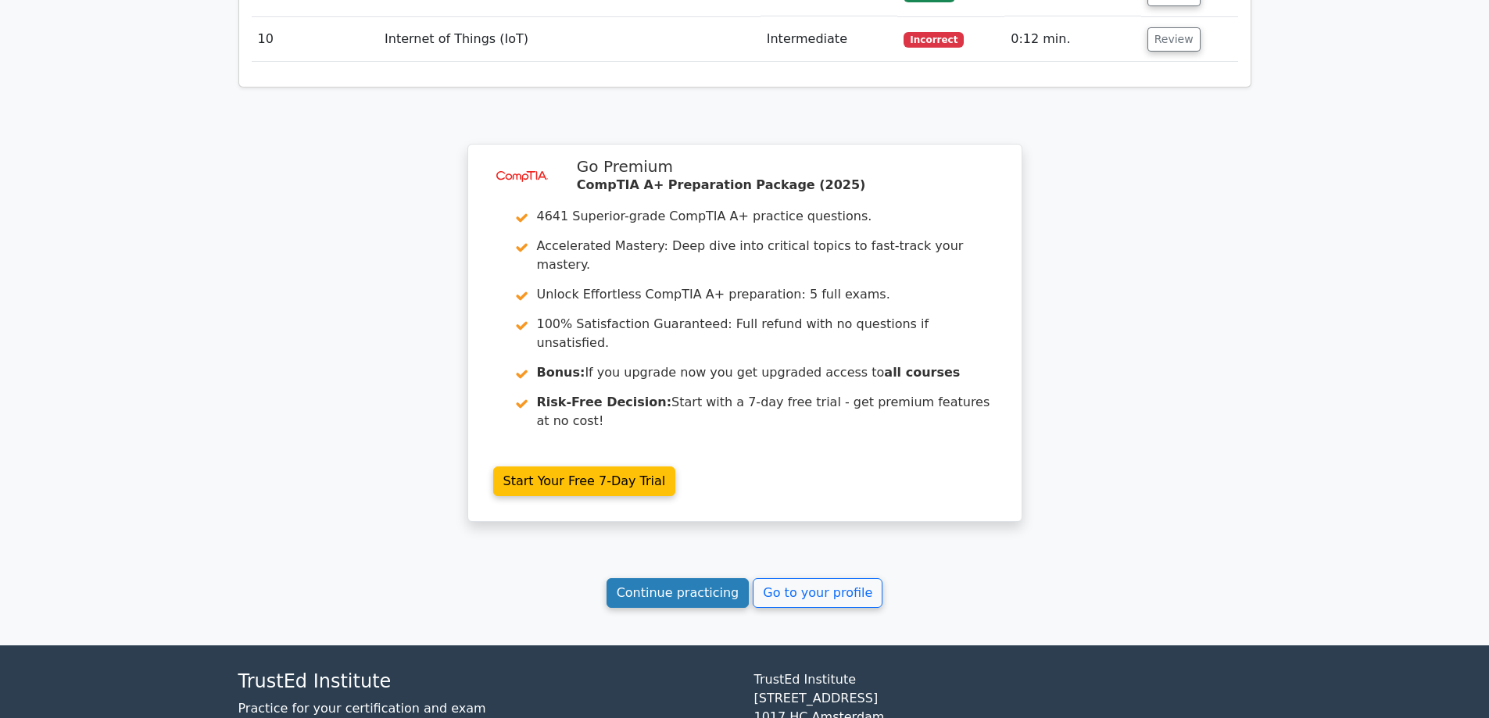
click at [687, 578] on link "Continue practicing" at bounding box center [677, 593] width 143 height 30
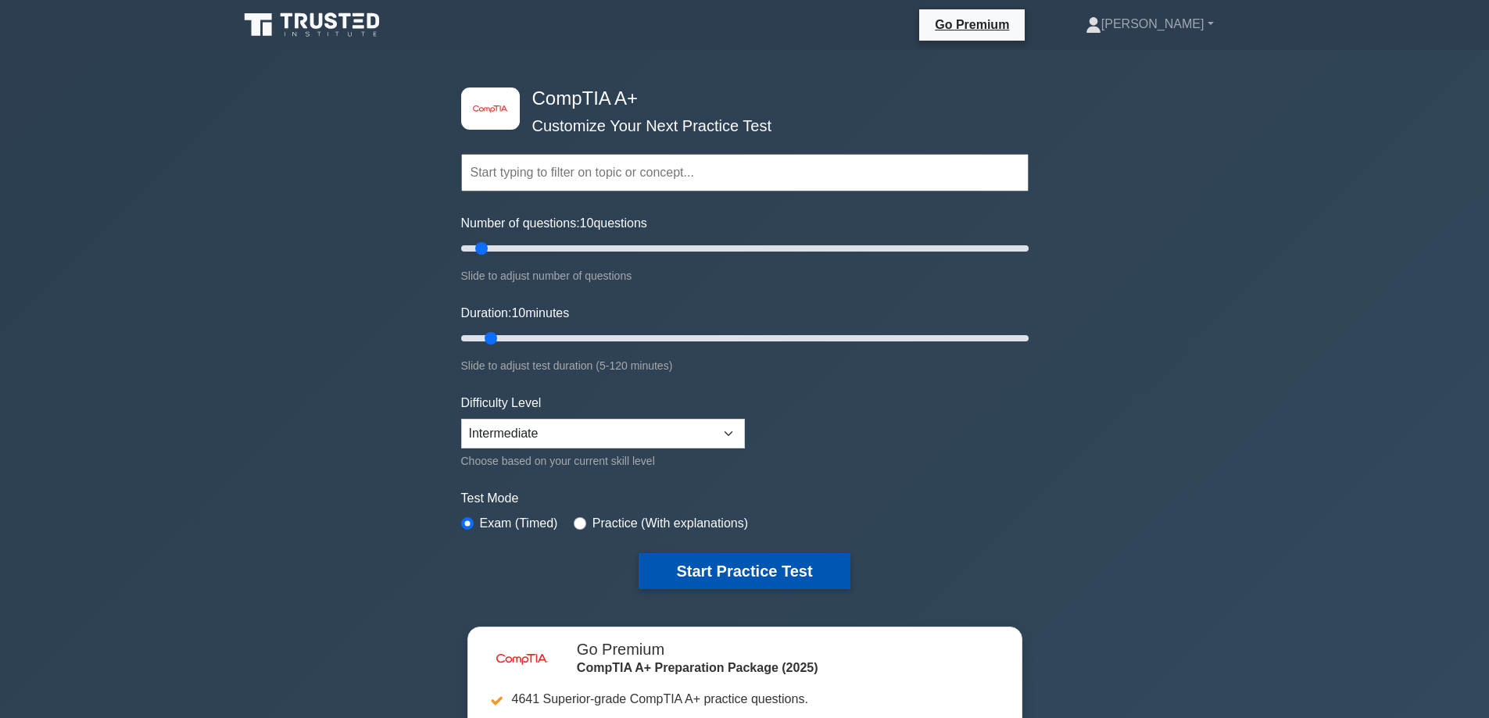
click at [737, 565] on button "Start Practice Test" at bounding box center [743, 571] width 211 height 36
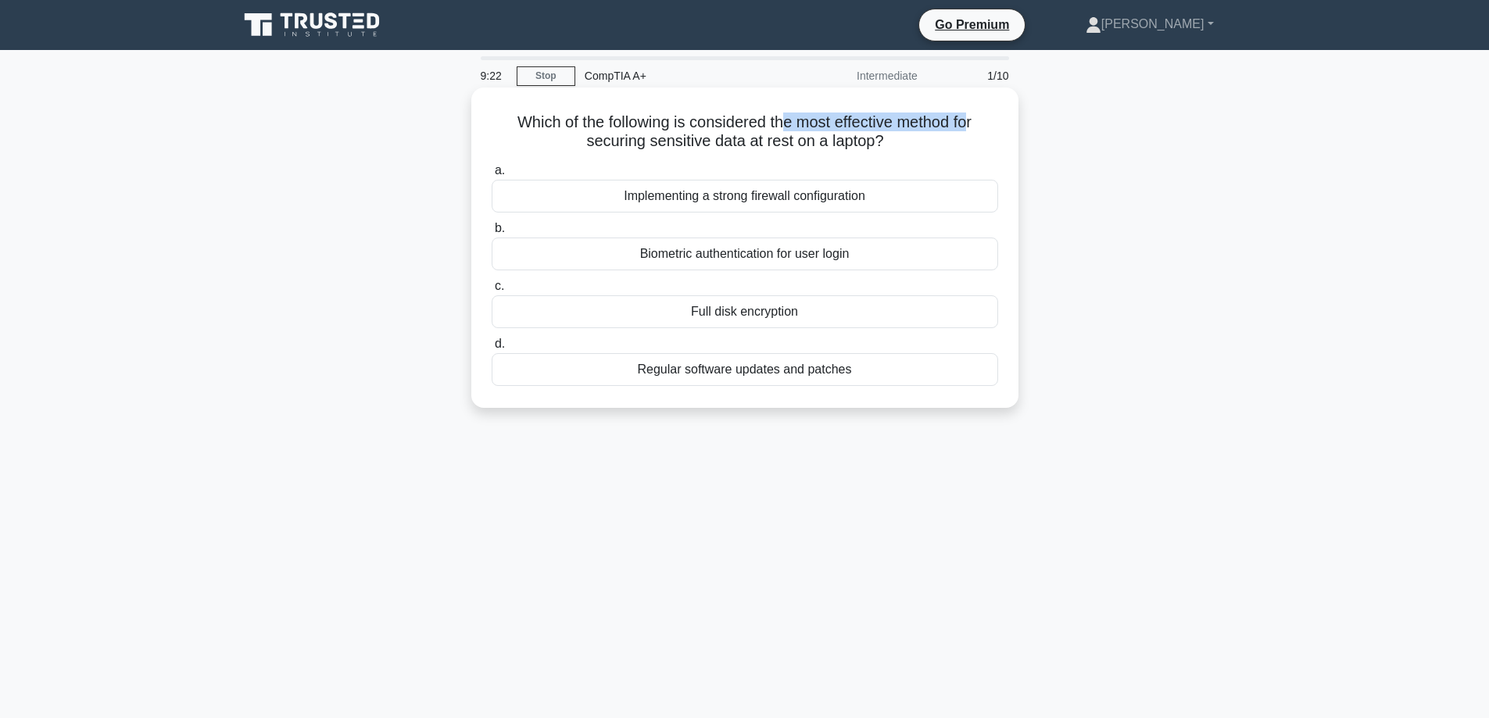
drag, startPoint x: 825, startPoint y: 113, endPoint x: 973, endPoint y: 116, distance: 147.7
click at [974, 117] on h5 "Which of the following is considered the most effective method for securing sen…" at bounding box center [744, 132] width 509 height 39
drag, startPoint x: 956, startPoint y: 123, endPoint x: 790, endPoint y: 158, distance: 169.3
click at [954, 123] on h5 "Which of the following is considered the most effective method for securing sen…" at bounding box center [744, 132] width 509 height 39
drag, startPoint x: 567, startPoint y: 134, endPoint x: 746, endPoint y: 145, distance: 179.2
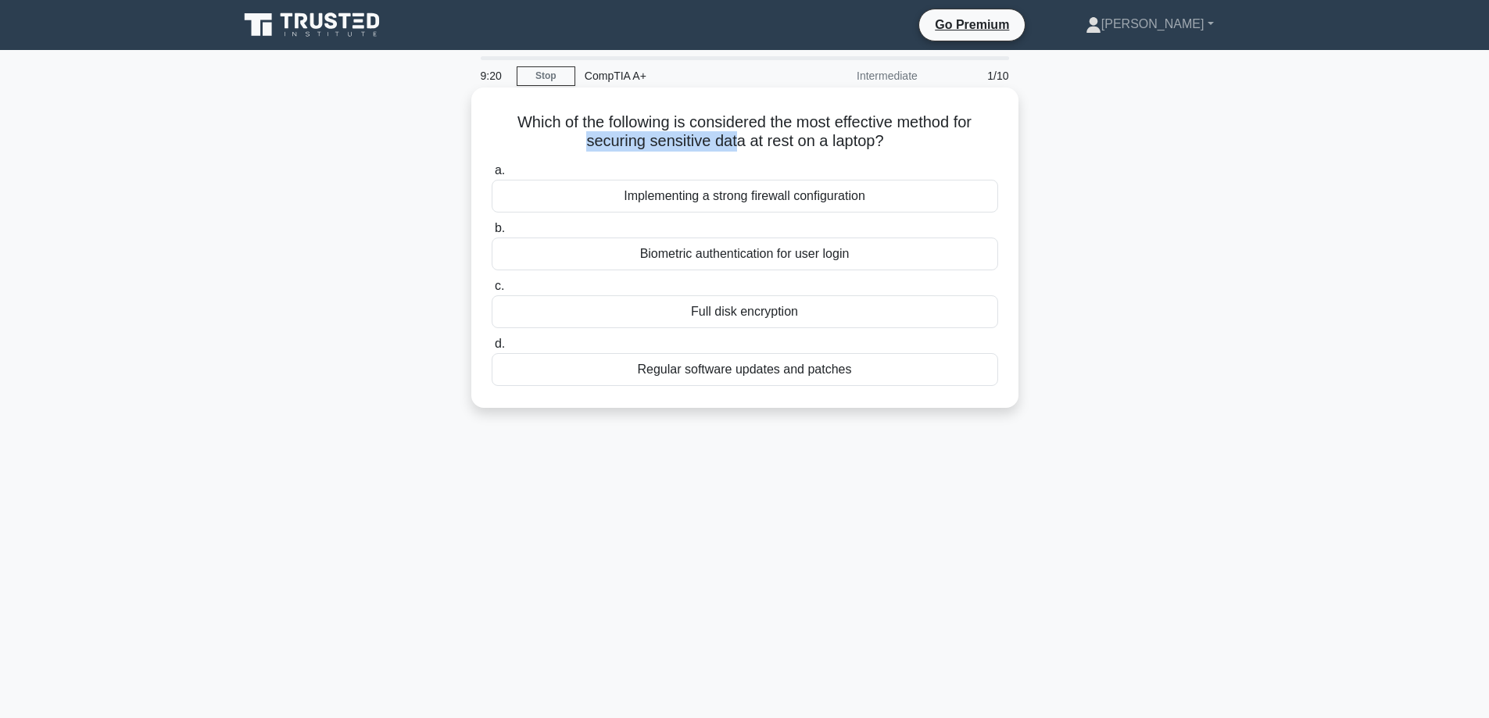
click at [734, 145] on h5 "Which of the following is considered the most effective method for securing sen…" at bounding box center [744, 132] width 509 height 39
click at [754, 145] on h5 "Which of the following is considered the most effective method for securing sen…" at bounding box center [744, 132] width 509 height 39
drag, startPoint x: 752, startPoint y: 145, endPoint x: 813, endPoint y: 151, distance: 61.3
click at [813, 151] on h5 "Which of the following is considered the most effective method for securing sen…" at bounding box center [744, 132] width 509 height 39
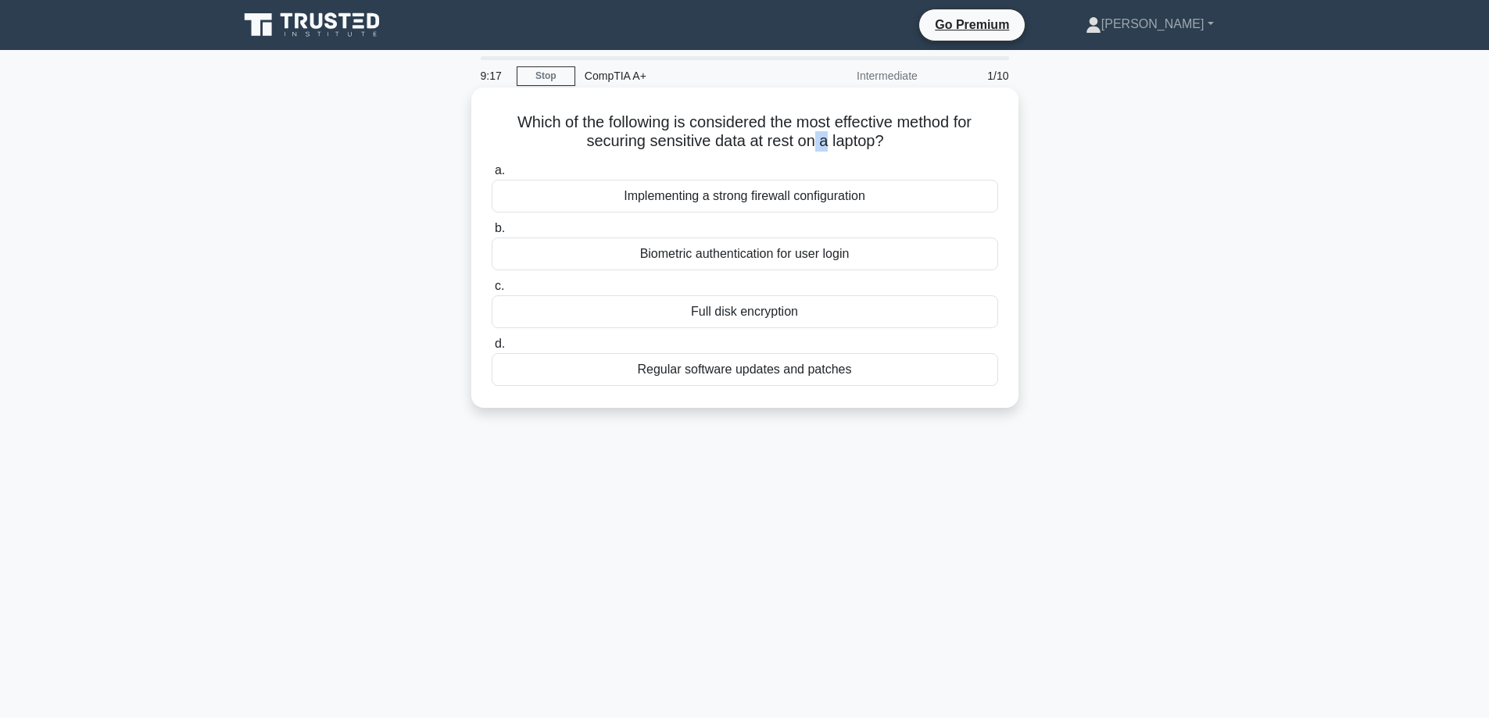
drag, startPoint x: 817, startPoint y: 151, endPoint x: 835, endPoint y: 153, distance: 18.1
click at [820, 151] on h5 "Which of the following is considered the most effective method for securing sen…" at bounding box center [744, 132] width 509 height 39
click at [891, 164] on label "a. Implementing a strong firewall configuration" at bounding box center [744, 187] width 506 height 52
click at [491, 166] on input "a. Implementing a strong firewall configuration" at bounding box center [491, 171] width 0 height 10
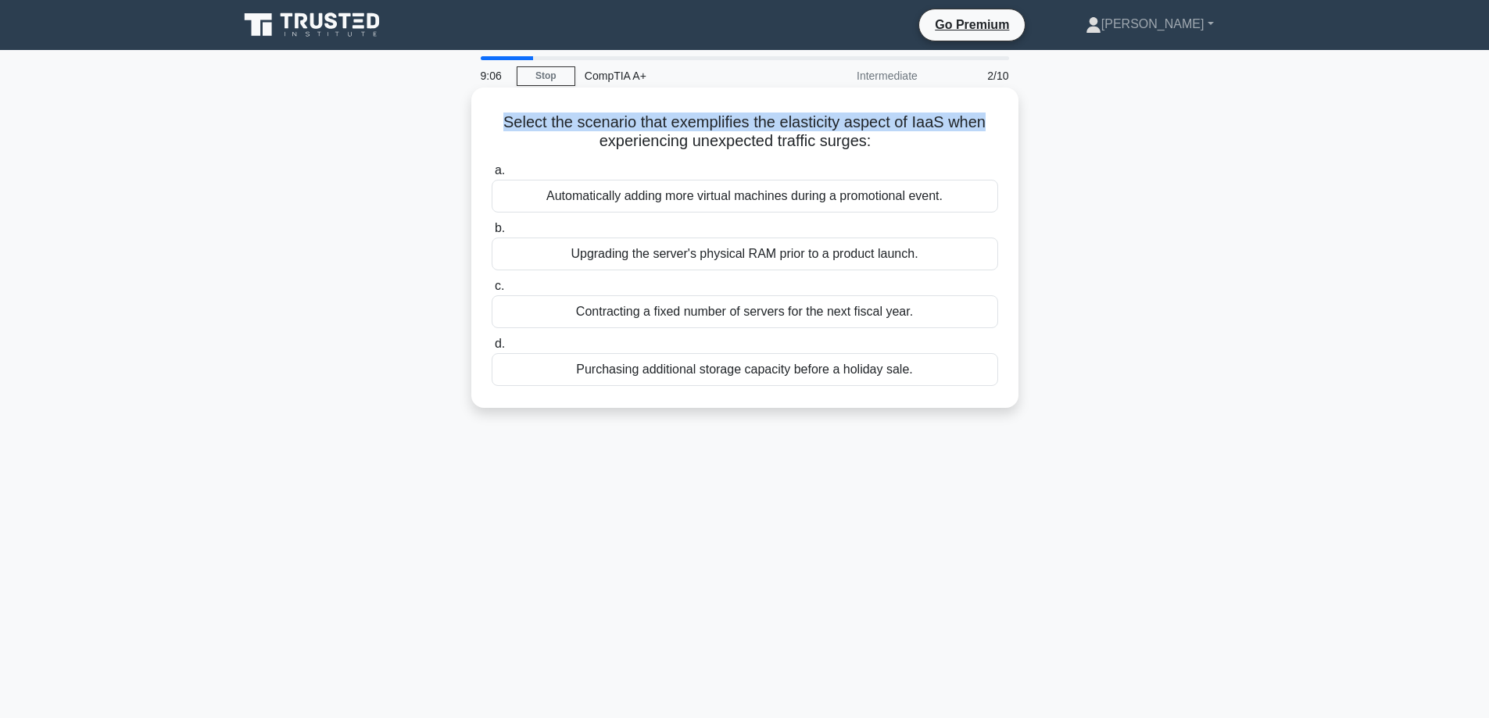
drag, startPoint x: 500, startPoint y: 120, endPoint x: 998, endPoint y: 123, distance: 497.8
click at [998, 123] on h5 "Select the scenario that exemplifies the elasticity aspect of IaaS when experie…" at bounding box center [744, 132] width 509 height 39
click at [705, 144] on h5 "Select the scenario that exemplifies the elasticity aspect of IaaS when experie…" at bounding box center [744, 132] width 509 height 39
drag, startPoint x: 683, startPoint y: 144, endPoint x: 889, endPoint y: 152, distance: 206.5
click at [889, 152] on h5 "Select the scenario that exemplifies the elasticity aspect of IaaS when experie…" at bounding box center [744, 132] width 509 height 39
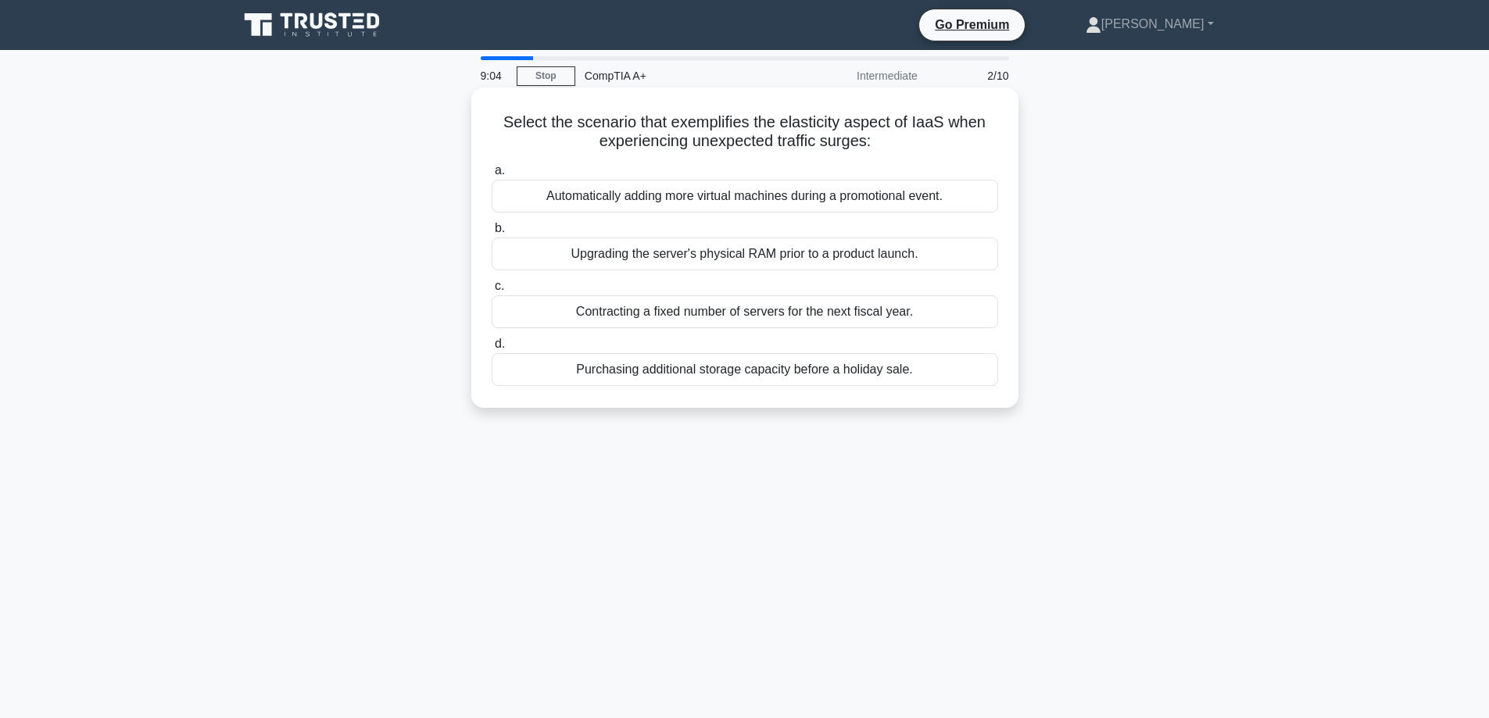
click at [889, 152] on icon ".spinner_0XTQ{transform-origin:center;animation:spinner_y6GP .75s linear infini…" at bounding box center [879, 142] width 19 height 19
click at [770, 205] on div "Automatically adding more virtual machines during a promotional event." at bounding box center [744, 196] width 506 height 33
click at [491, 176] on input "a. Automatically adding more virtual machines during a promotional event." at bounding box center [491, 171] width 0 height 10
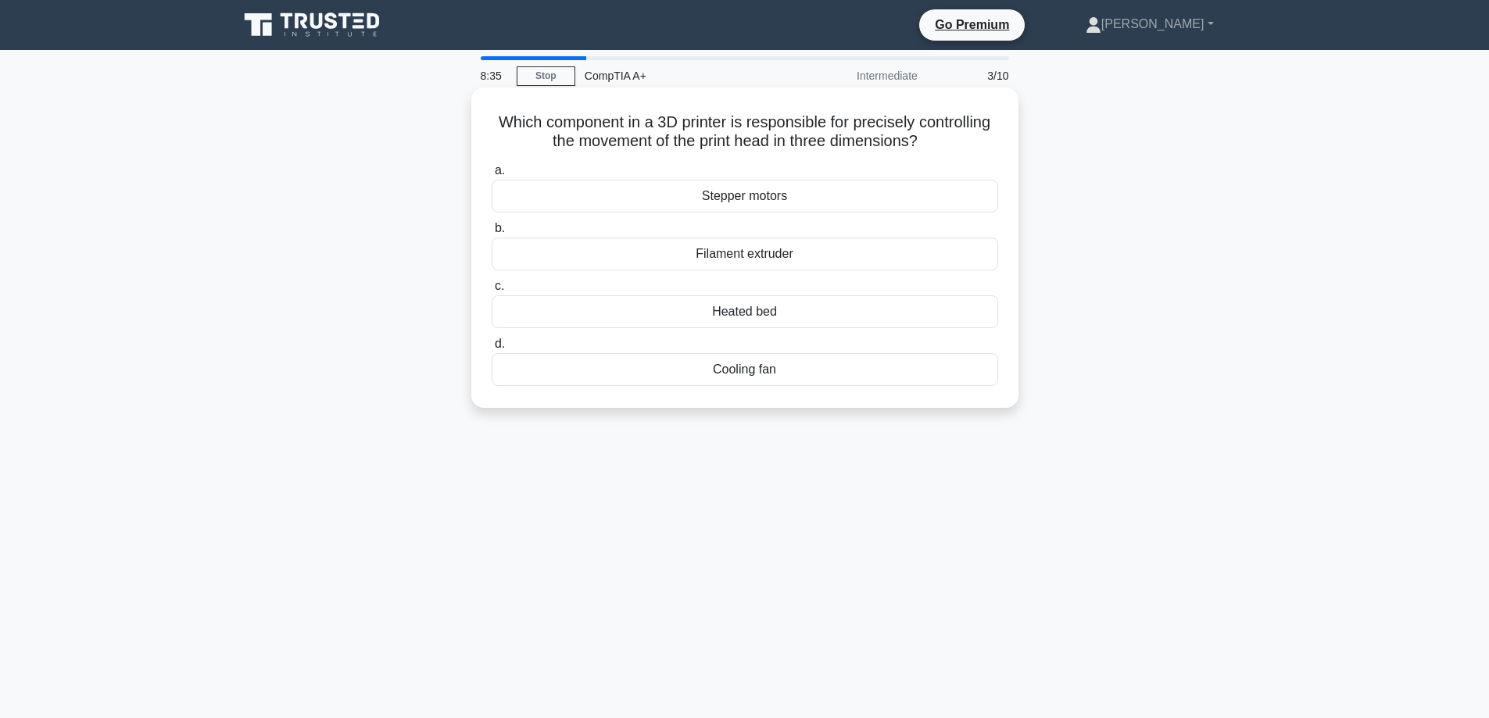
click at [795, 194] on div "Stepper motors" at bounding box center [744, 196] width 506 height 33
click at [491, 176] on input "a. Stepper motors" at bounding box center [491, 171] width 0 height 10
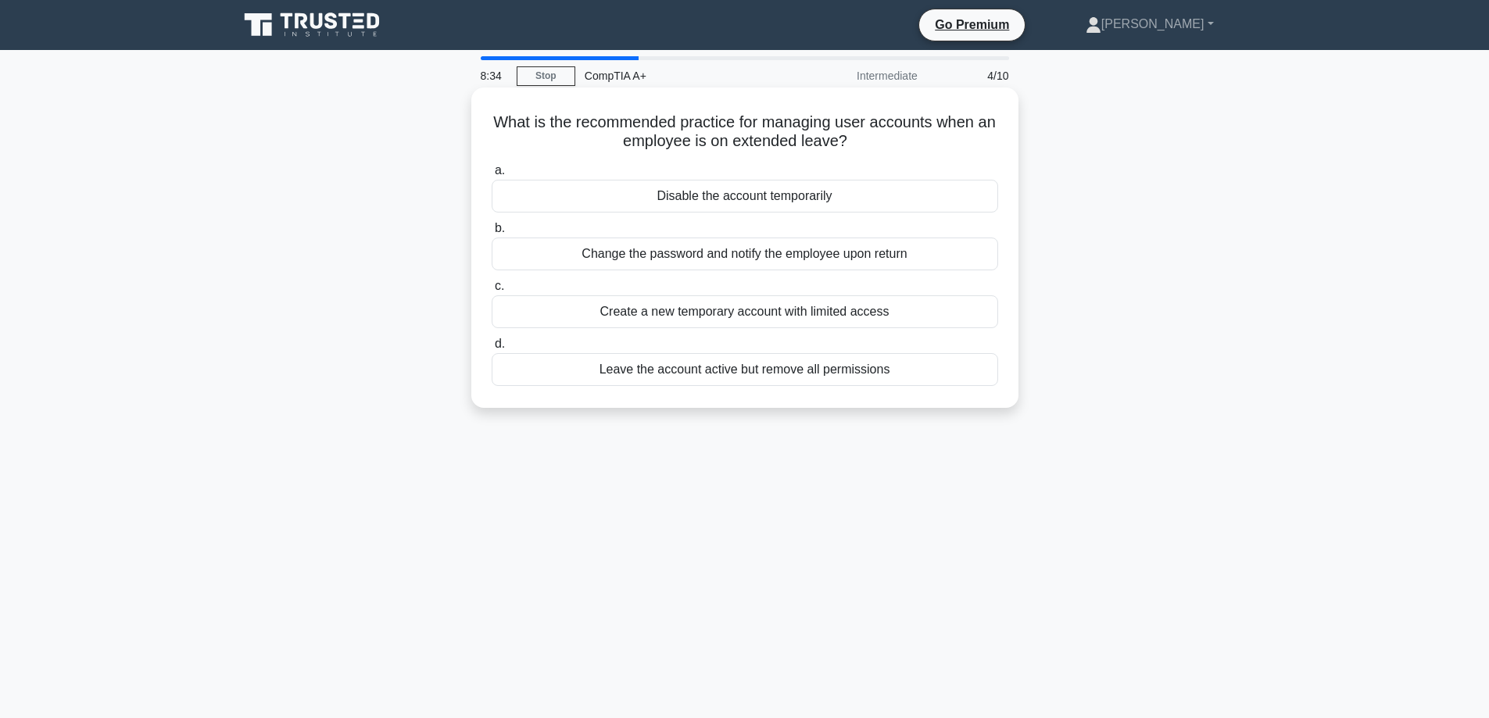
drag, startPoint x: 513, startPoint y: 138, endPoint x: 911, endPoint y: 148, distance: 398.6
click at [911, 148] on h5 "What is the recommended practice for managing user accounts when an employee is…" at bounding box center [744, 132] width 509 height 39
click at [899, 146] on h5 "What is the recommended practice for managing user accounts when an employee is…" at bounding box center [744, 132] width 509 height 39
drag, startPoint x: 495, startPoint y: 122, endPoint x: 752, endPoint y: 102, distance: 257.9
click at [752, 102] on div "What is the recommended practice for managing user accounts when an employee is…" at bounding box center [744, 248] width 534 height 308
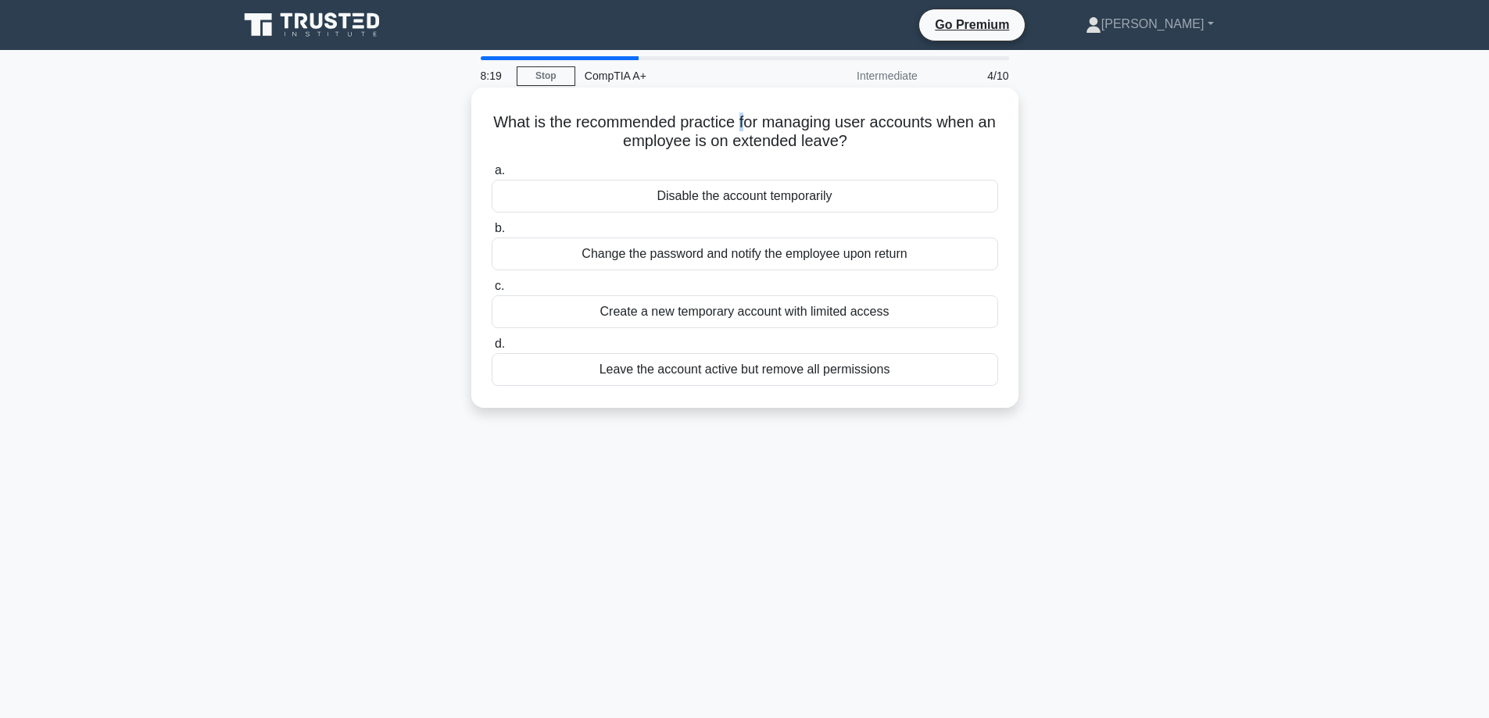
click at [752, 109] on div "What is the recommended practice for managing user accounts when an employee is…" at bounding box center [744, 248] width 534 height 308
click at [750, 119] on h5 "What is the recommended practice for managing user accounts when an employee is…" at bounding box center [744, 132] width 509 height 39
drag, startPoint x: 752, startPoint y: 114, endPoint x: 865, endPoint y: 141, distance: 115.8
click at [865, 141] on h5 "What is the recommended practice for managing user accounts when an employee is…" at bounding box center [744, 132] width 509 height 39
click at [865, 141] on icon ".spinner_0XTQ{transform-origin:center;animation:spinner_y6GP .75s linear infini…" at bounding box center [856, 142] width 19 height 19
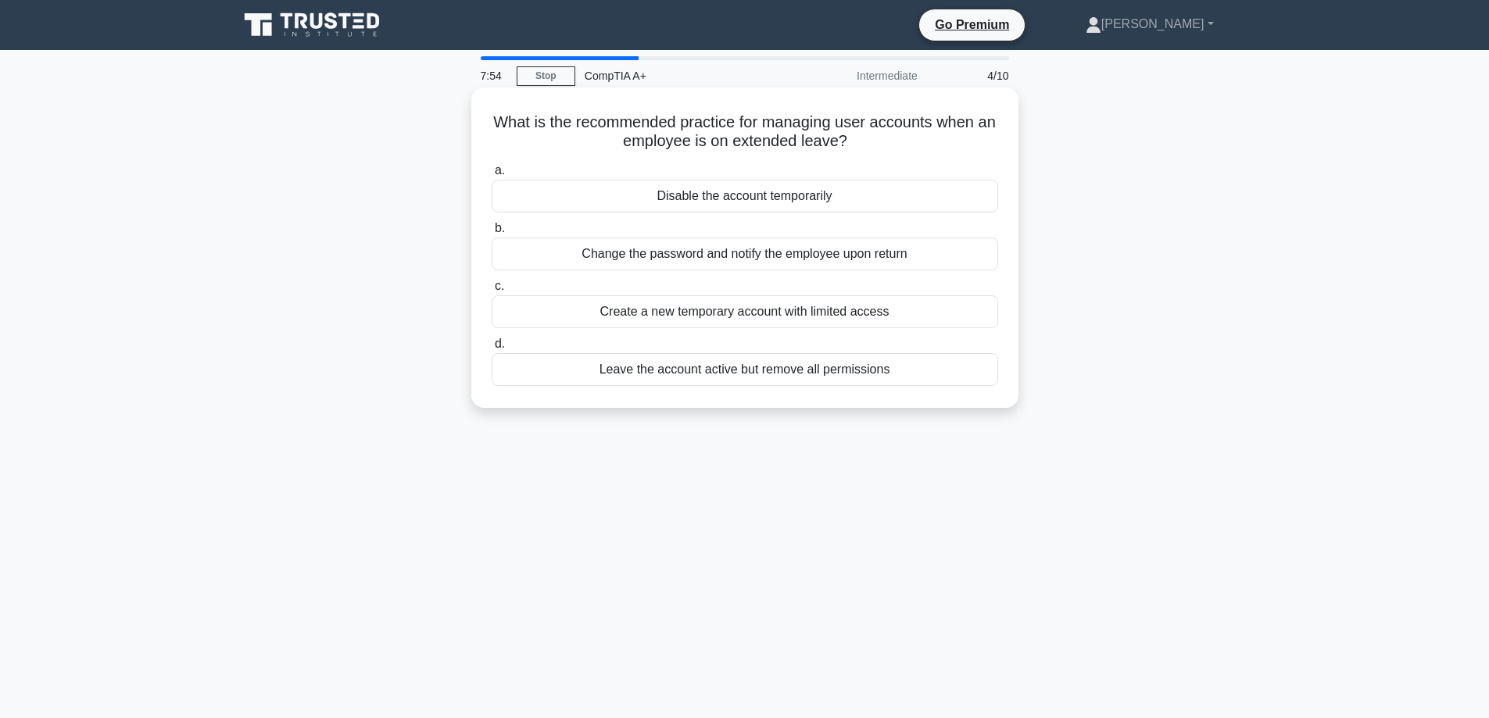
click at [831, 195] on div "Disable the account temporarily" at bounding box center [744, 196] width 506 height 33
click at [491, 176] on input "a. Disable the account temporarily" at bounding box center [491, 171] width 0 height 10
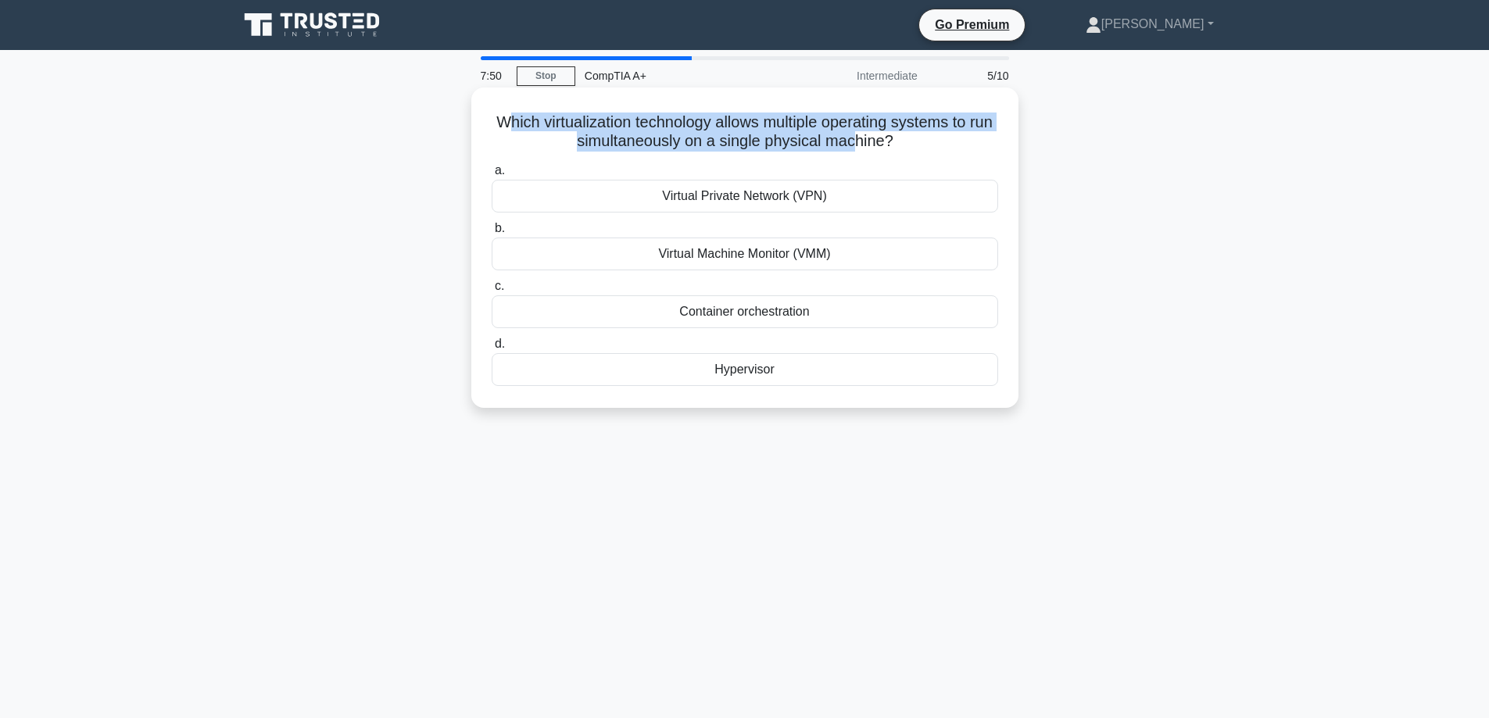
drag, startPoint x: 514, startPoint y: 126, endPoint x: 896, endPoint y: 150, distance: 382.9
click at [880, 148] on h5 "Which virtualization technology allows multiple operating systems to run simult…" at bounding box center [744, 132] width 509 height 39
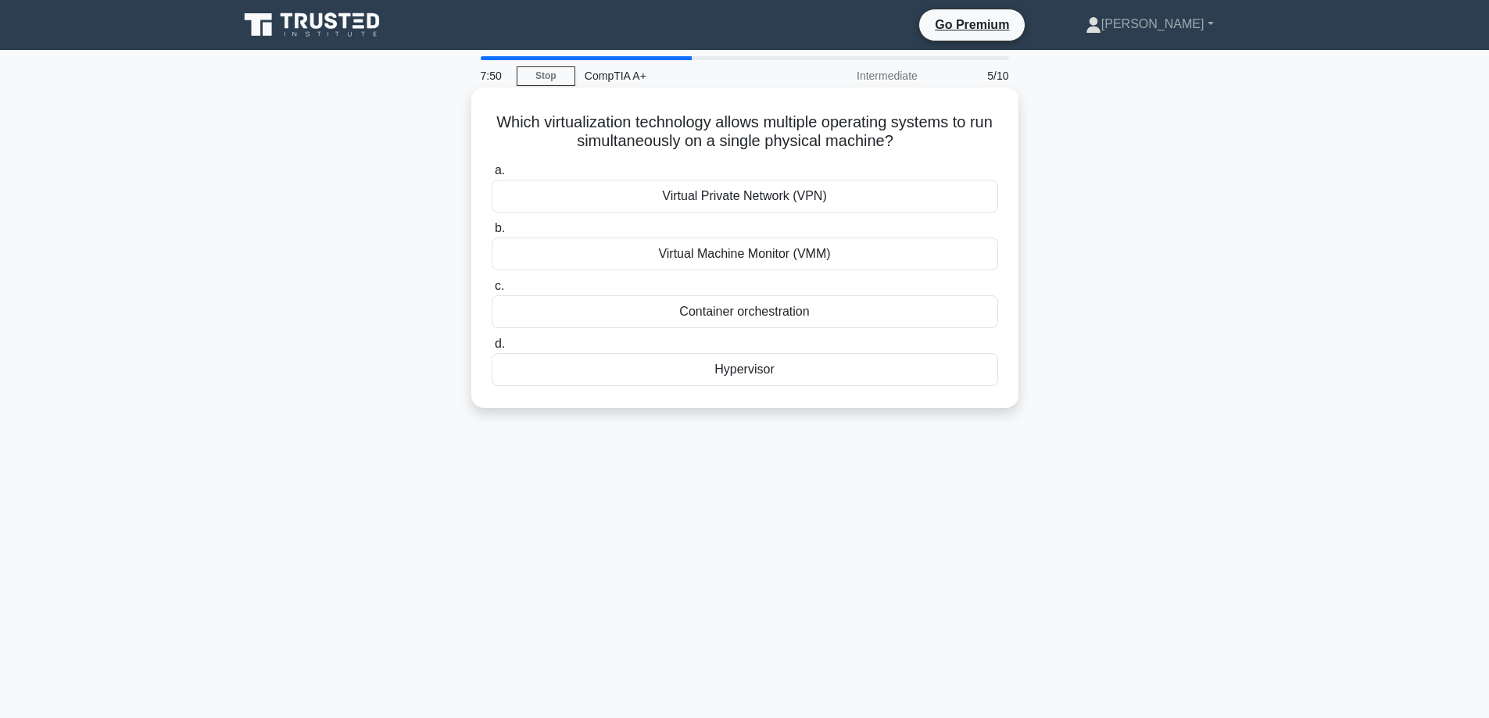
click at [912, 152] on icon ".spinner_0XTQ{transform-origin:center;animation:spinner_y6GP .75s linear infini…" at bounding box center [902, 142] width 19 height 19
click at [781, 376] on div "Hypervisor" at bounding box center [744, 369] width 506 height 33
click at [491, 349] on input "d. Hypervisor" at bounding box center [491, 344] width 0 height 10
drag, startPoint x: 509, startPoint y: 125, endPoint x: 918, endPoint y: 141, distance: 409.0
click at [918, 141] on h5 "Which of the following best describes the main advantage of using virtual print…" at bounding box center [744, 132] width 509 height 39
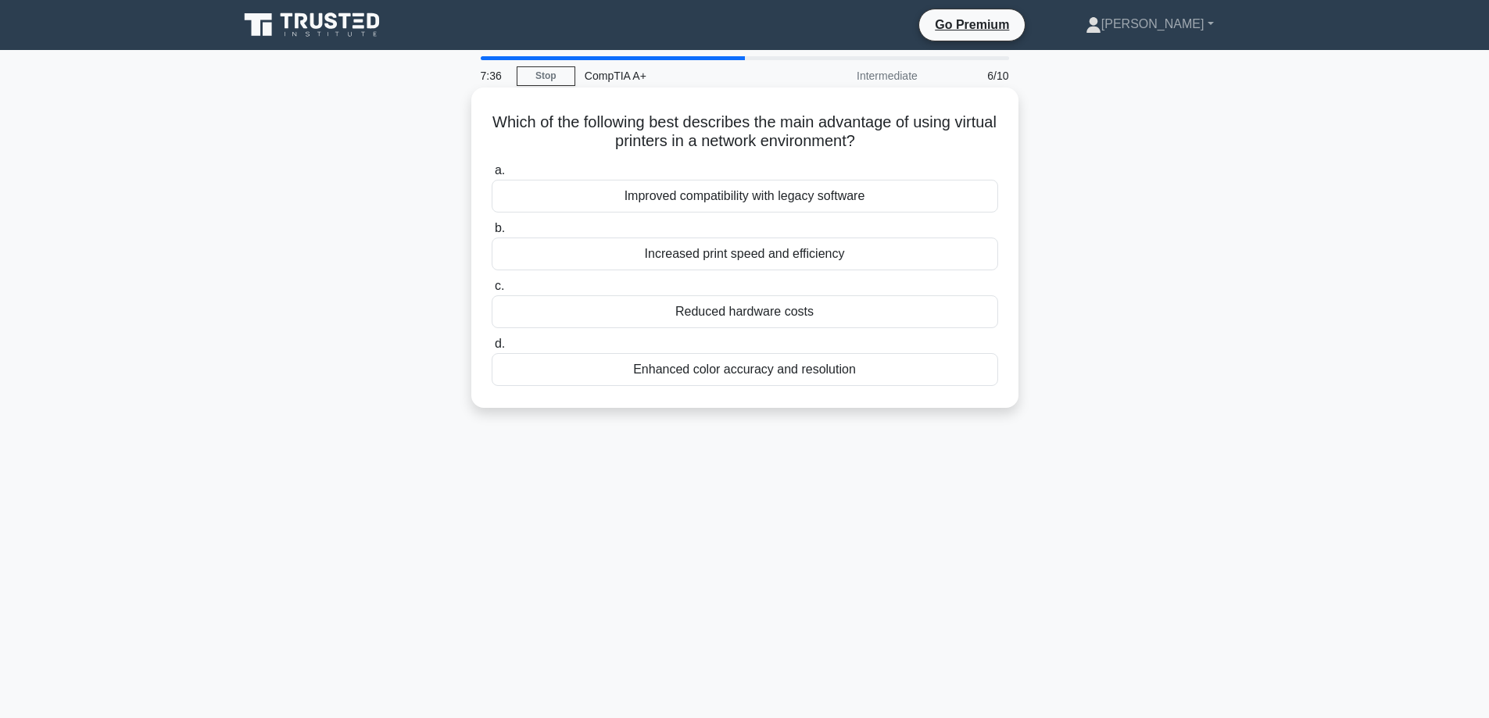
click at [907, 141] on h5 "Which of the following best describes the main advantage of using virtual print…" at bounding box center [744, 132] width 509 height 39
click at [888, 316] on div "Reduced hardware costs" at bounding box center [744, 311] width 506 height 33
click at [491, 291] on input "c. Reduced hardware costs" at bounding box center [491, 286] width 0 height 10
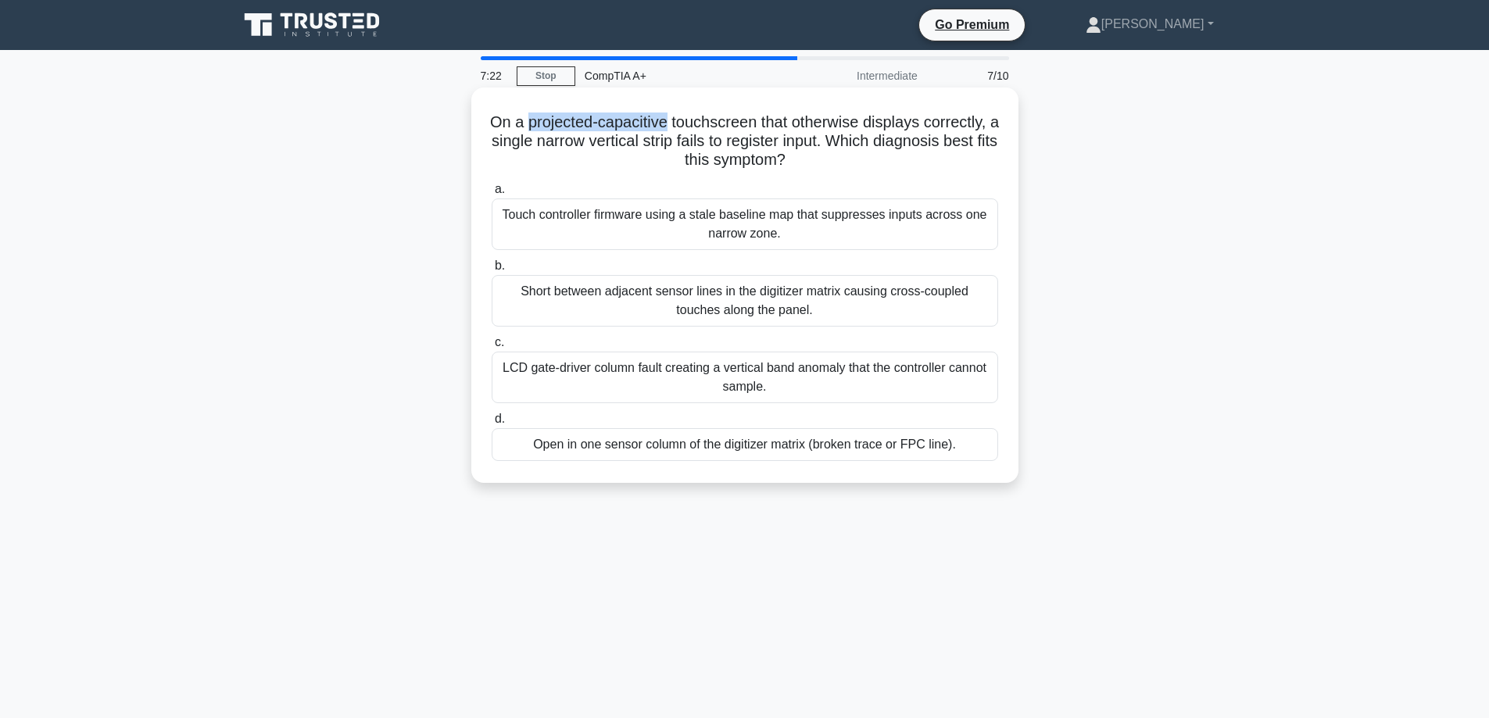
drag, startPoint x: 531, startPoint y: 125, endPoint x: 670, endPoint y: 108, distance: 140.1
click at [670, 108] on div "On a projected-capacitive touchscreen that otherwise displays correctly, a sing…" at bounding box center [744, 285] width 534 height 383
click at [692, 108] on div "On a projected-capacitive touchscreen that otherwise displays correctly, a sing…" at bounding box center [744, 285] width 534 height 383
drag, startPoint x: 675, startPoint y: 116, endPoint x: 874, endPoint y: 111, distance: 198.5
click at [874, 113] on h5 "On a projected-capacitive touchscreen that otherwise displays correctly, a sing…" at bounding box center [744, 142] width 509 height 58
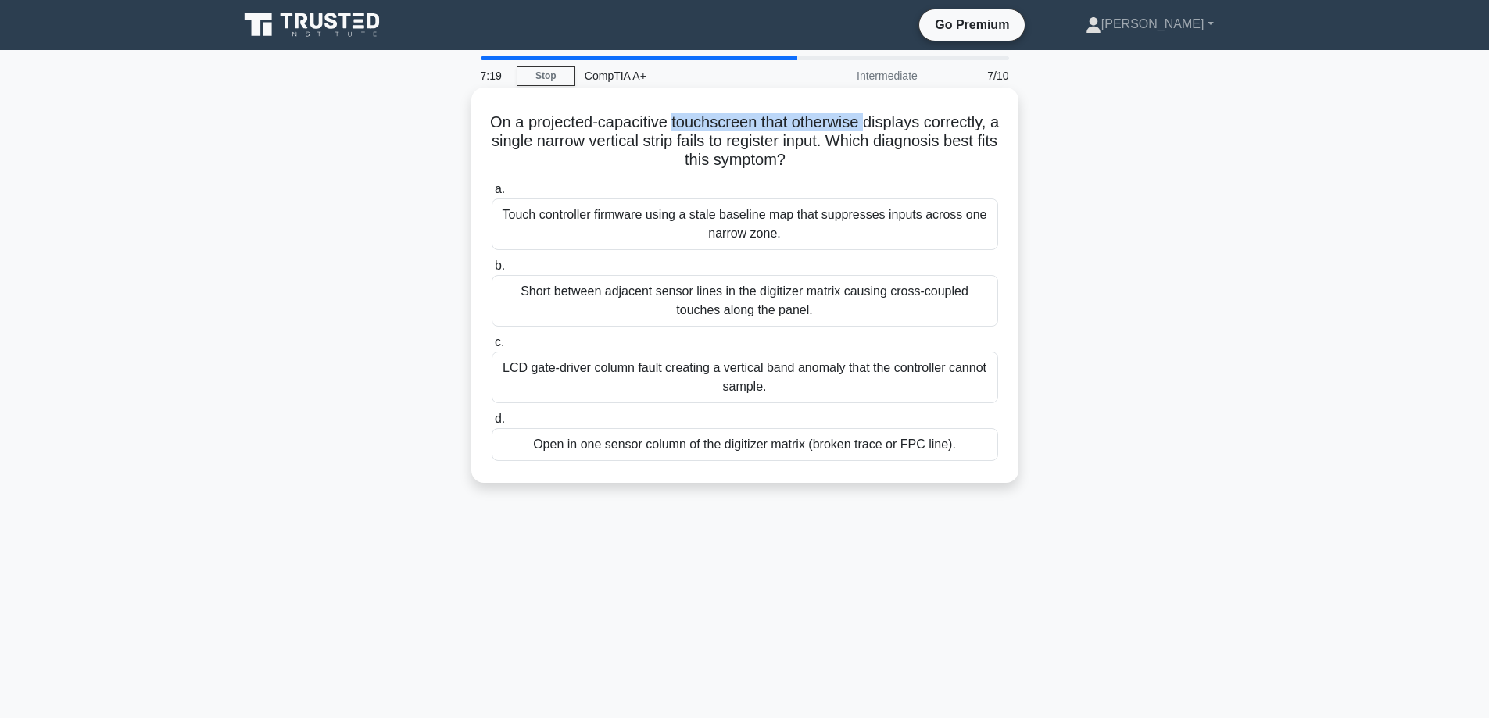
click at [845, 109] on div "On a projected-capacitive touchscreen that otherwise displays correctly, a sing…" at bounding box center [744, 285] width 534 height 383
drag, startPoint x: 811, startPoint y: 126, endPoint x: 937, endPoint y: 126, distance: 125.8
click at [954, 124] on h5 "On a projected-capacitive touchscreen that otherwise displays correctly, a sing…" at bounding box center [744, 142] width 509 height 58
click at [777, 122] on h5 "On a projected-capacitive touchscreen that otherwise displays correctly, a sing…" at bounding box center [744, 142] width 509 height 58
drag, startPoint x: 491, startPoint y: 146, endPoint x: 895, endPoint y: 144, distance: 404.0
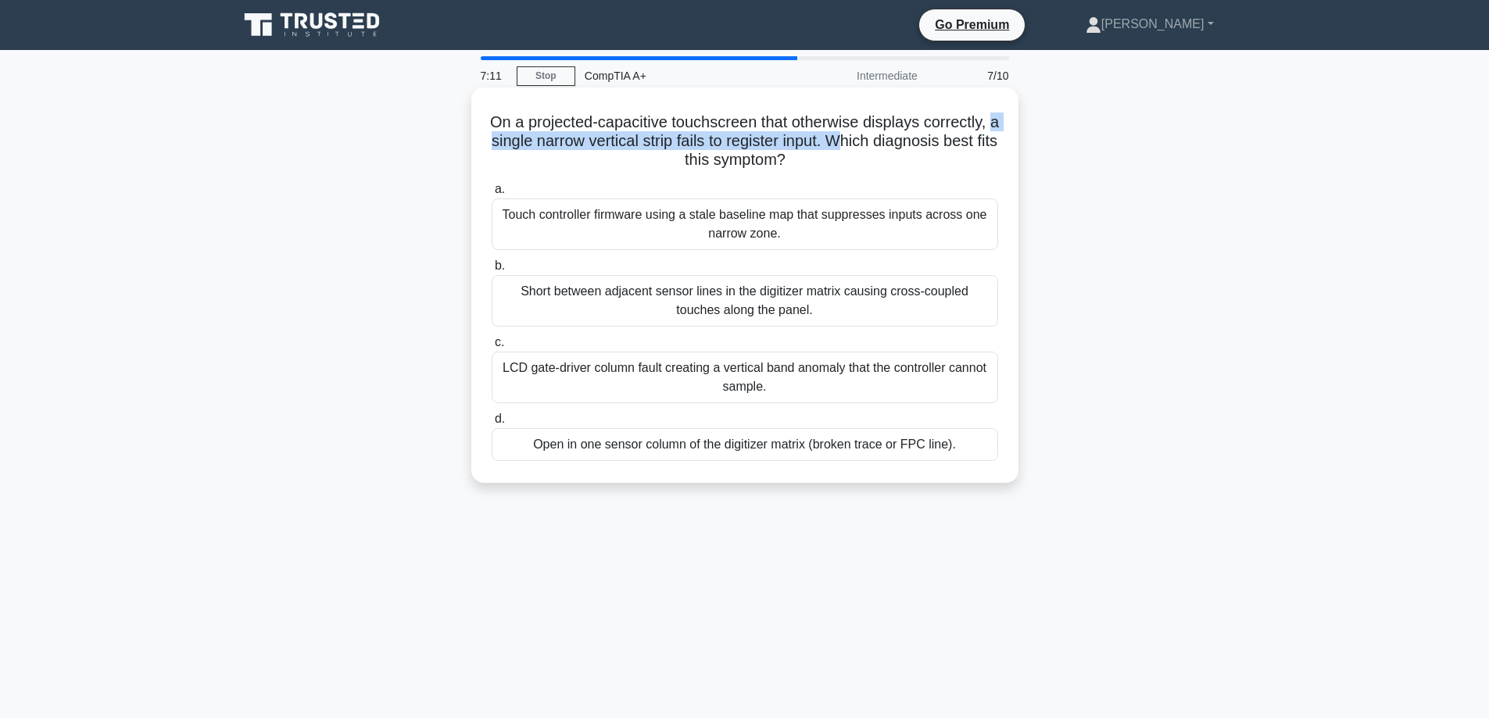
click at [886, 144] on h5 "On a projected-capacitive touchscreen that otherwise displays correctly, a sing…" at bounding box center [744, 142] width 509 height 58
click at [914, 141] on h5 "On a projected-capacitive touchscreen that otherwise displays correctly, a sing…" at bounding box center [744, 142] width 509 height 58
click at [684, 302] on div "Short between adjacent sensor lines in the digitizer matrix causing cross-coupl…" at bounding box center [744, 301] width 506 height 52
click at [491, 271] on input "b. Short between adjacent sensor lines in the digitizer matrix causing cross-co…" at bounding box center [491, 266] width 0 height 10
